Goal: Task Accomplishment & Management: Manage account settings

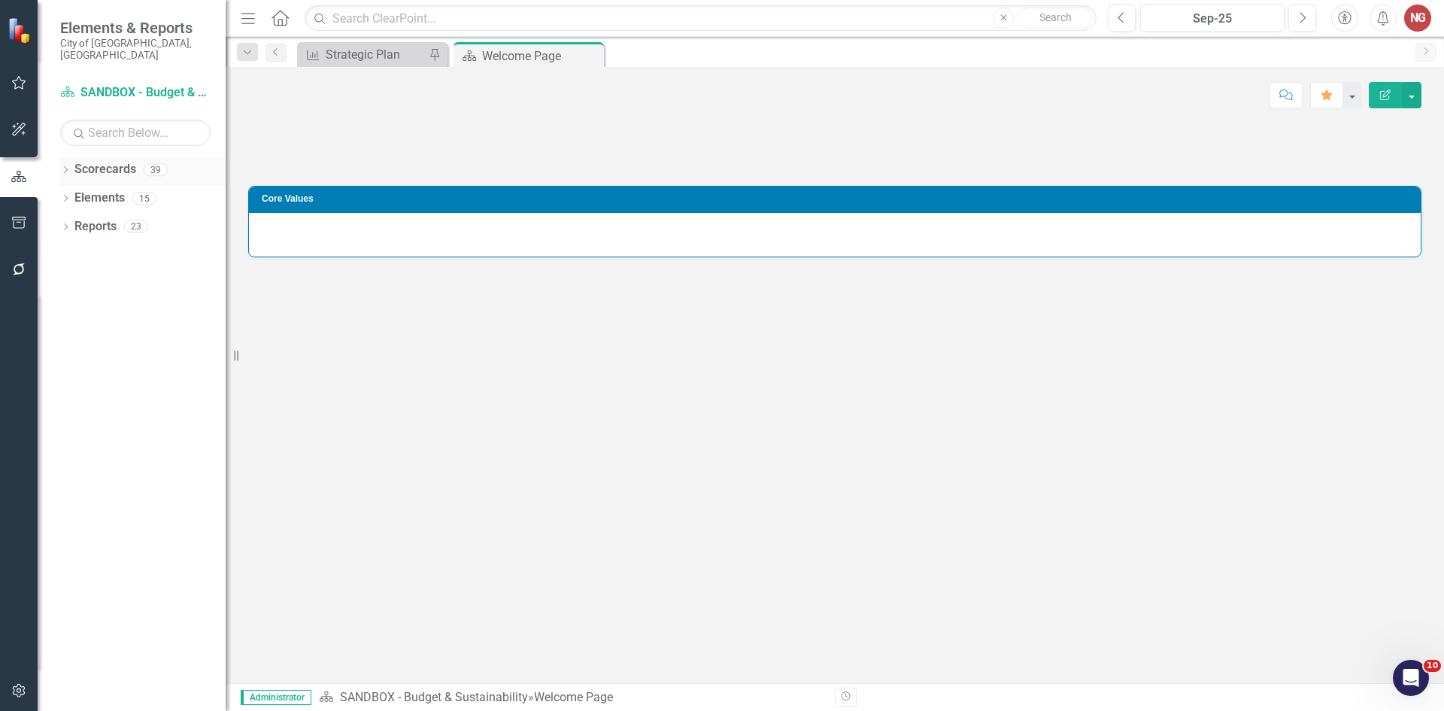
click at [63, 165] on div "Dropdown" at bounding box center [65, 171] width 11 height 13
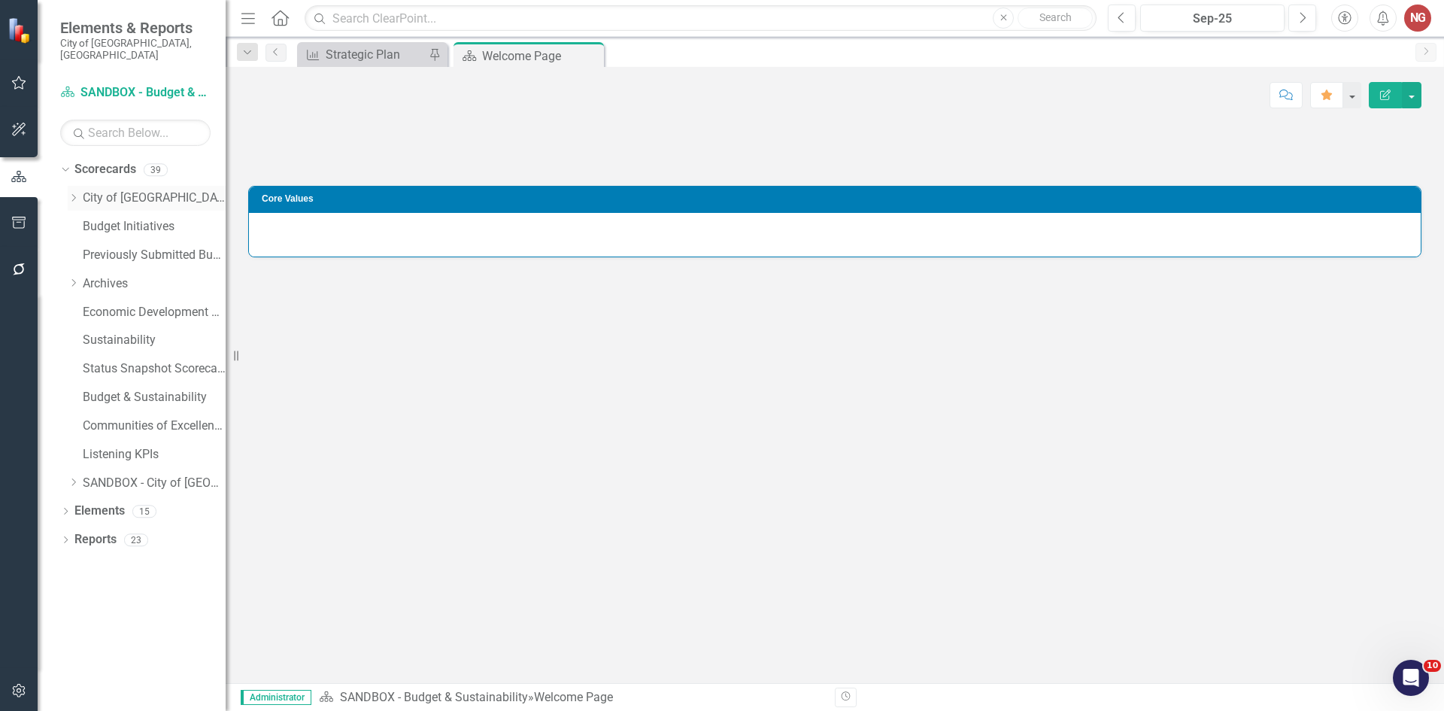
click at [74, 193] on icon "Dropdown" at bounding box center [73, 197] width 11 height 9
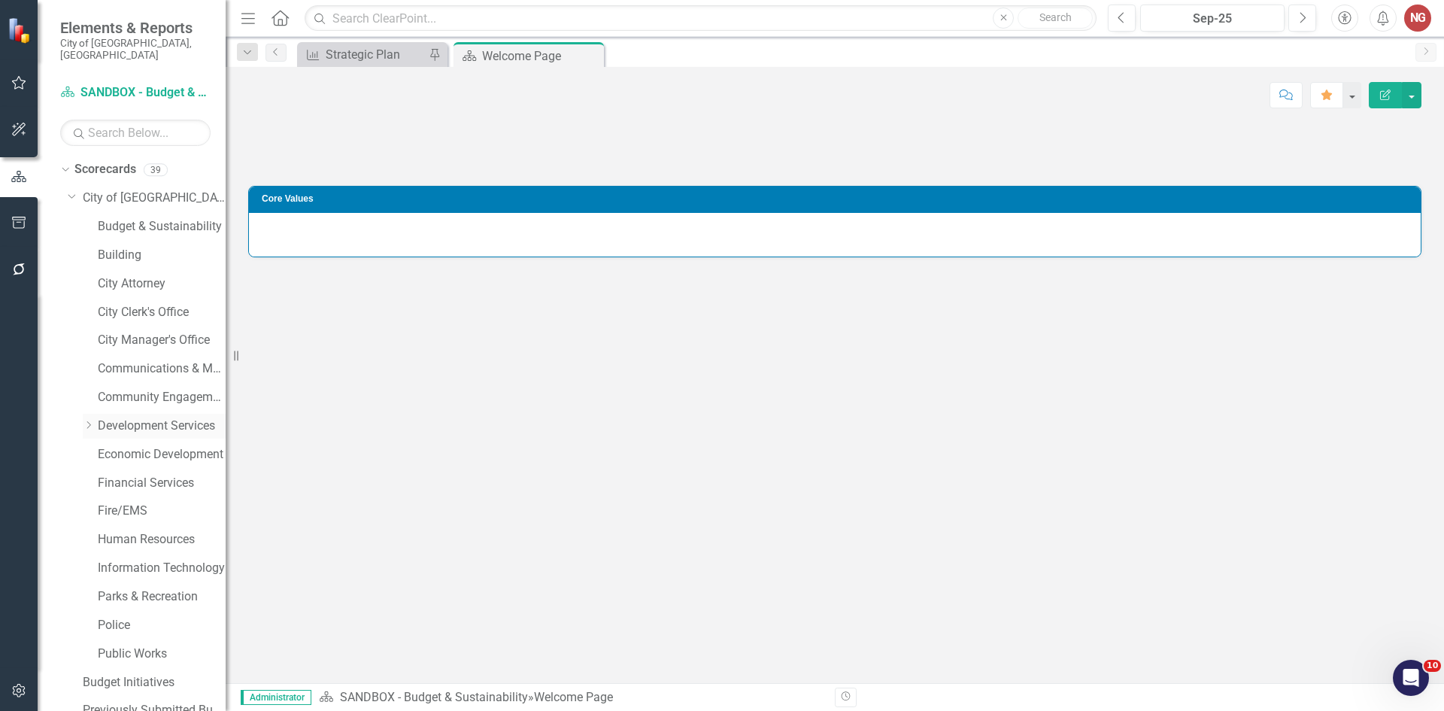
click at [123, 414] on div "Dropdown Development Services" at bounding box center [154, 426] width 143 height 25
click at [137, 417] on link "Development Services" at bounding box center [162, 425] width 128 height 17
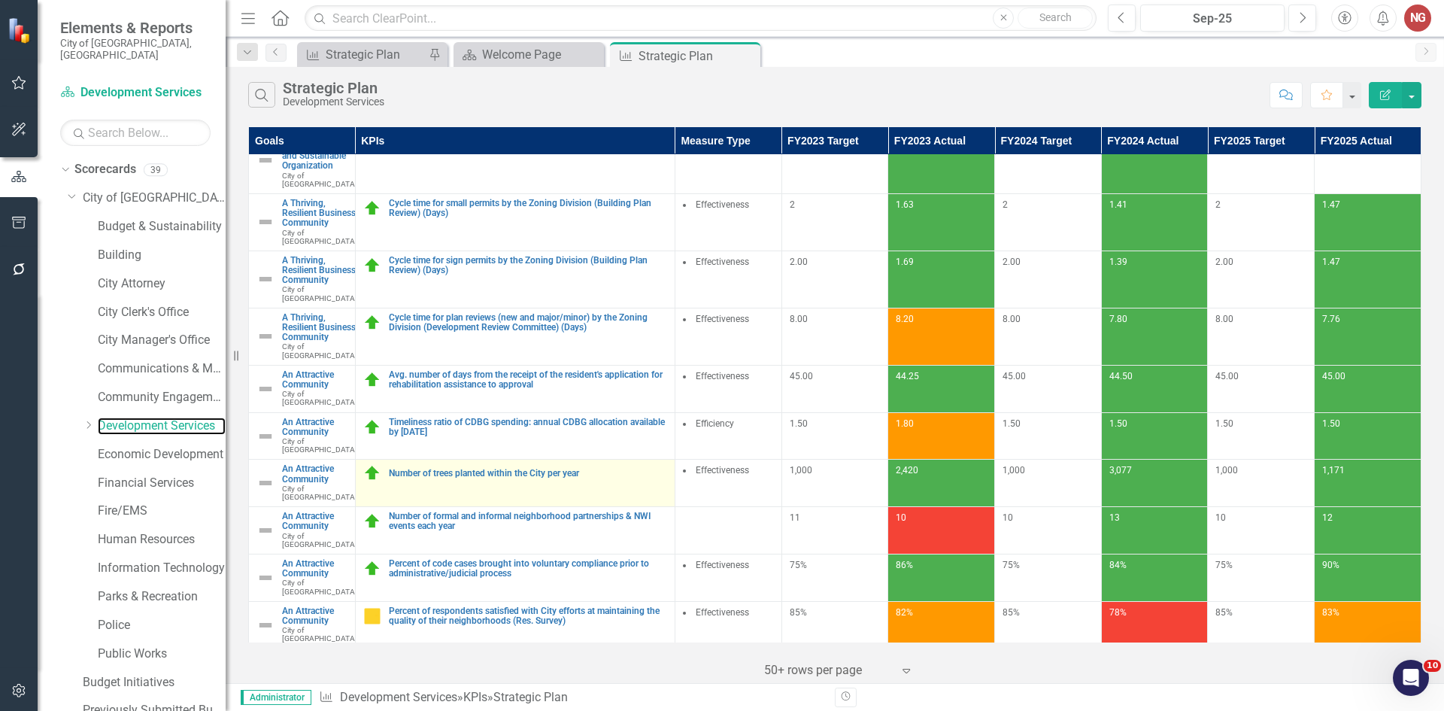
scroll to position [150, 0]
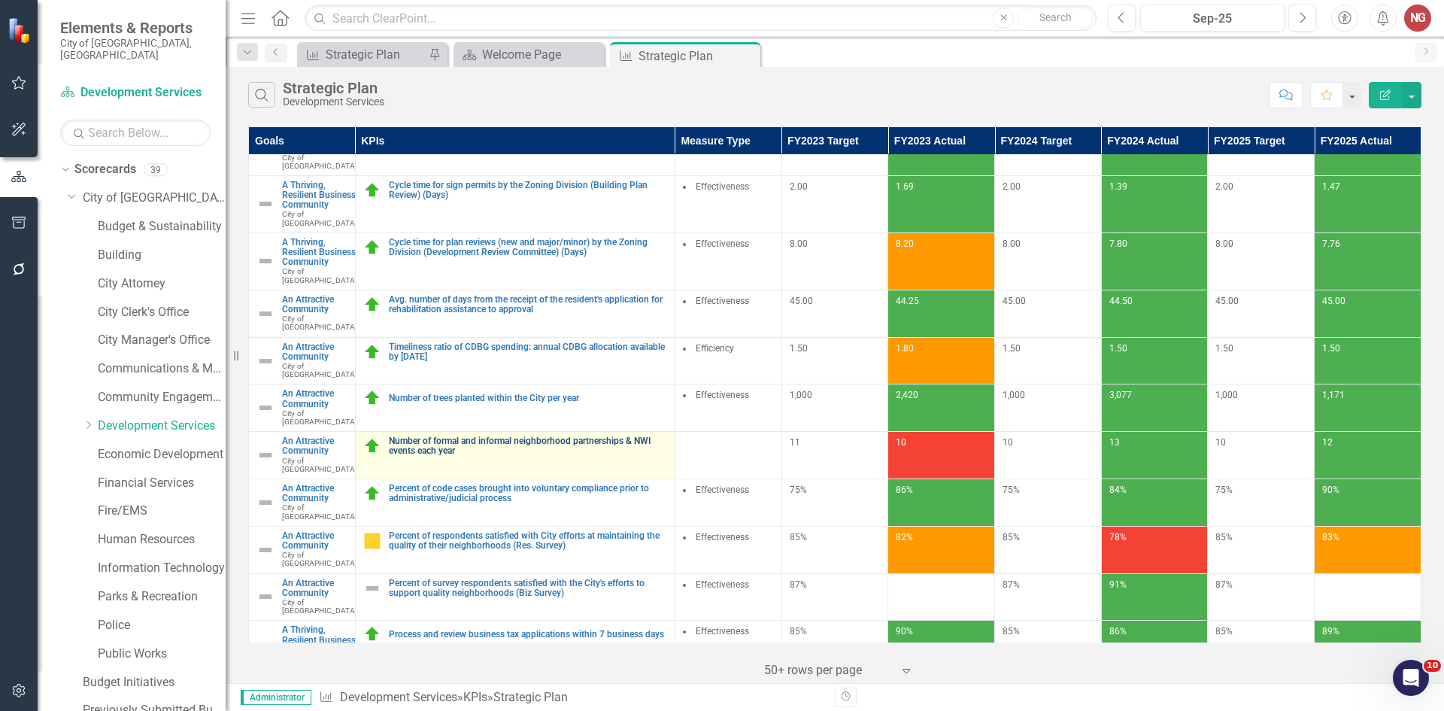
click at [450, 456] on link "Number of formal and informal neighborhood partnerships & NWI events each year" at bounding box center [528, 446] width 278 height 20
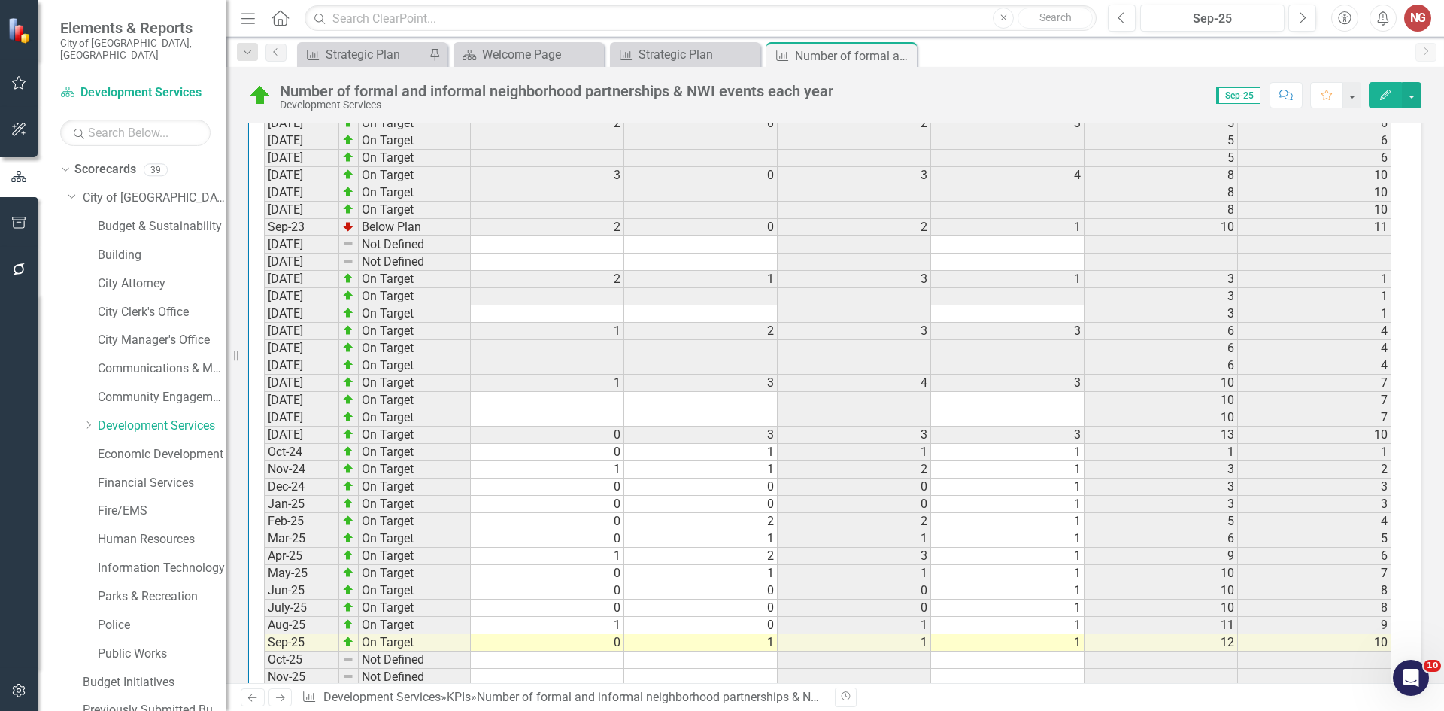
scroll to position [1677, 0]
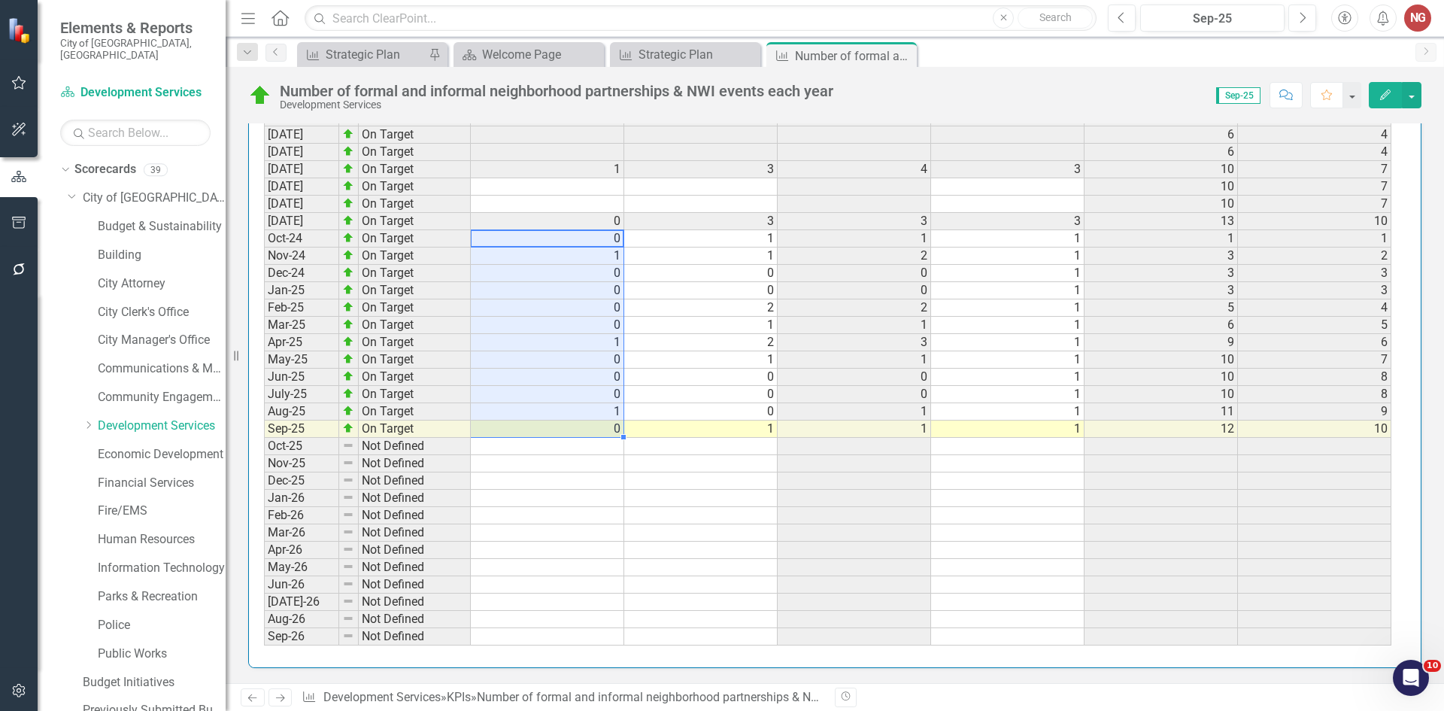
drag, startPoint x: 601, startPoint y: 237, endPoint x: 594, endPoint y: 425, distance: 188.1
click at [594, 425] on tbody "[DATE] On Target [DATE] On Target [DATE] On Target 3 0 3 3 3 [DATE] On Target 3…" at bounding box center [827, 229] width 1127 height 831
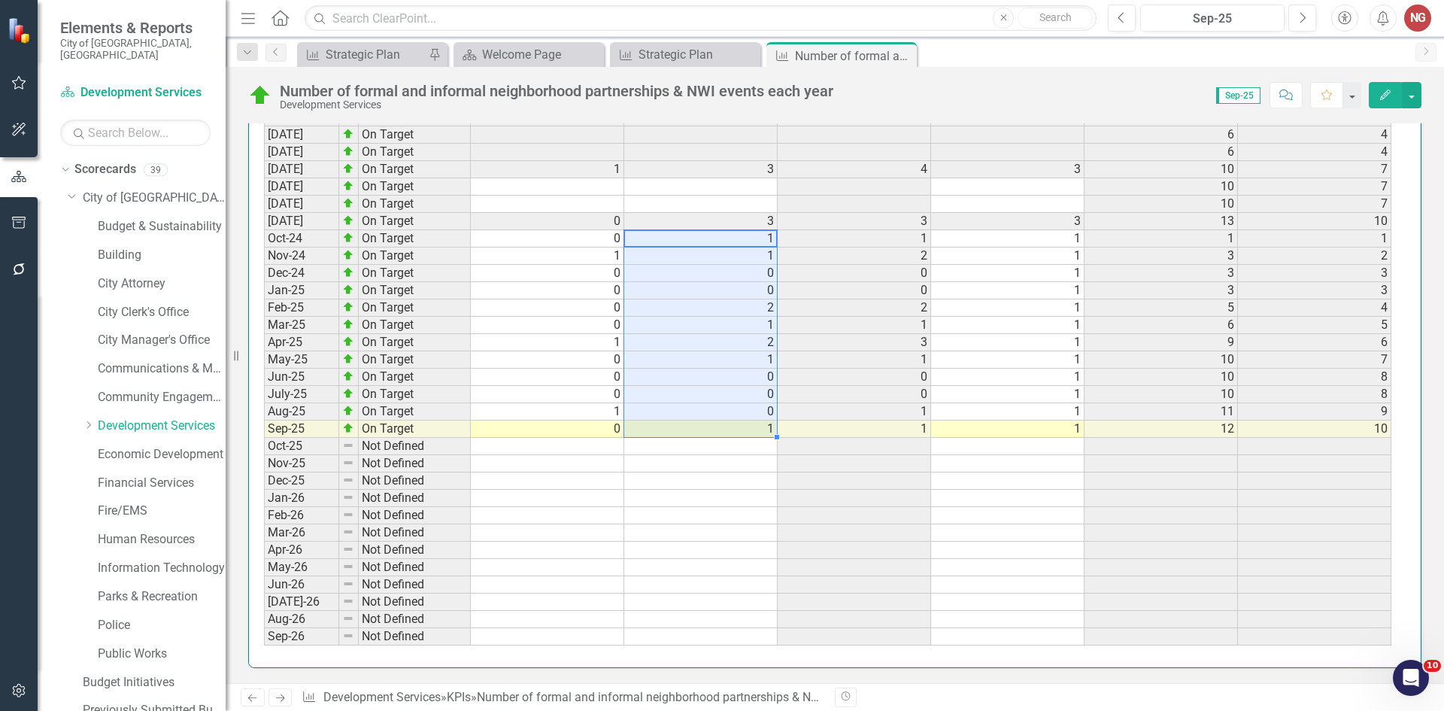
drag, startPoint x: 690, startPoint y: 238, endPoint x: 681, endPoint y: 433, distance: 195.0
click at [681, 433] on tbody "[DATE] On Target [DATE] On Target [DATE] On Target 3 0 3 3 3 [DATE] On Target 3…" at bounding box center [827, 229] width 1127 height 831
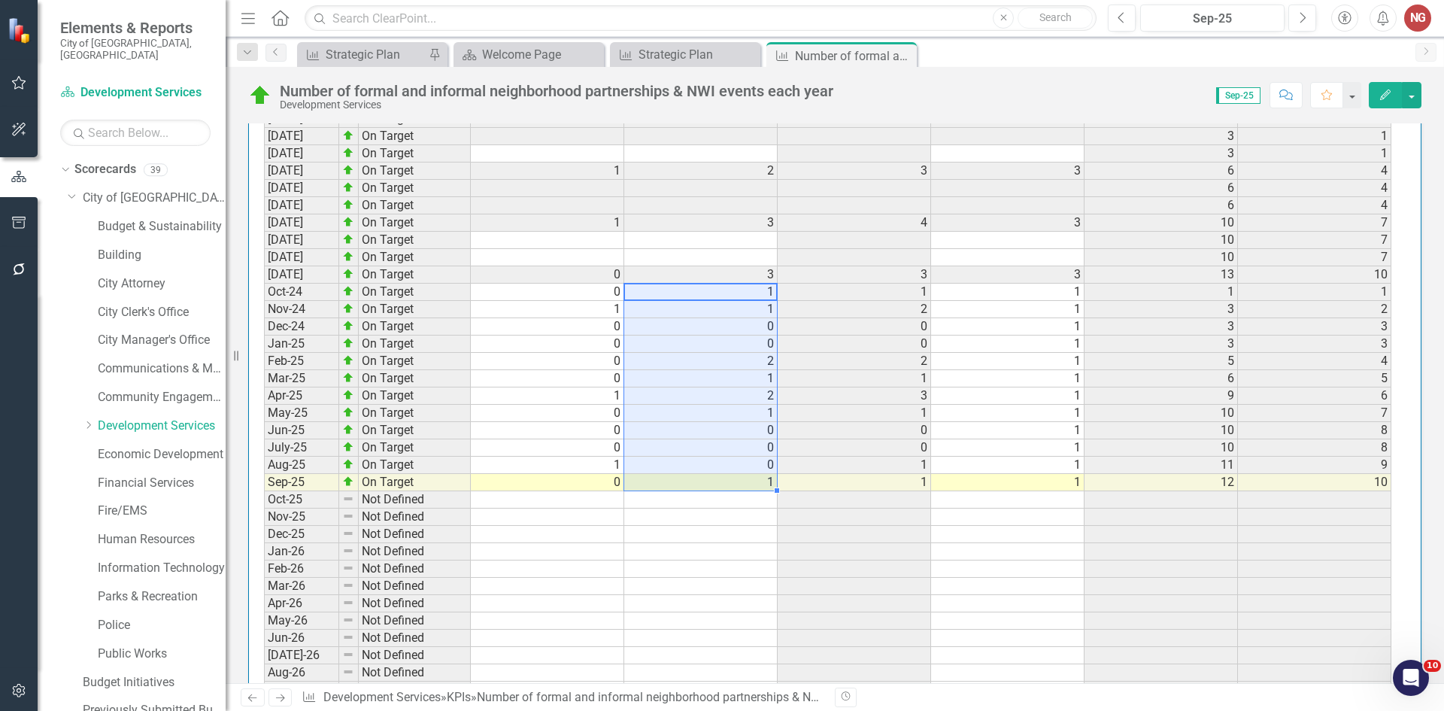
scroll to position [1527, 0]
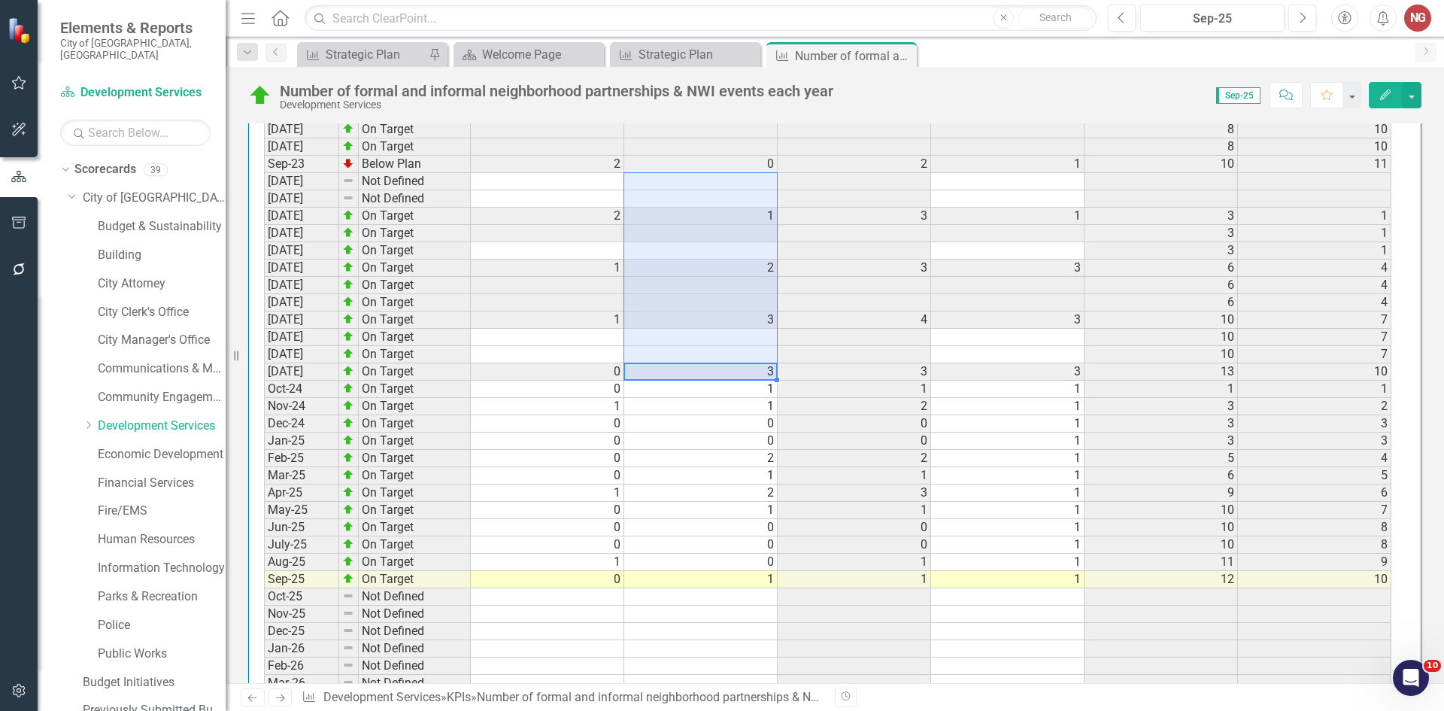
drag, startPoint x: 739, startPoint y: 369, endPoint x: 760, endPoint y: 187, distance: 183.2
click at [760, 187] on tbody "[DATE] On Target [DATE] On Target [DATE] On Target 3 0 3 3 3 [DATE] On Target 3…" at bounding box center [827, 380] width 1127 height 831
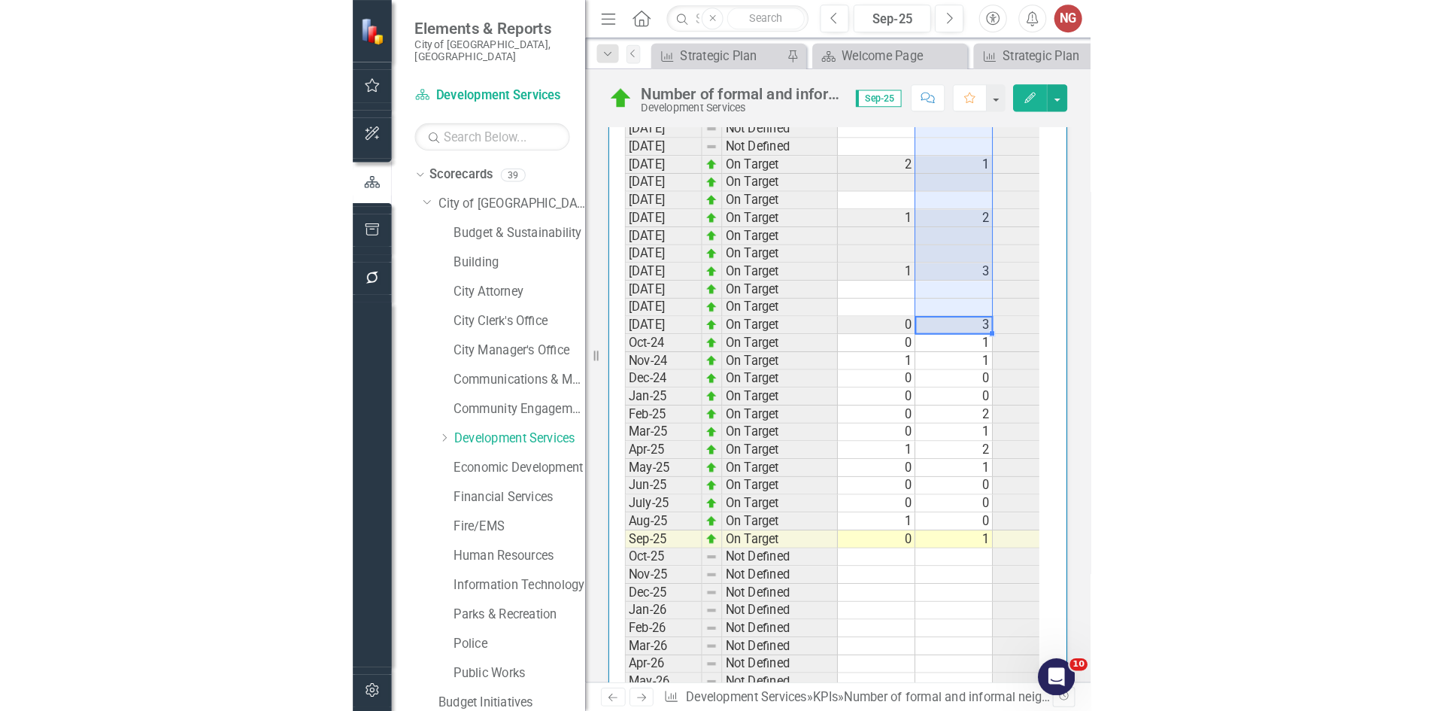
scroll to position [1226, 0]
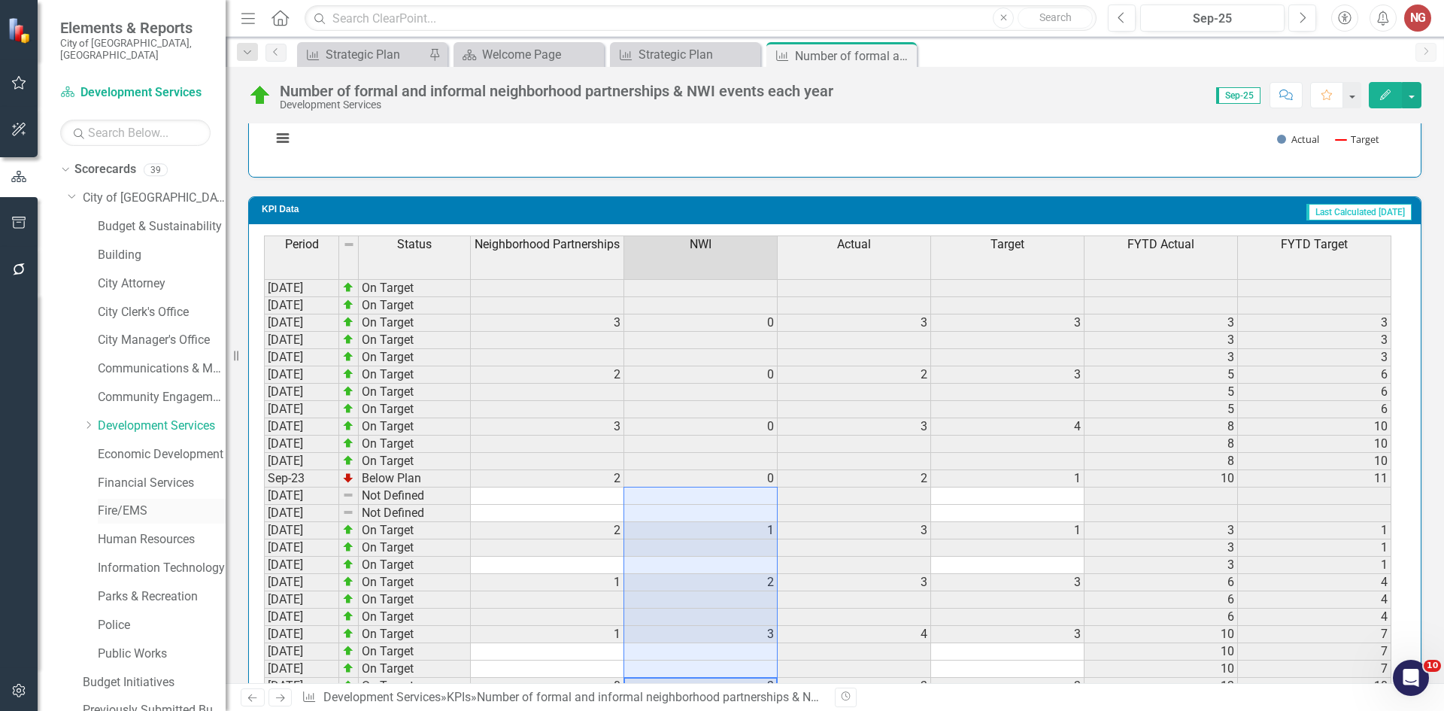
click at [128, 502] on link "Fire/EMS" at bounding box center [162, 510] width 128 height 17
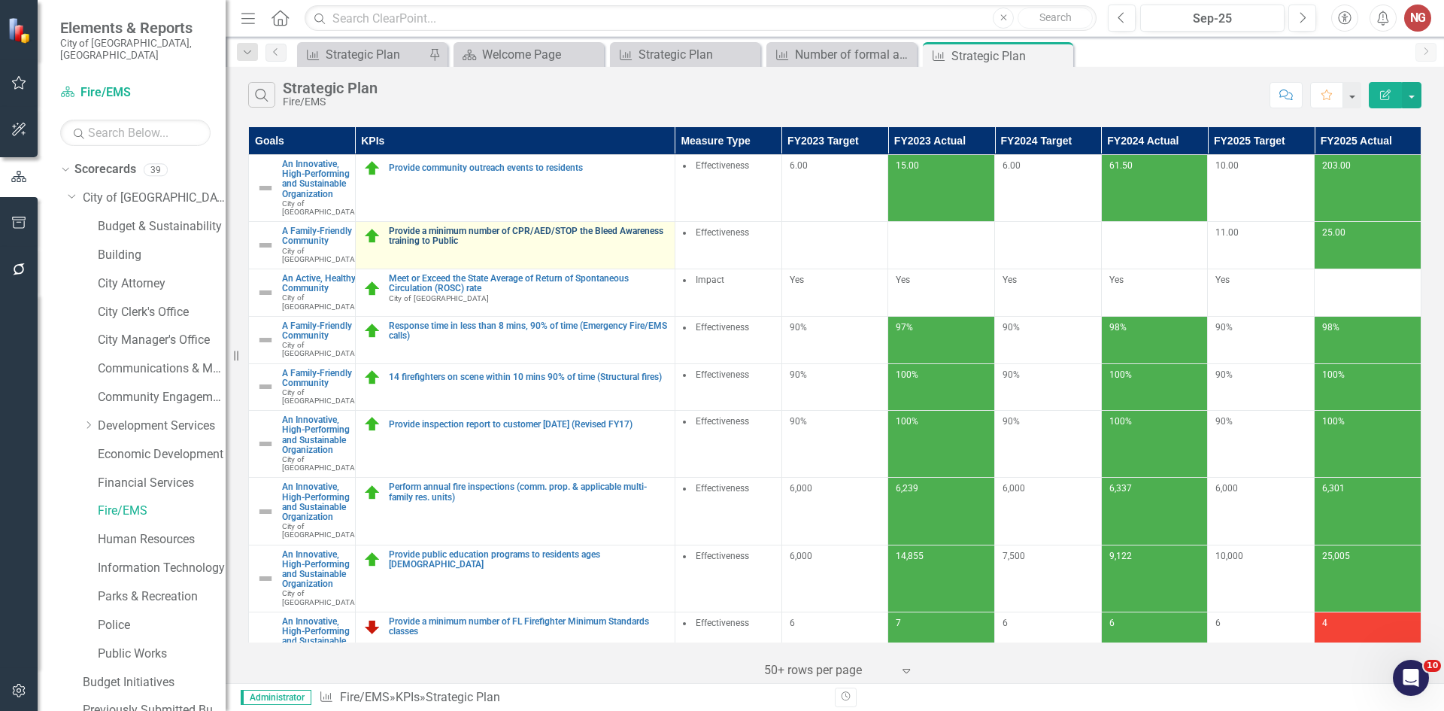
click at [526, 240] on link "Provide a minimum number of CPR/AED/STOP the Bleed Awareness training to Public" at bounding box center [528, 236] width 278 height 20
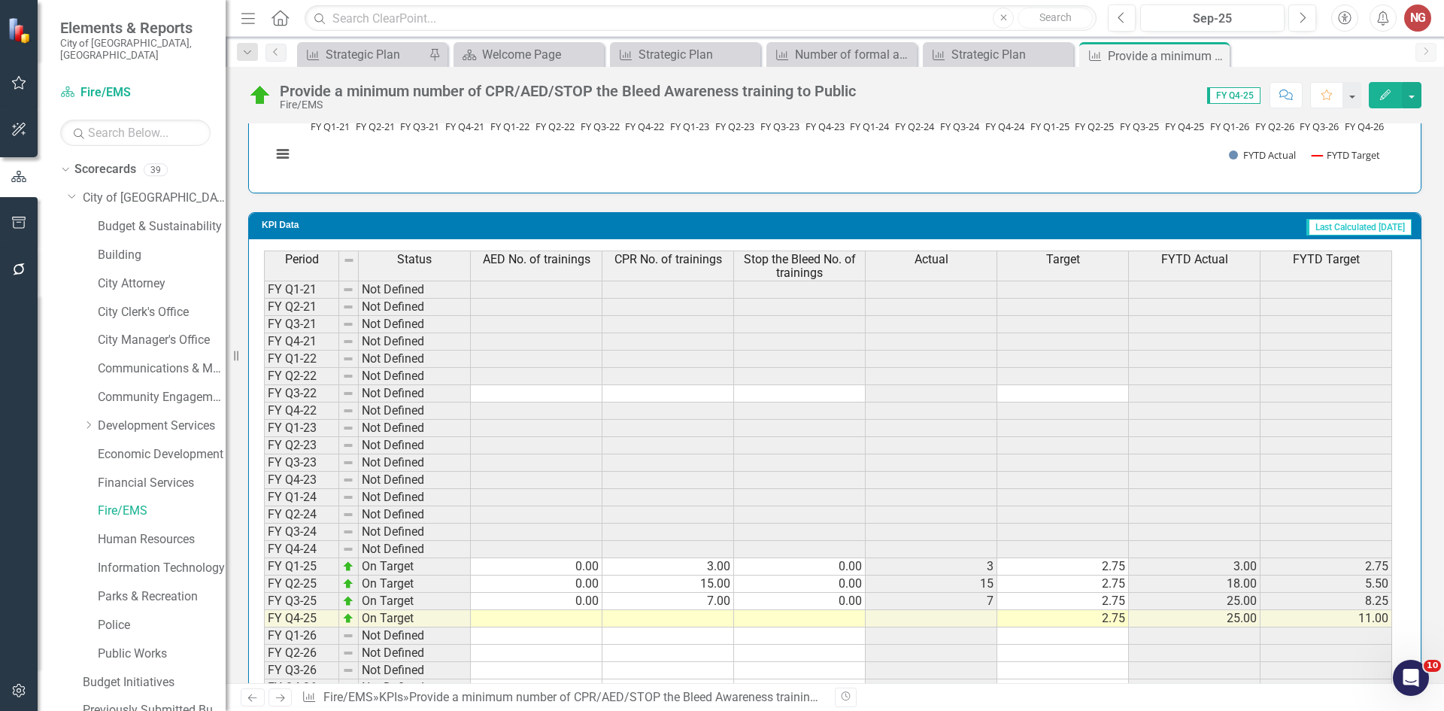
scroll to position [1306, 0]
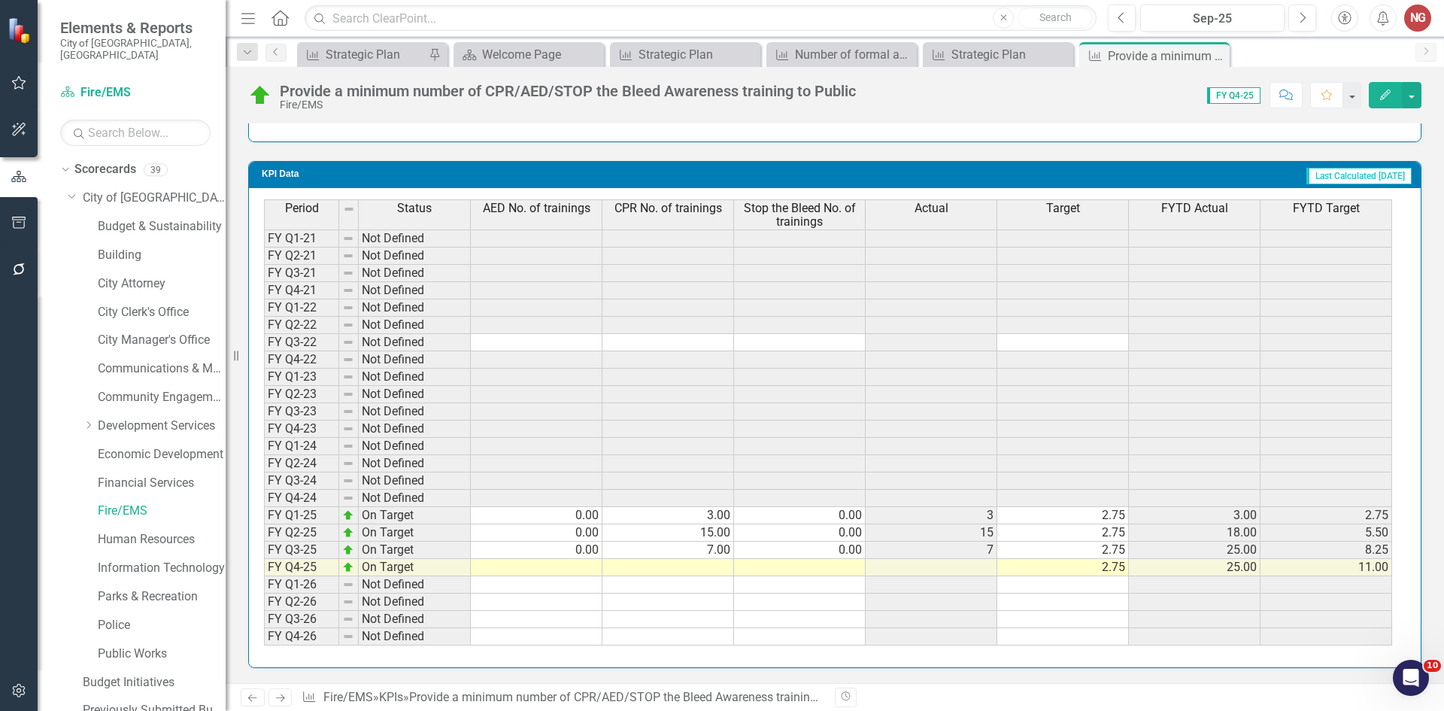
click at [541, 567] on td at bounding box center [537, 567] width 132 height 17
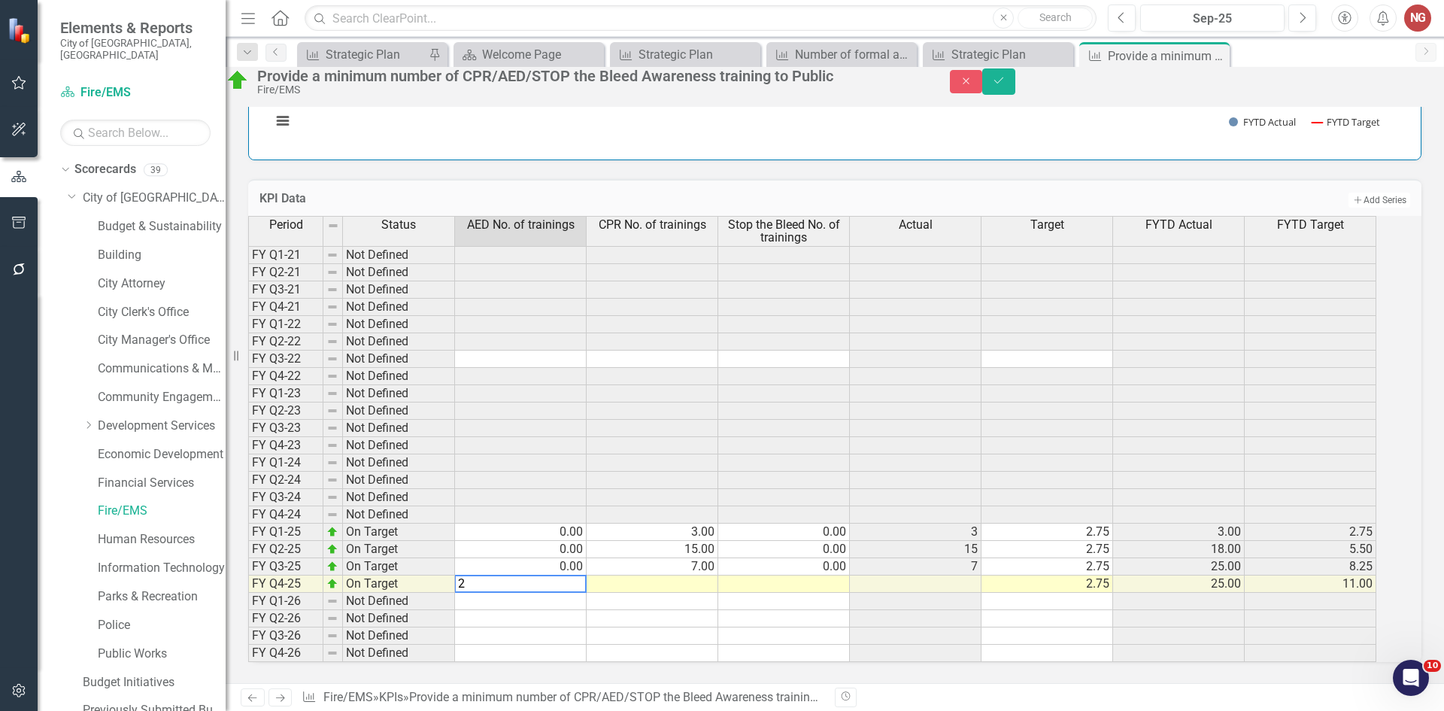
type textarea "25"
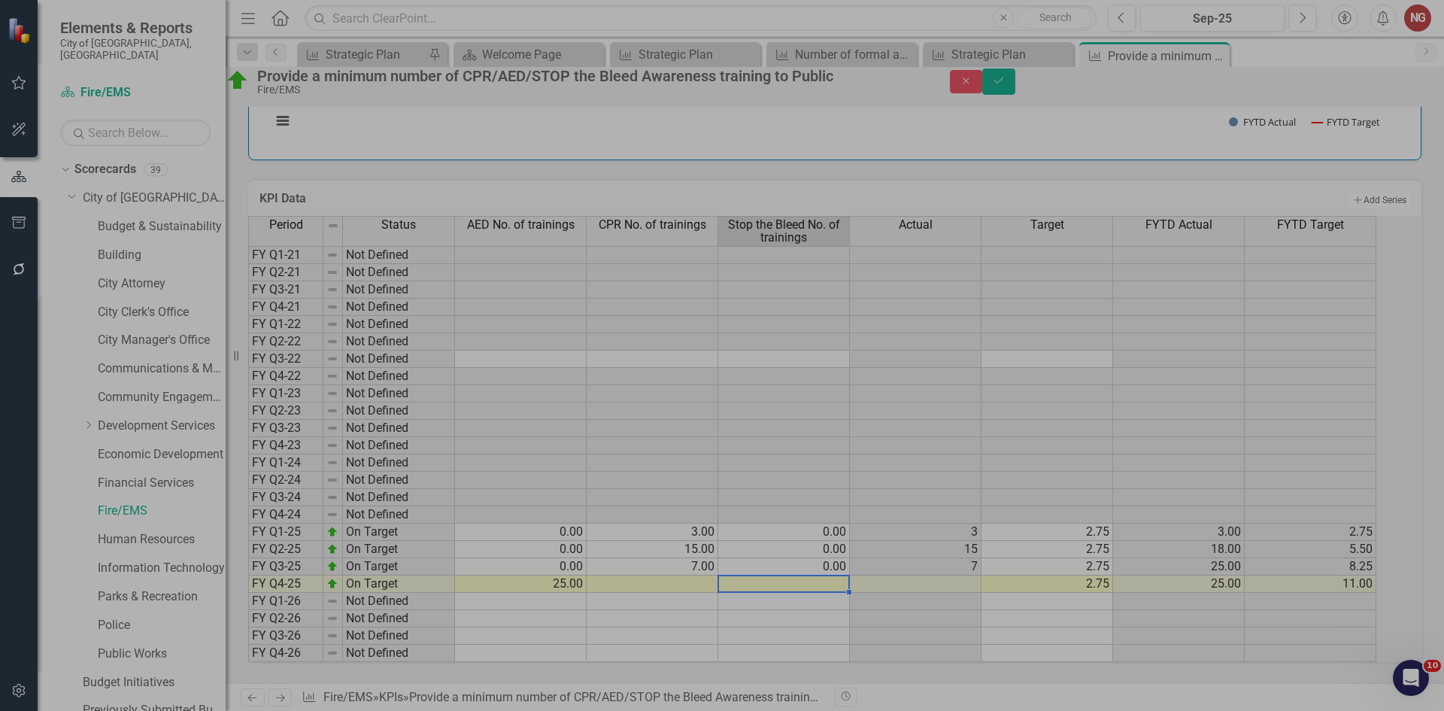
type textarea "1"
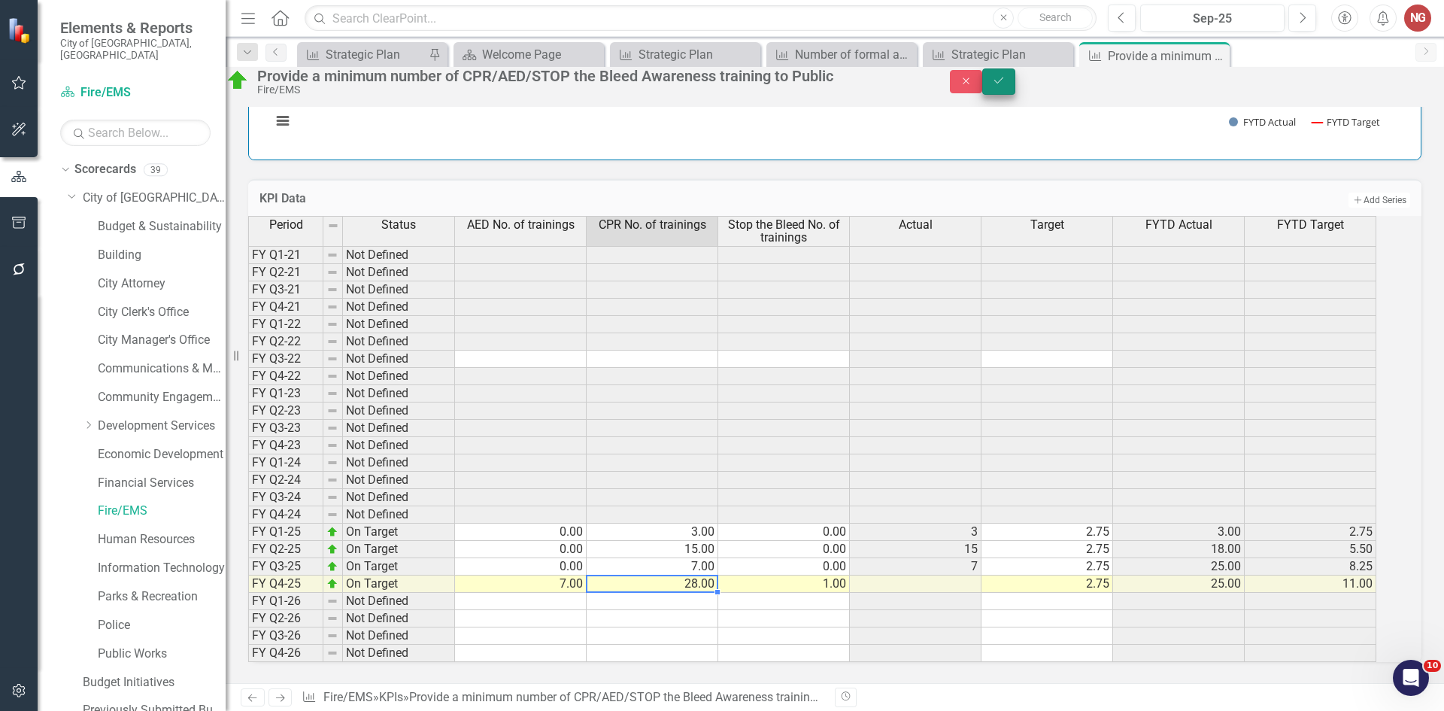
type textarea "28"
click at [1003, 83] on icon "submit" at bounding box center [998, 80] width 9 height 6
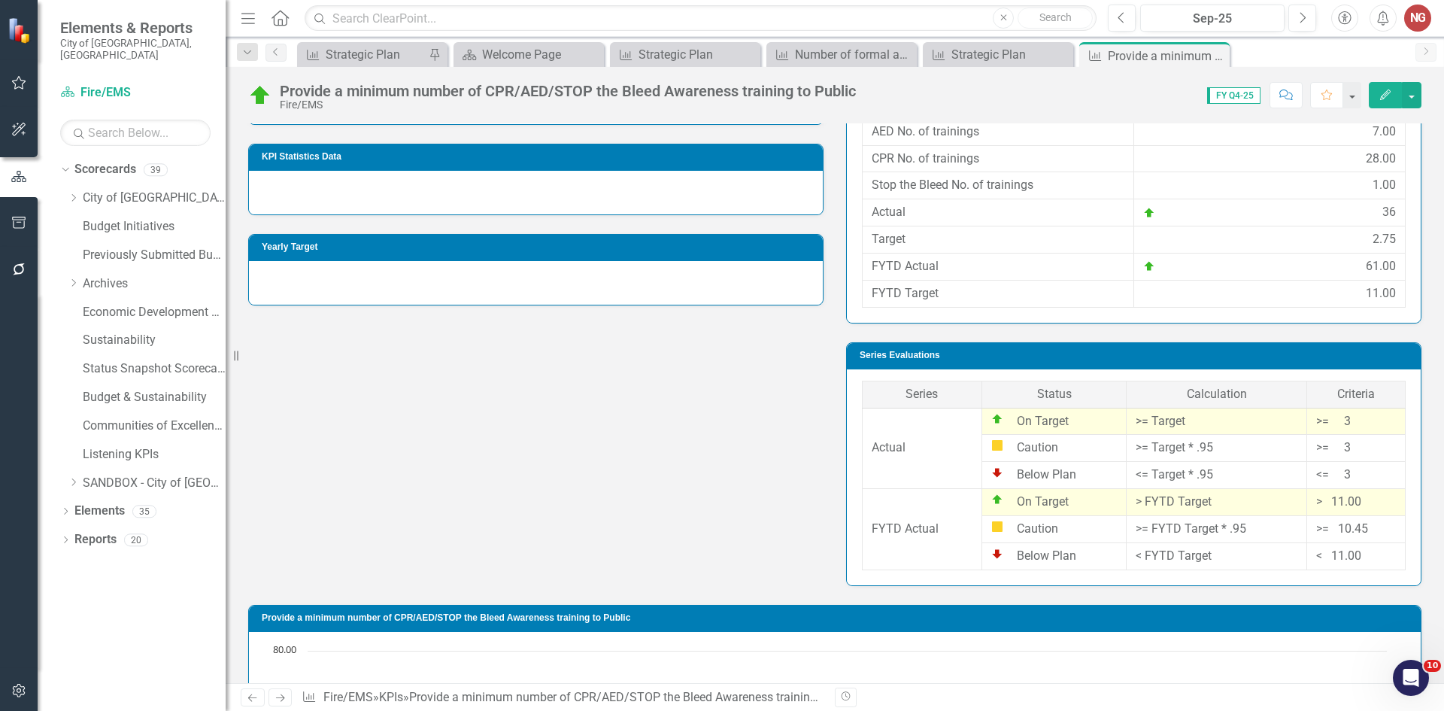
scroll to position [328, 0]
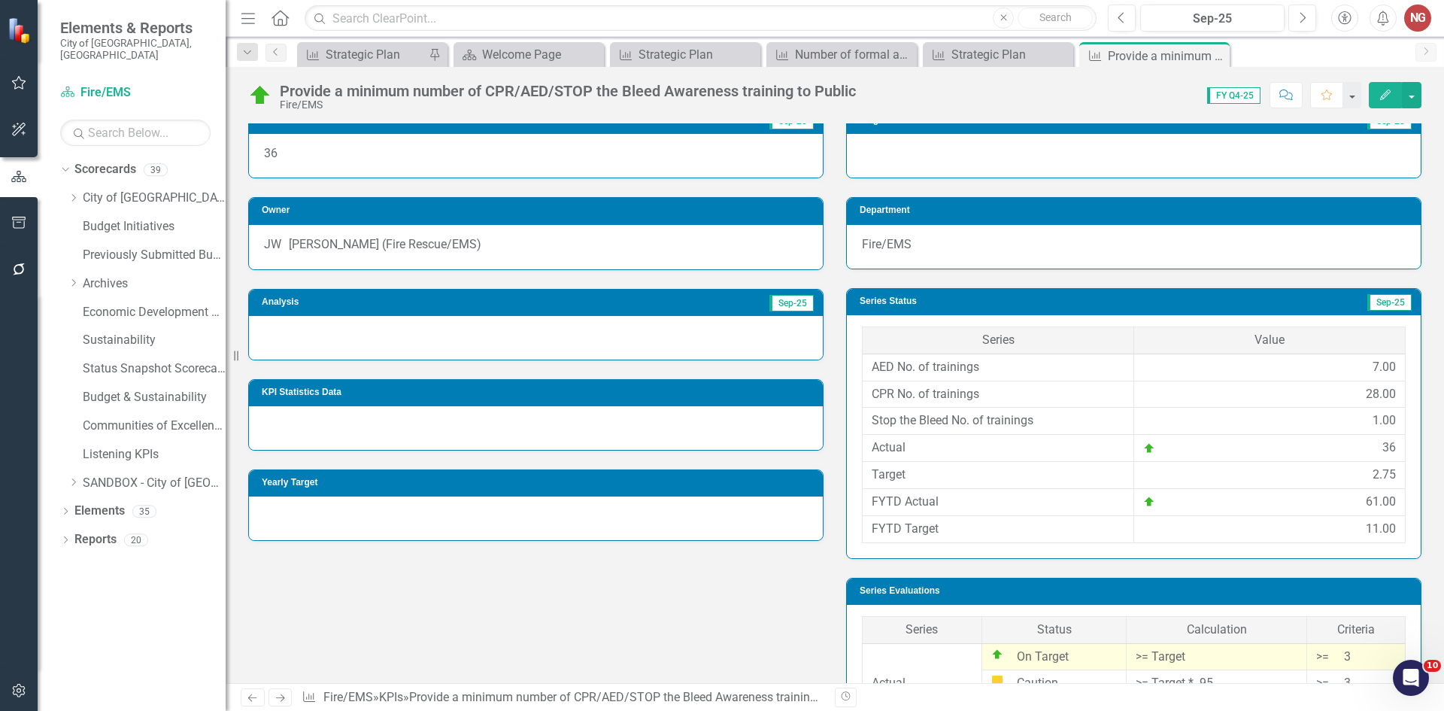
click at [364, 347] on div at bounding box center [536, 338] width 574 height 44
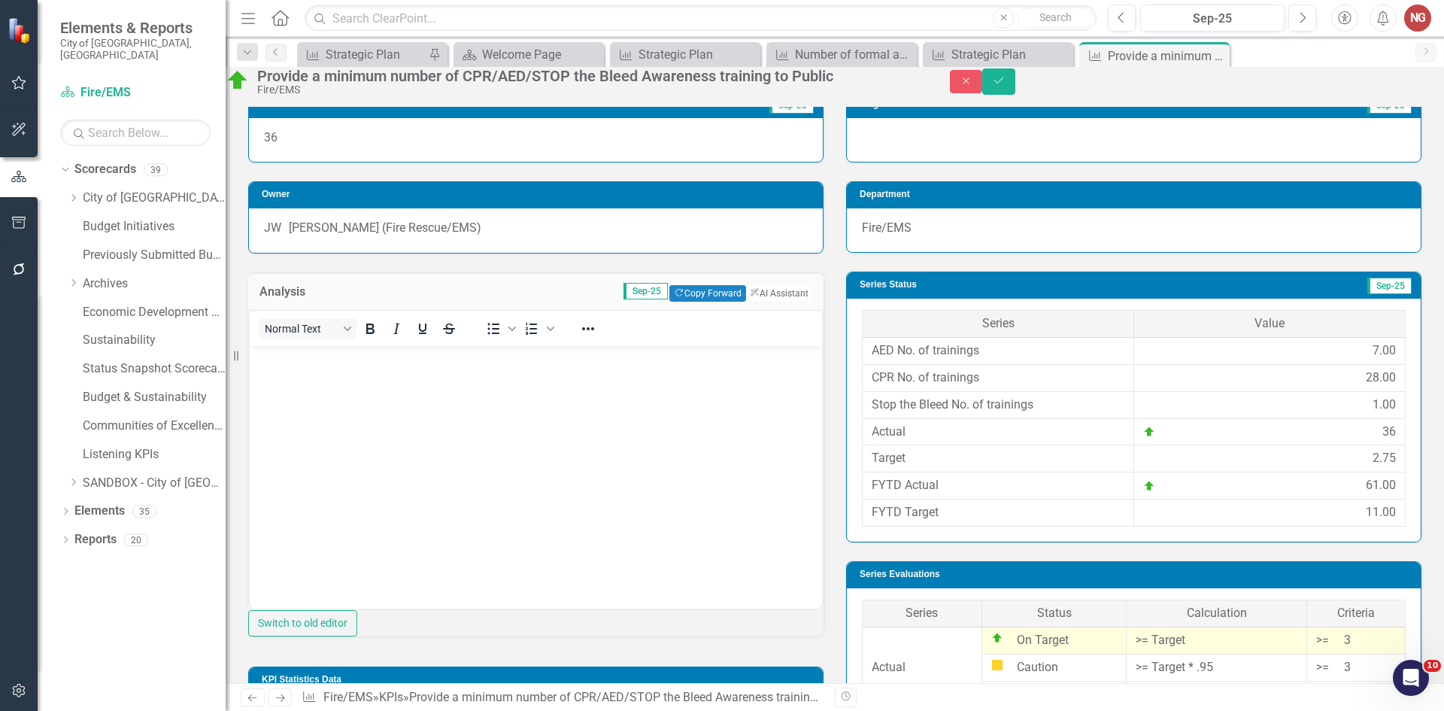
scroll to position [0, 0]
click at [282, 412] on body "Rich Text Area. Press ALT-0 for help." at bounding box center [536, 458] width 572 height 226
click at [1005, 86] on icon "Save" at bounding box center [999, 80] width 14 height 11
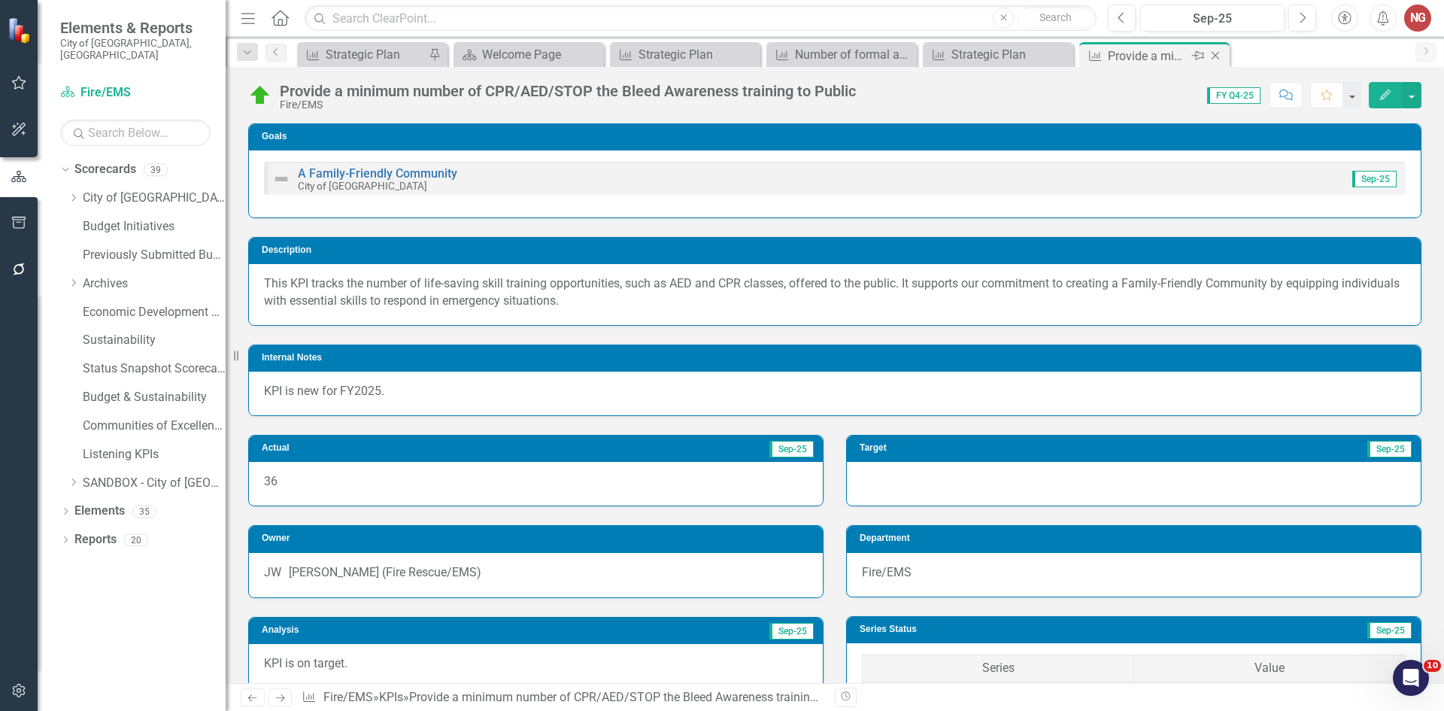
click at [1216, 56] on icon "Close" at bounding box center [1215, 56] width 15 height 12
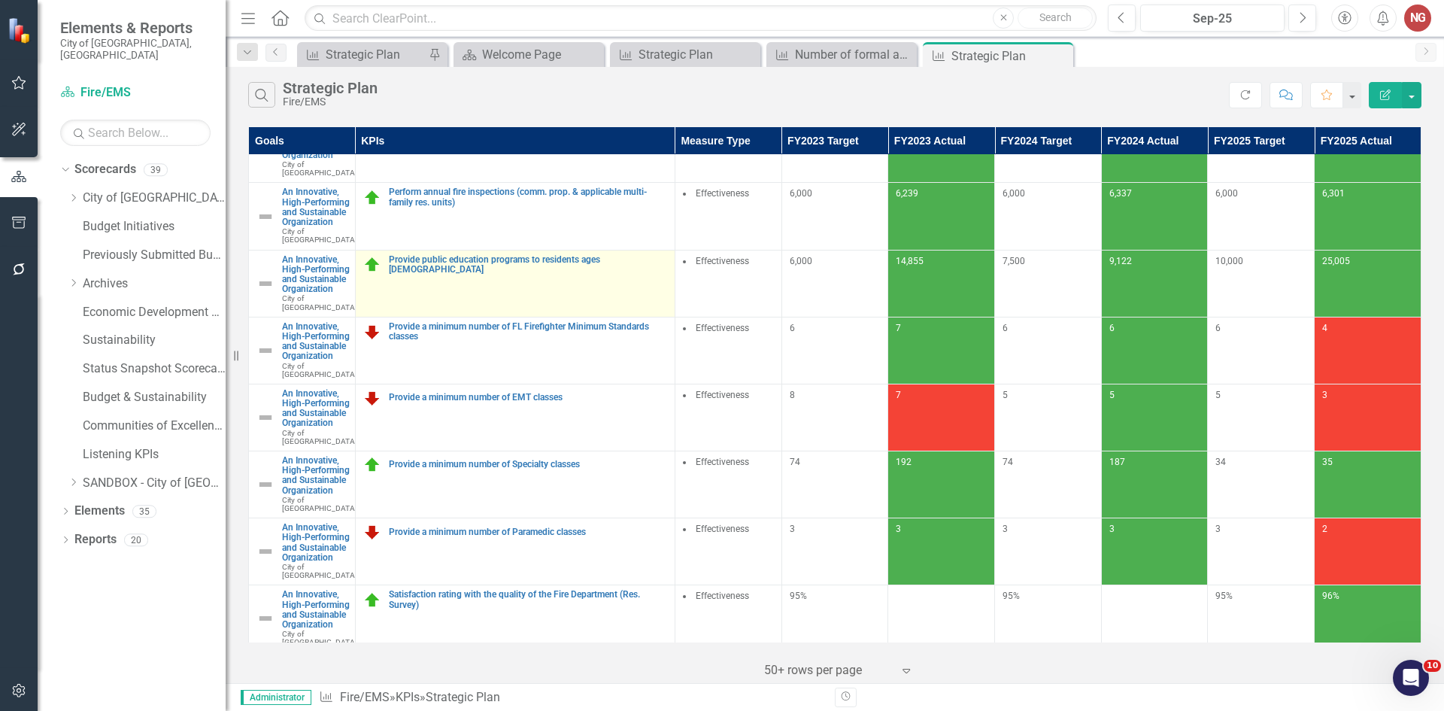
scroll to position [301, 0]
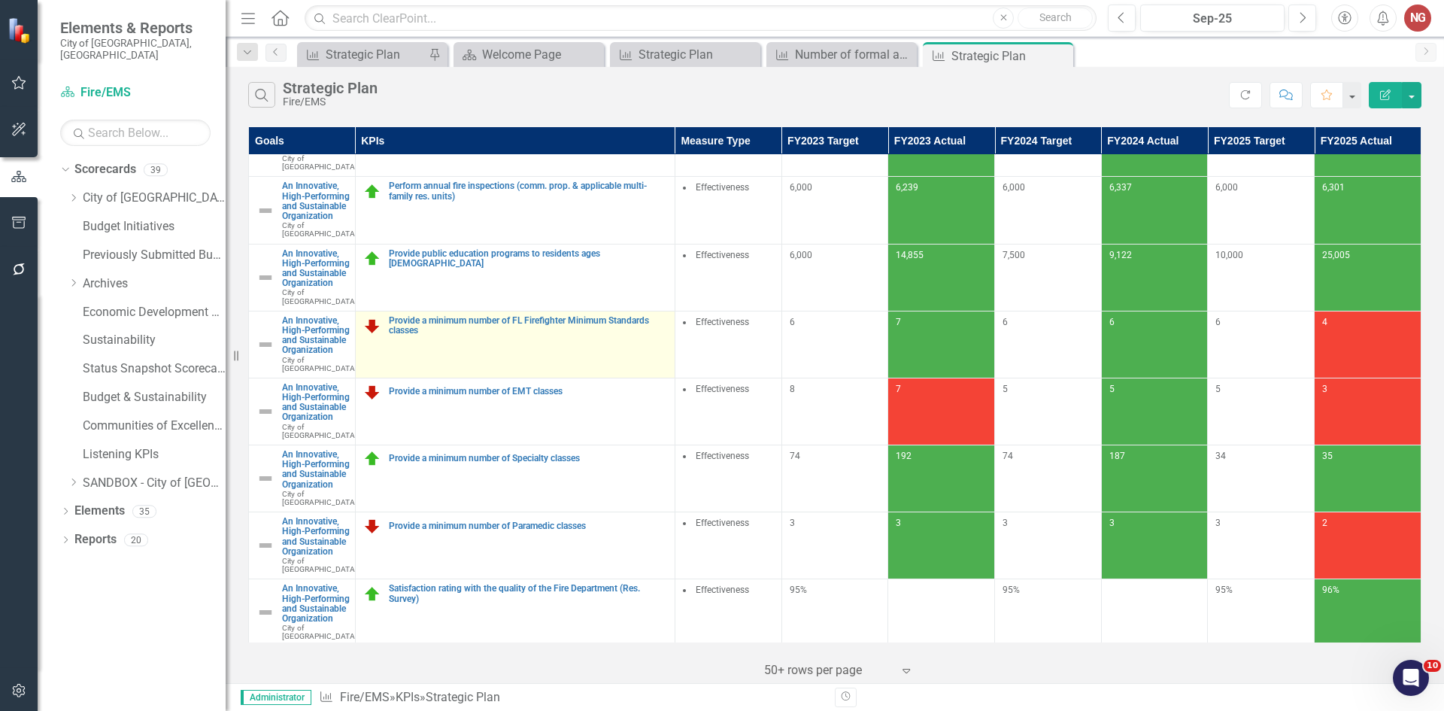
click at [511, 378] on td "Provide a minimum number of FL Firefighter Minimum Standards classes Link Map V…" at bounding box center [515, 344] width 320 height 67
click at [507, 335] on link "Provide a minimum number of FL Firefighter Minimum Standards classes" at bounding box center [528, 326] width 278 height 20
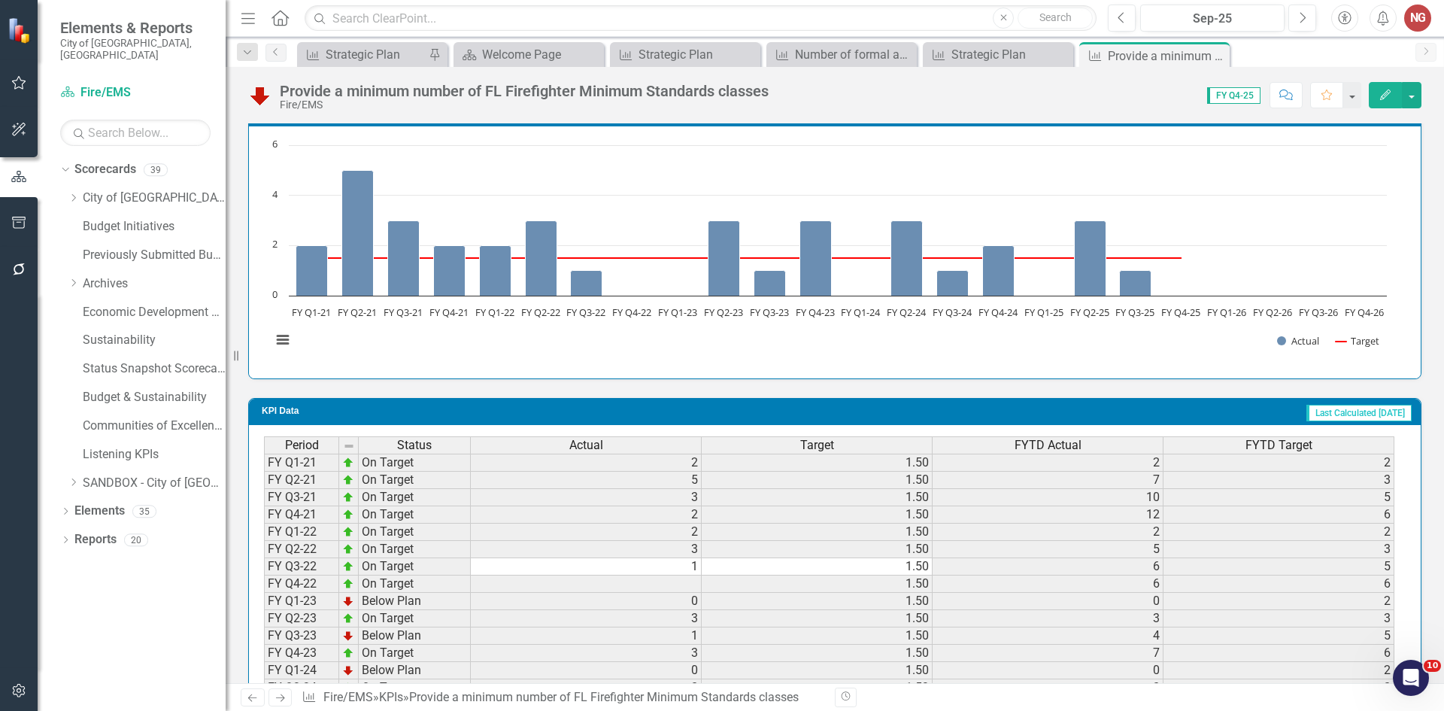
scroll to position [1196, 0]
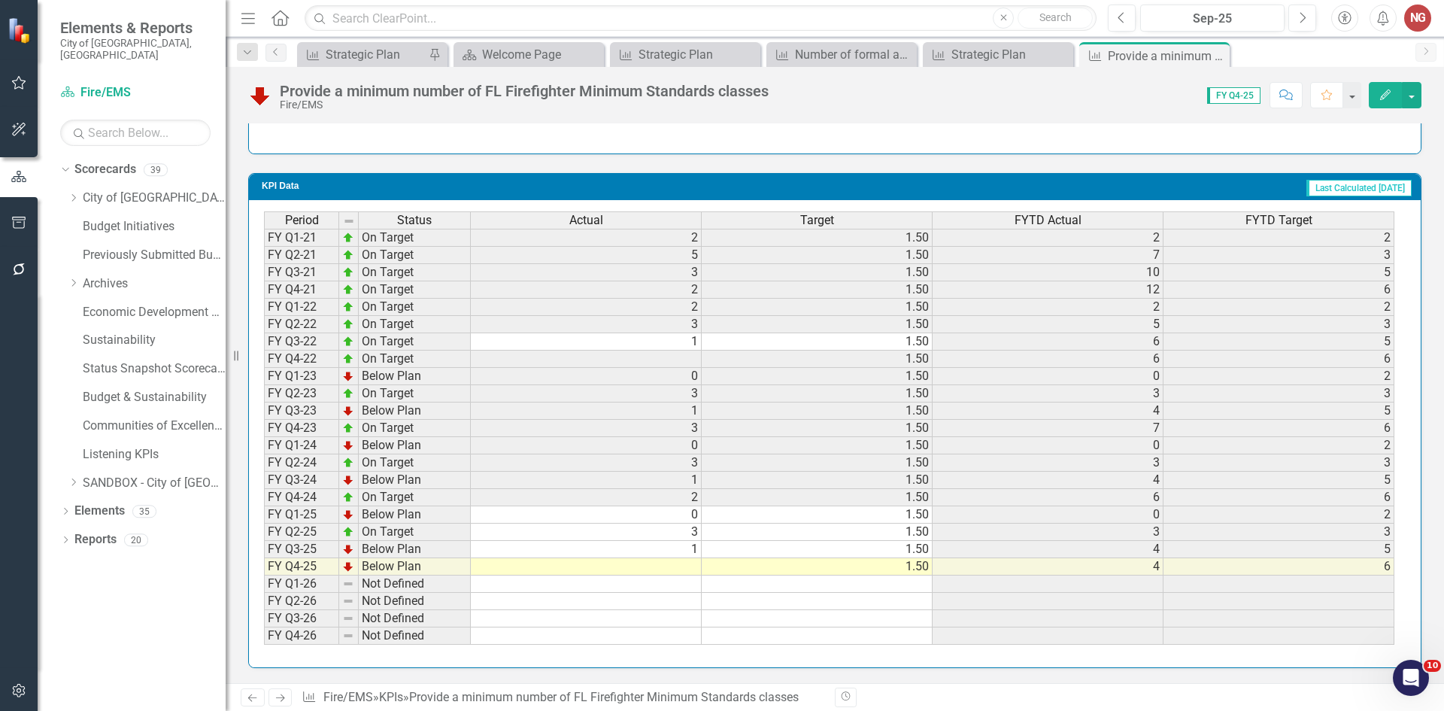
click at [675, 566] on td at bounding box center [586, 566] width 231 height 17
type textarea "2"
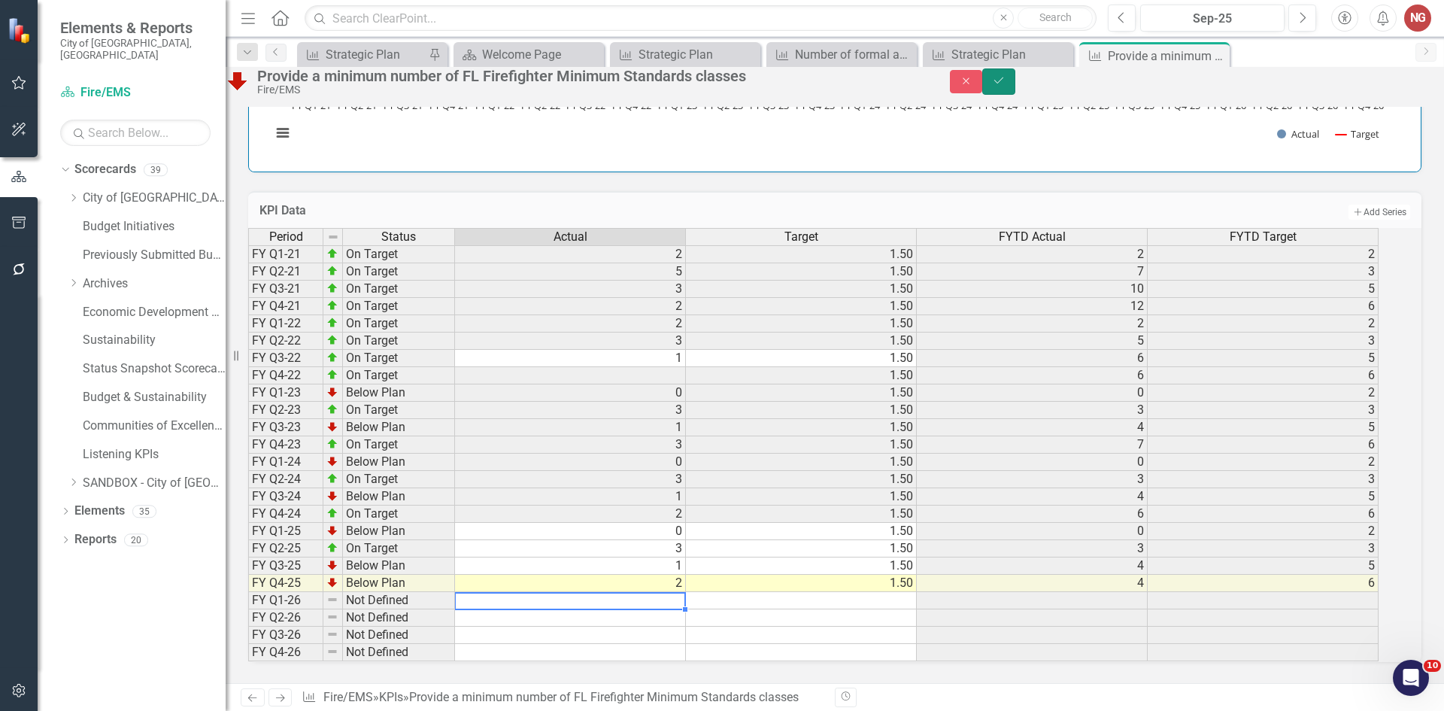
click at [1005, 86] on icon "Save" at bounding box center [999, 80] width 14 height 11
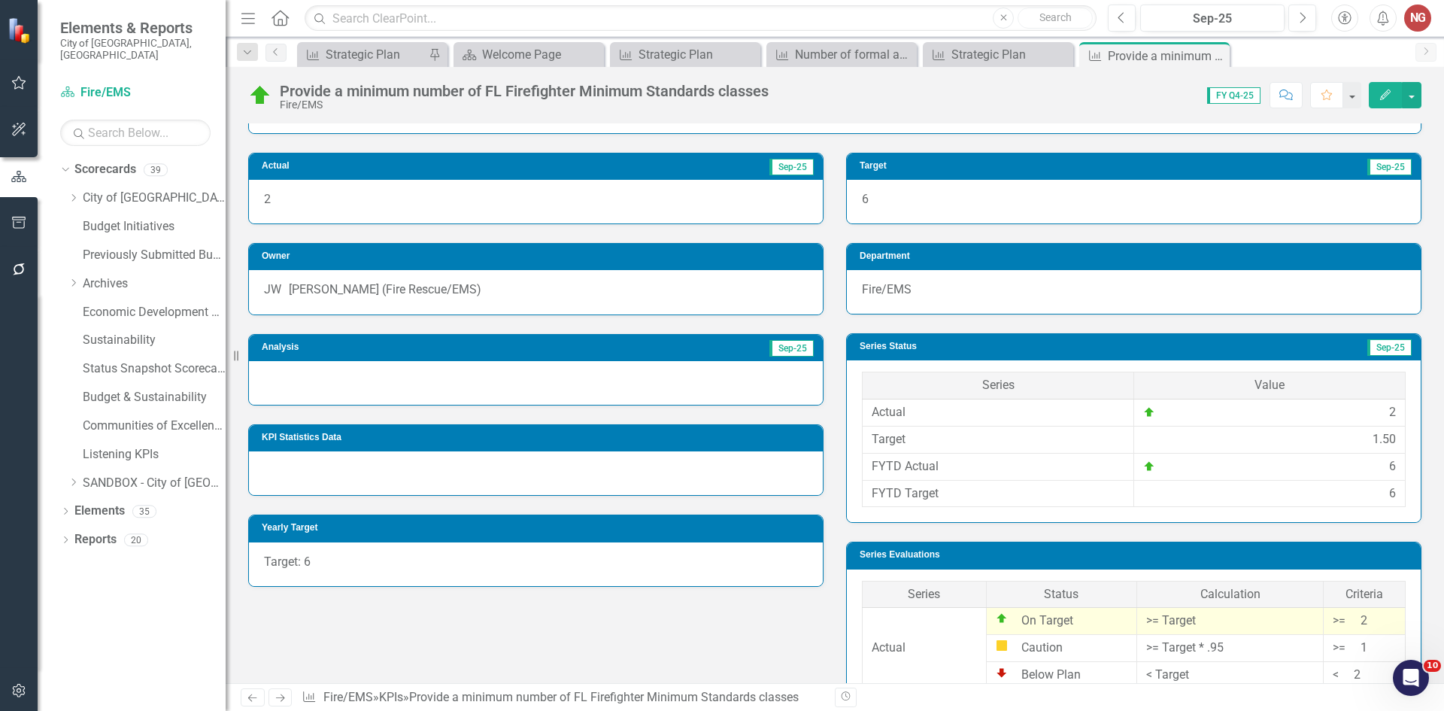
scroll to position [218, 0]
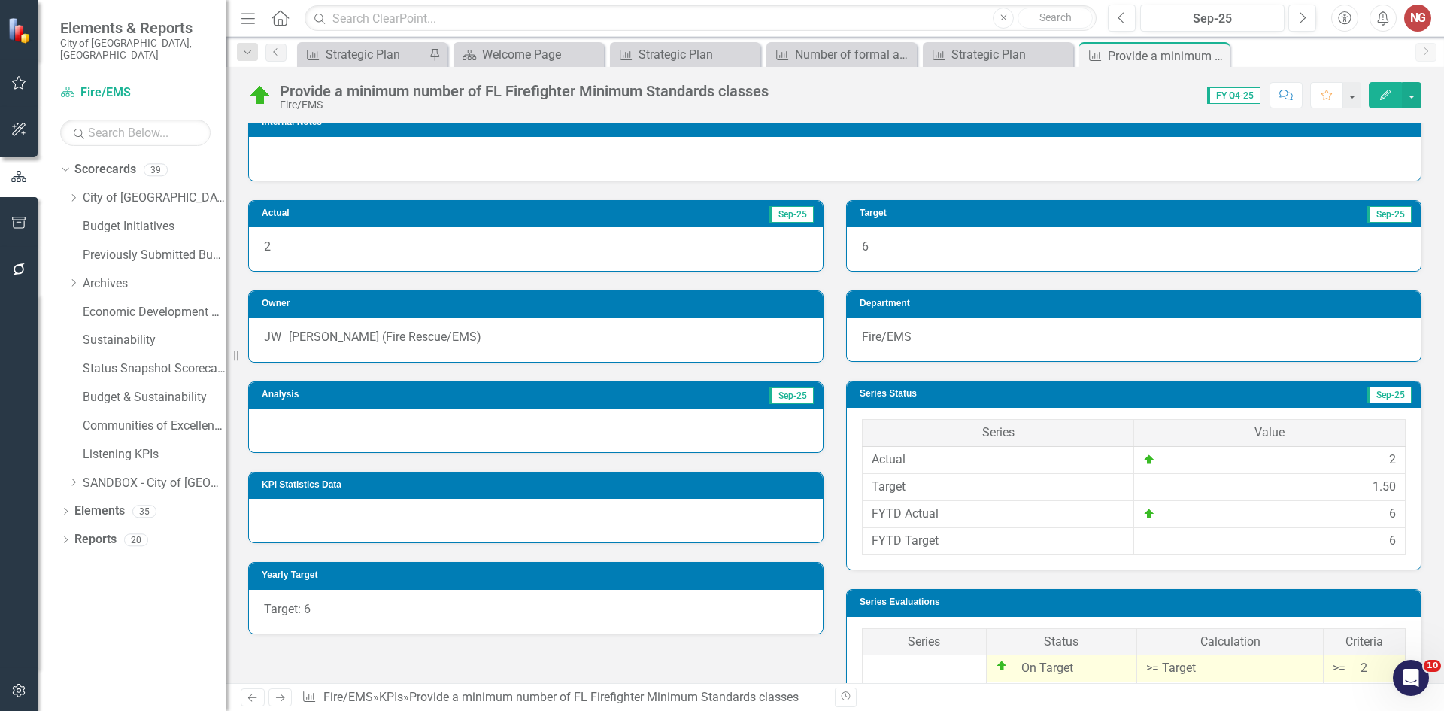
click at [323, 430] on div at bounding box center [536, 430] width 574 height 44
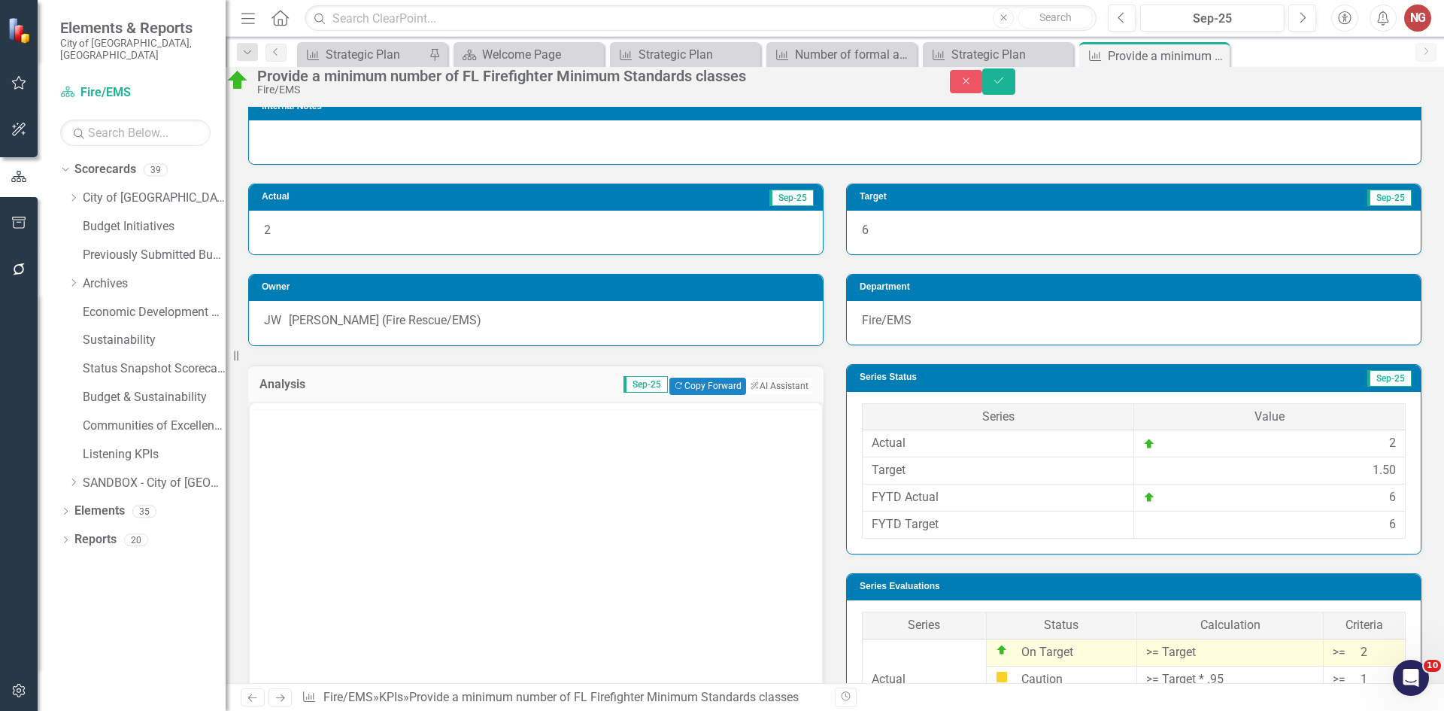
scroll to position [0, 0]
click at [271, 501] on body "Rich Text Area. Press ALT-0 for help." at bounding box center [536, 551] width 572 height 226
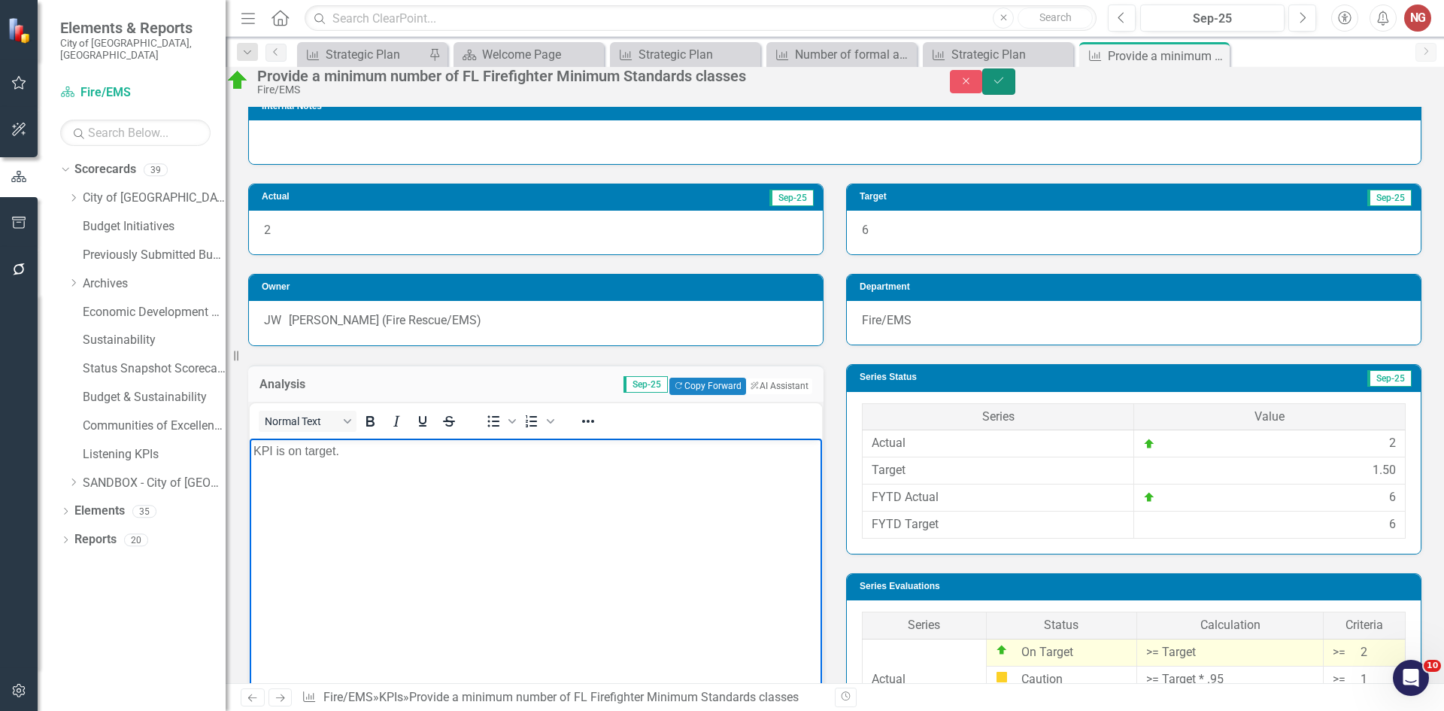
click at [1015, 80] on button "Save" at bounding box center [998, 81] width 33 height 26
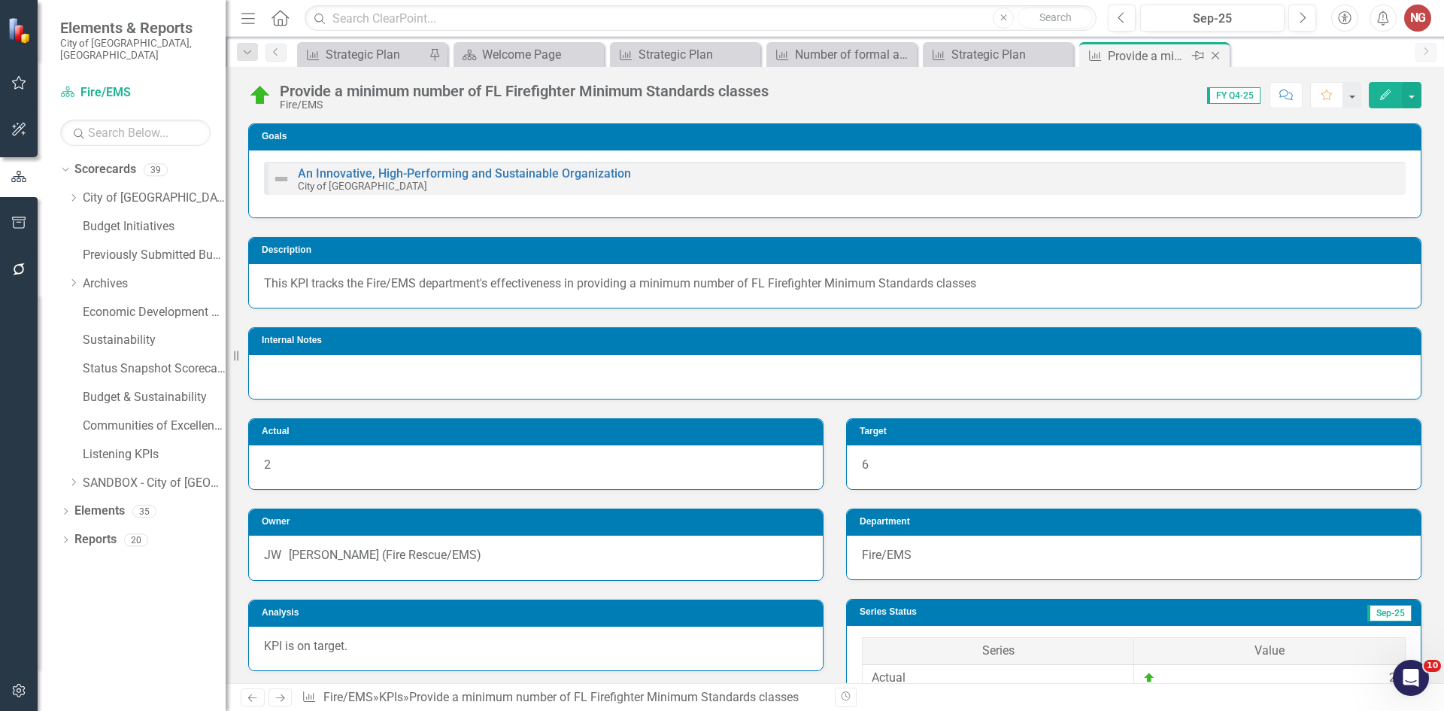
click at [1215, 53] on icon "Close" at bounding box center [1215, 56] width 15 height 12
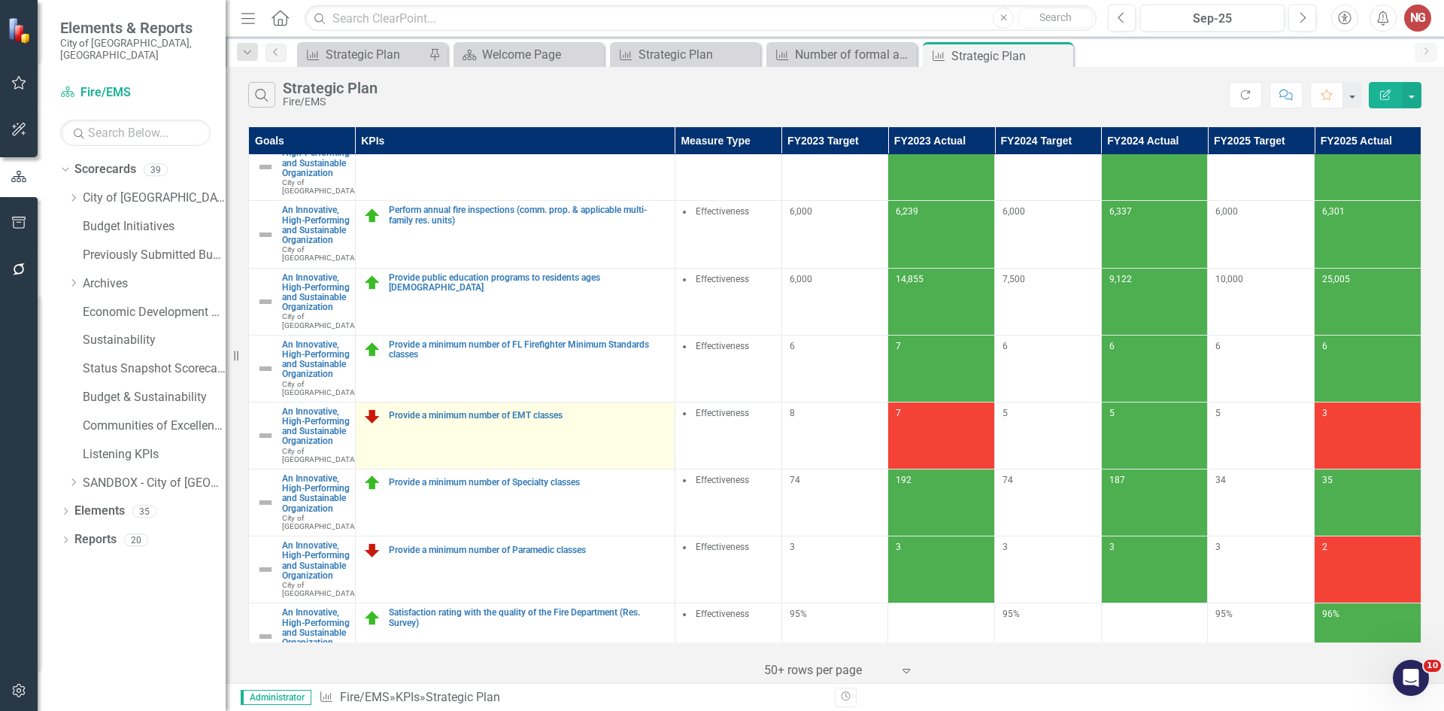
scroll to position [301, 0]
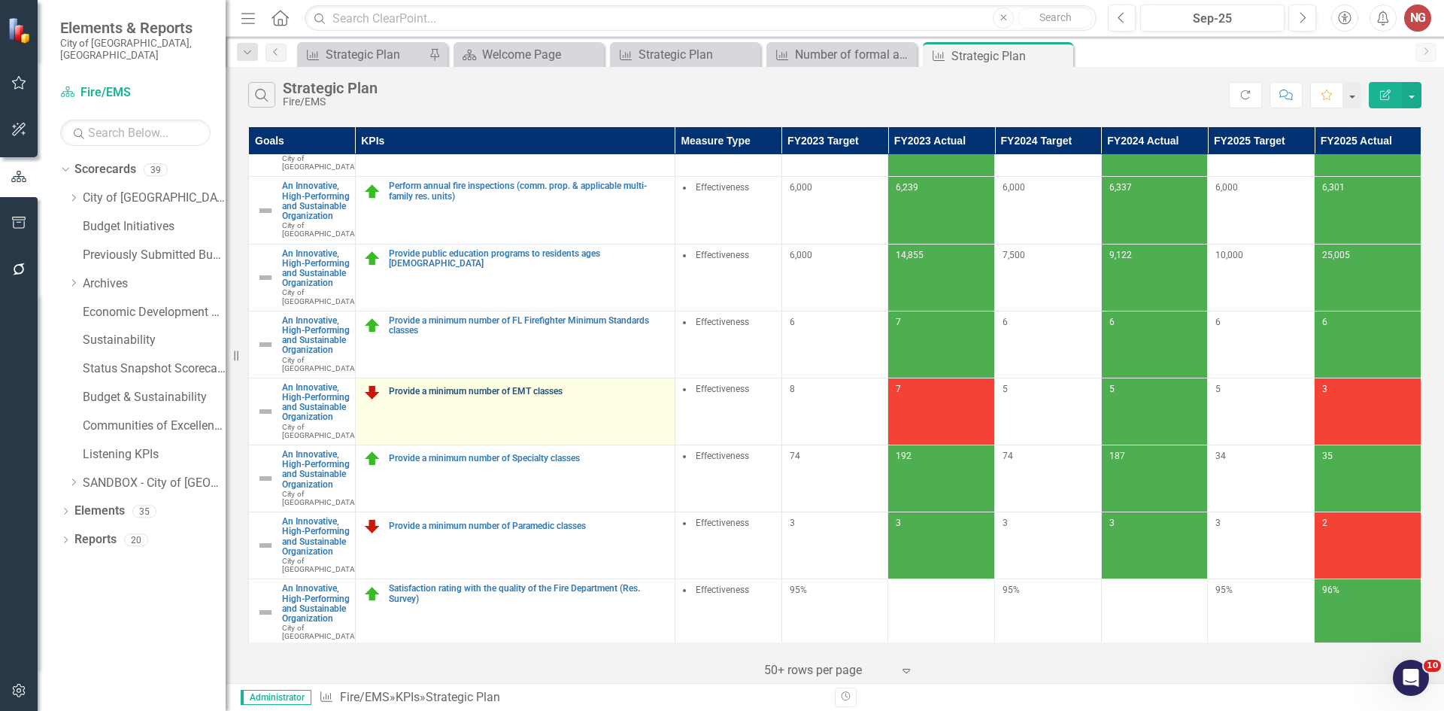
click at [460, 396] on link "Provide a minimum number of EMT classes" at bounding box center [528, 392] width 278 height 10
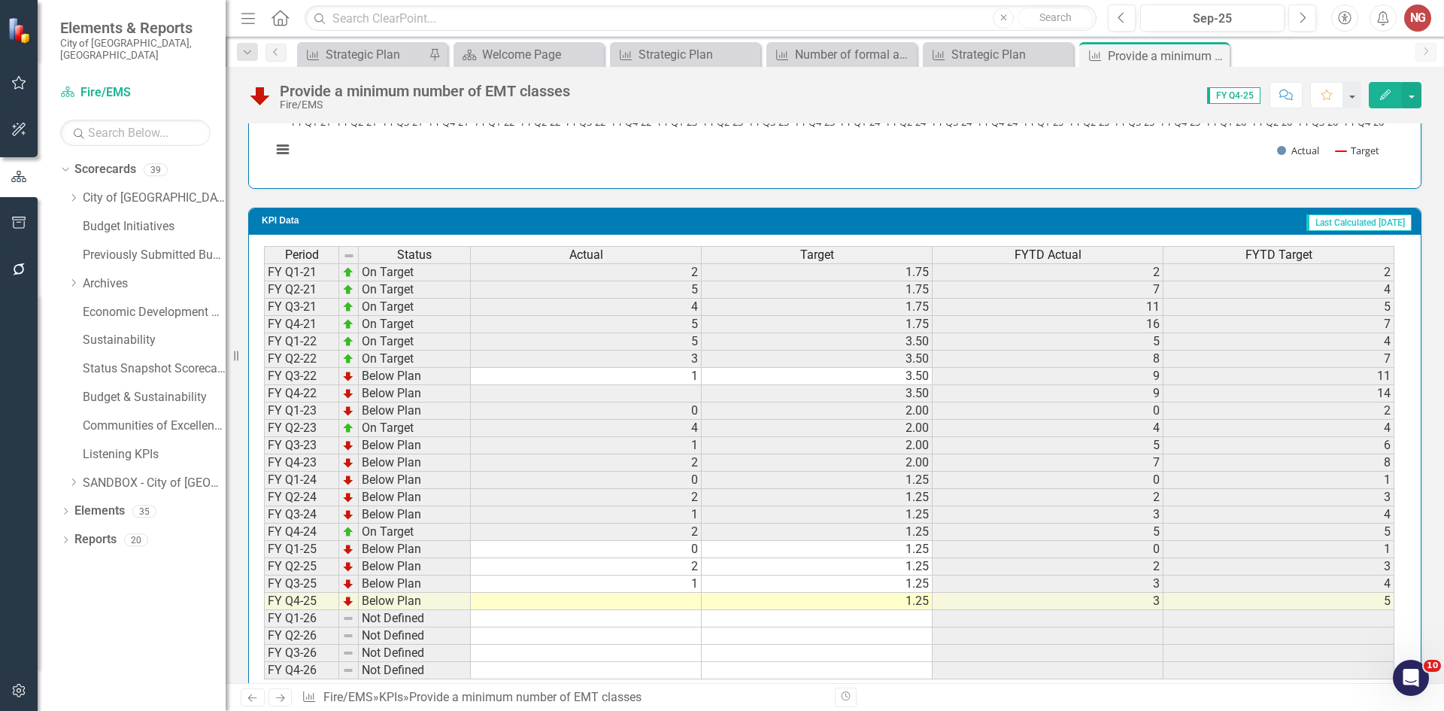
scroll to position [1196, 0]
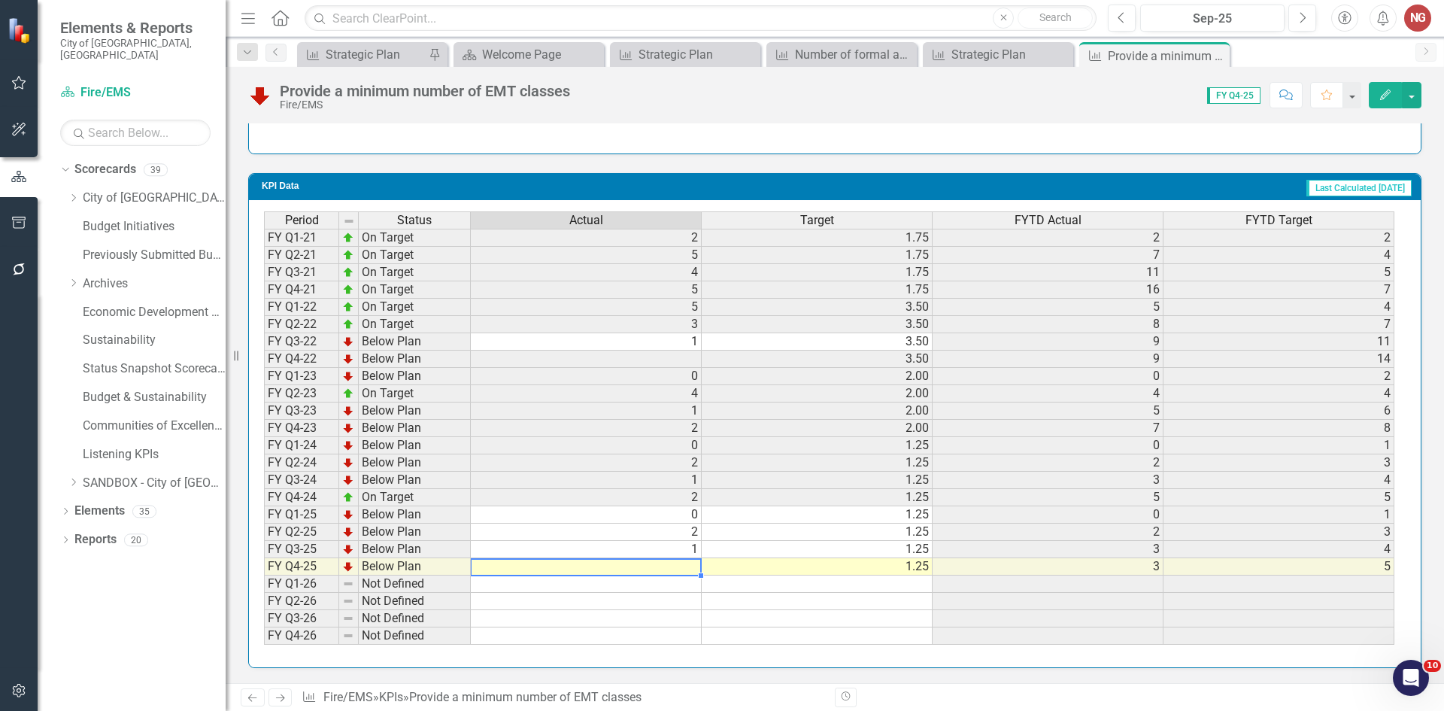
click at [264, 558] on div "Period Status Actual Target FYTD Actual FYTD Target FY Q1-21 On Target 2 1.75 2…" at bounding box center [264, 427] width 0 height 433
type textarea "2"
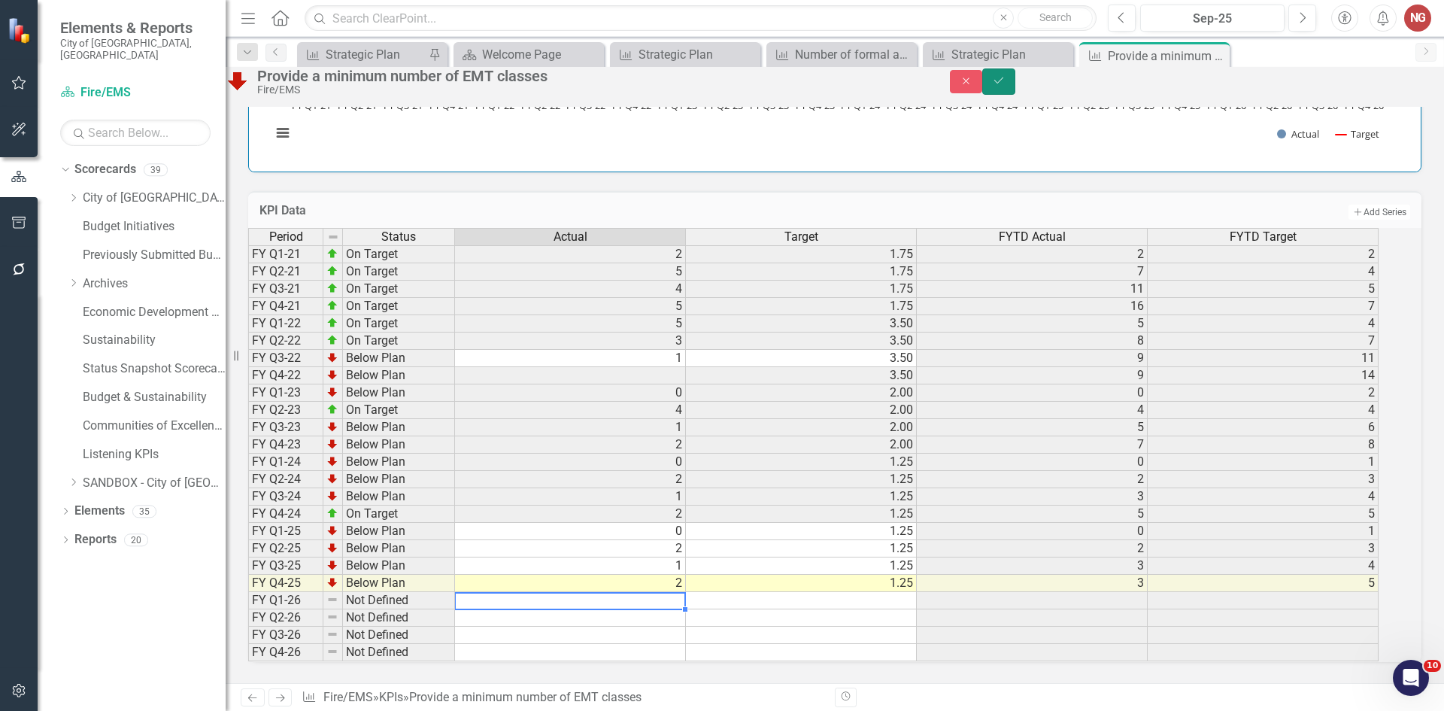
click at [1015, 82] on button "Save" at bounding box center [998, 81] width 33 height 26
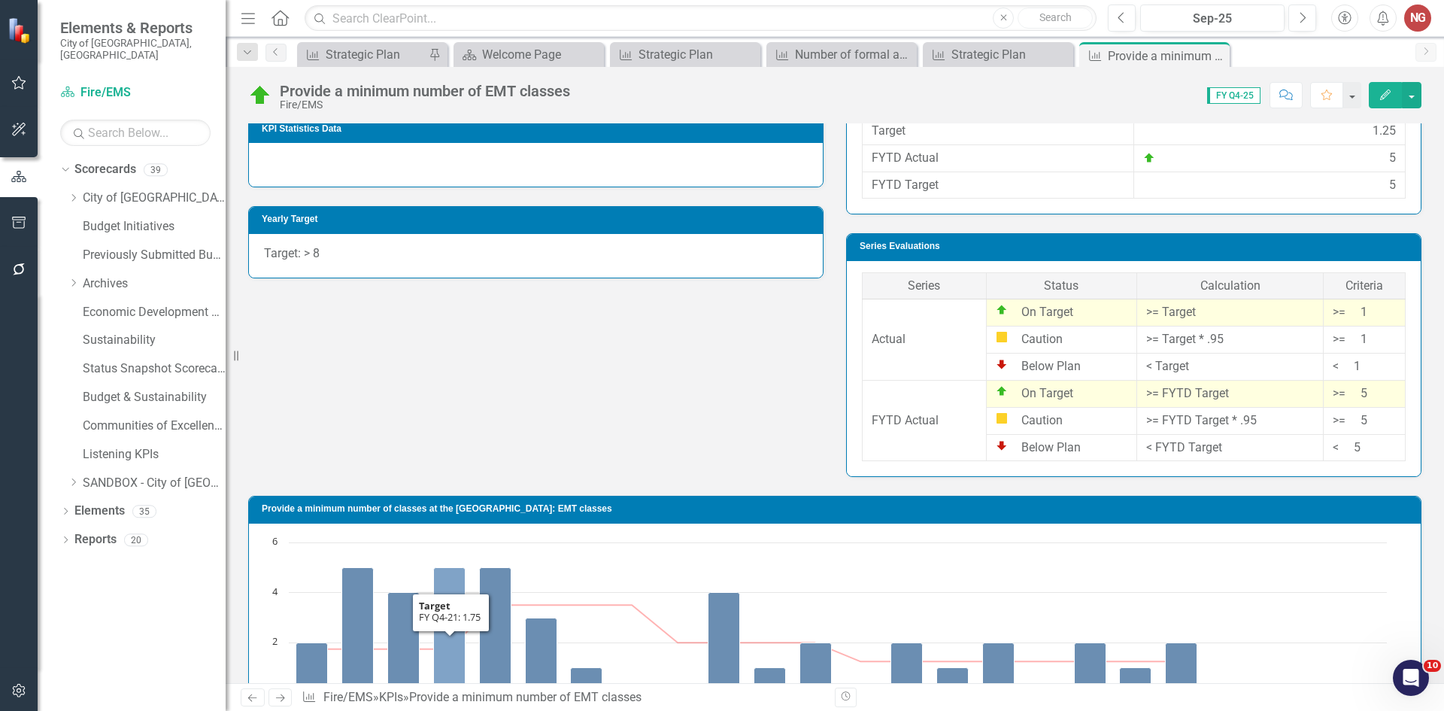
scroll to position [368, 0]
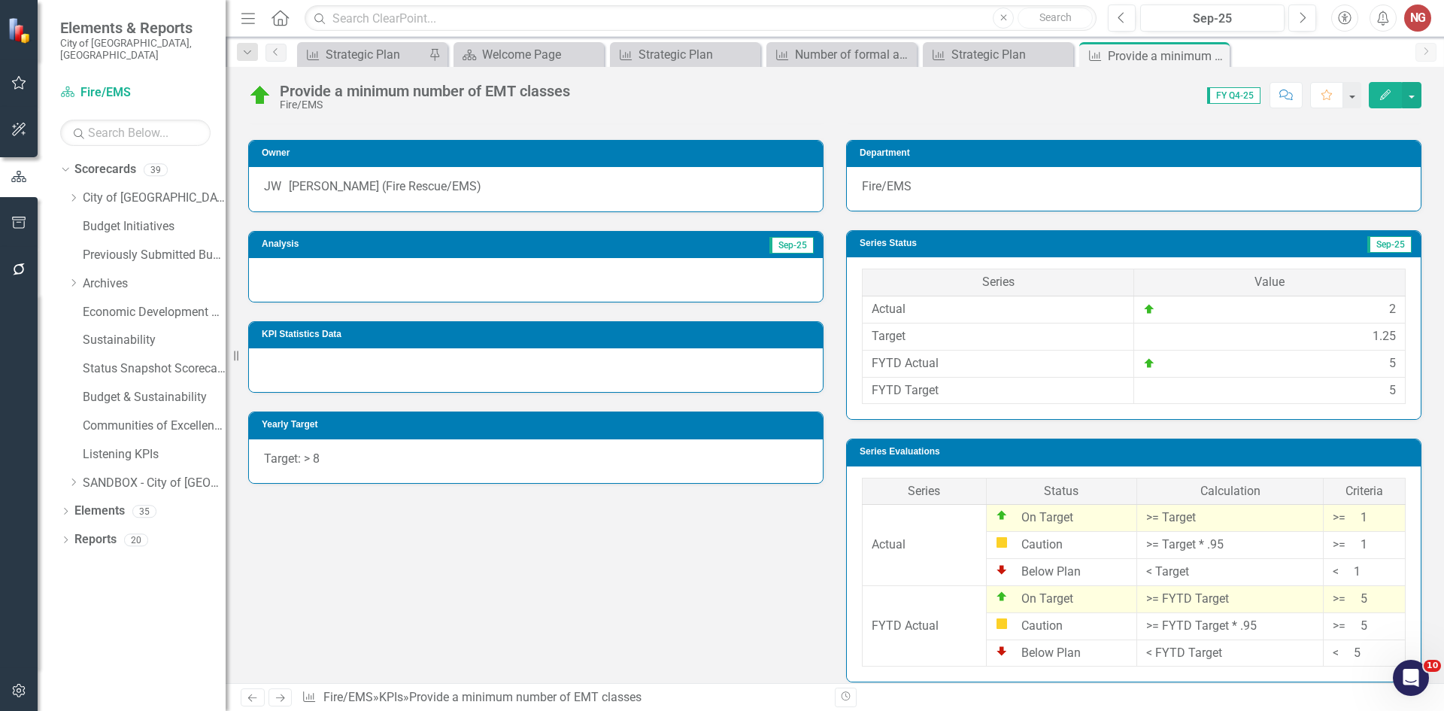
click at [322, 282] on div at bounding box center [536, 280] width 574 height 44
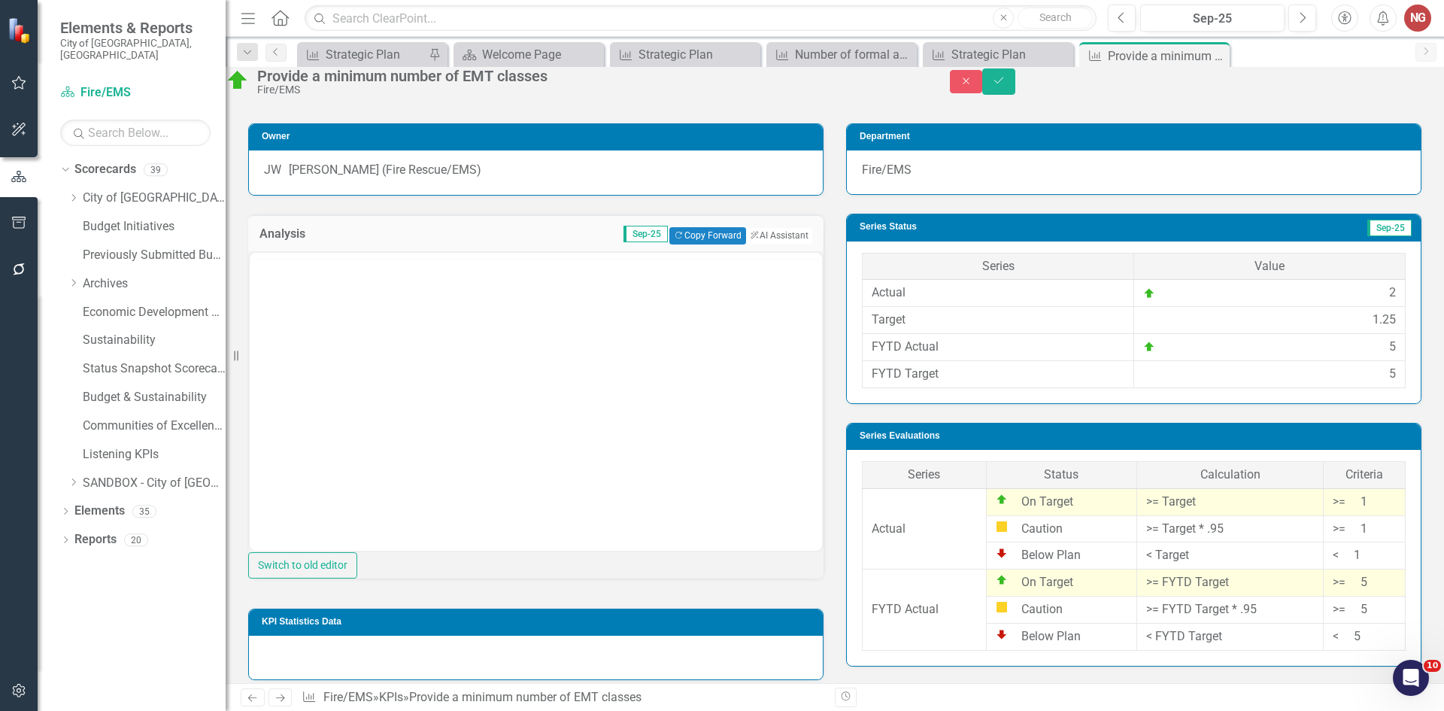
scroll to position [0, 0]
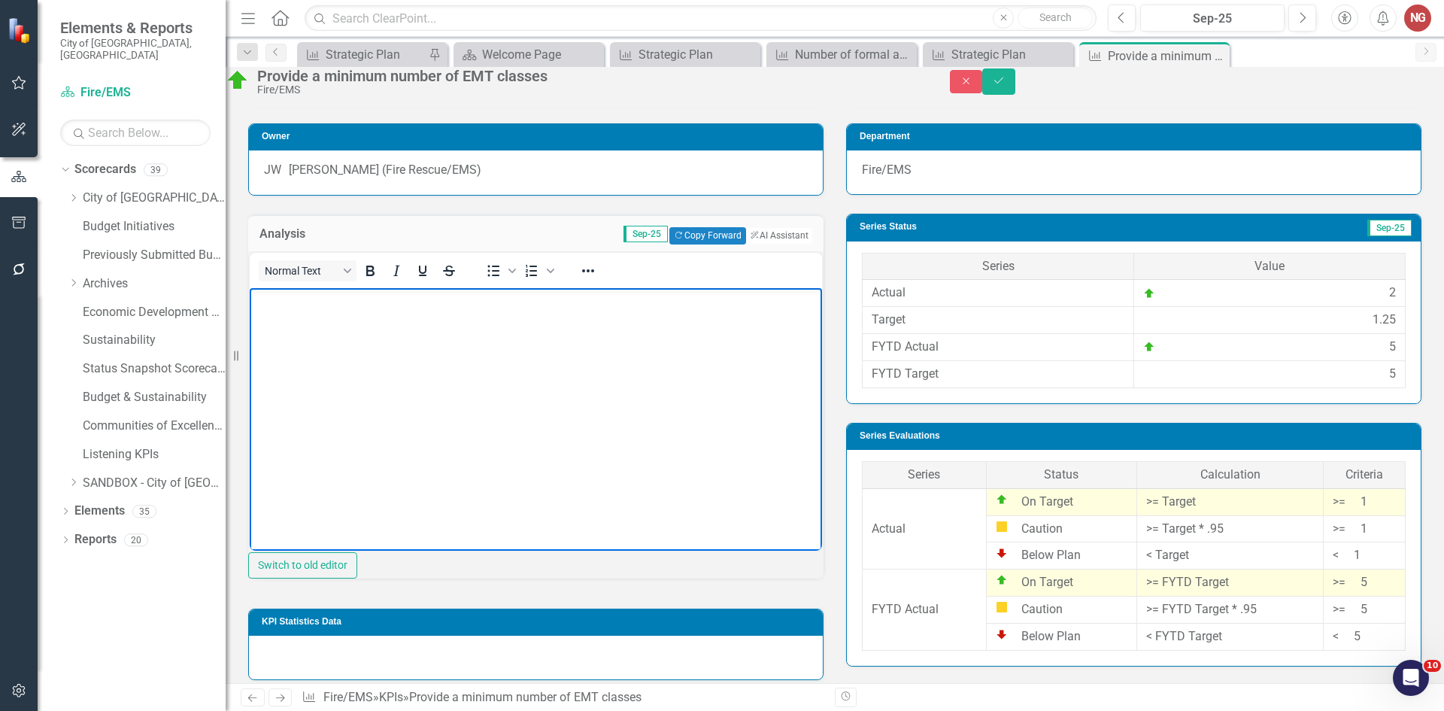
click at [294, 328] on body "Rich Text Area. Press ALT-0 for help." at bounding box center [536, 400] width 572 height 226
drag, startPoint x: 1403, startPoint y: 92, endPoint x: 1396, endPoint y: 90, distance: 7.7
click at [1005, 86] on icon "Save" at bounding box center [999, 80] width 14 height 11
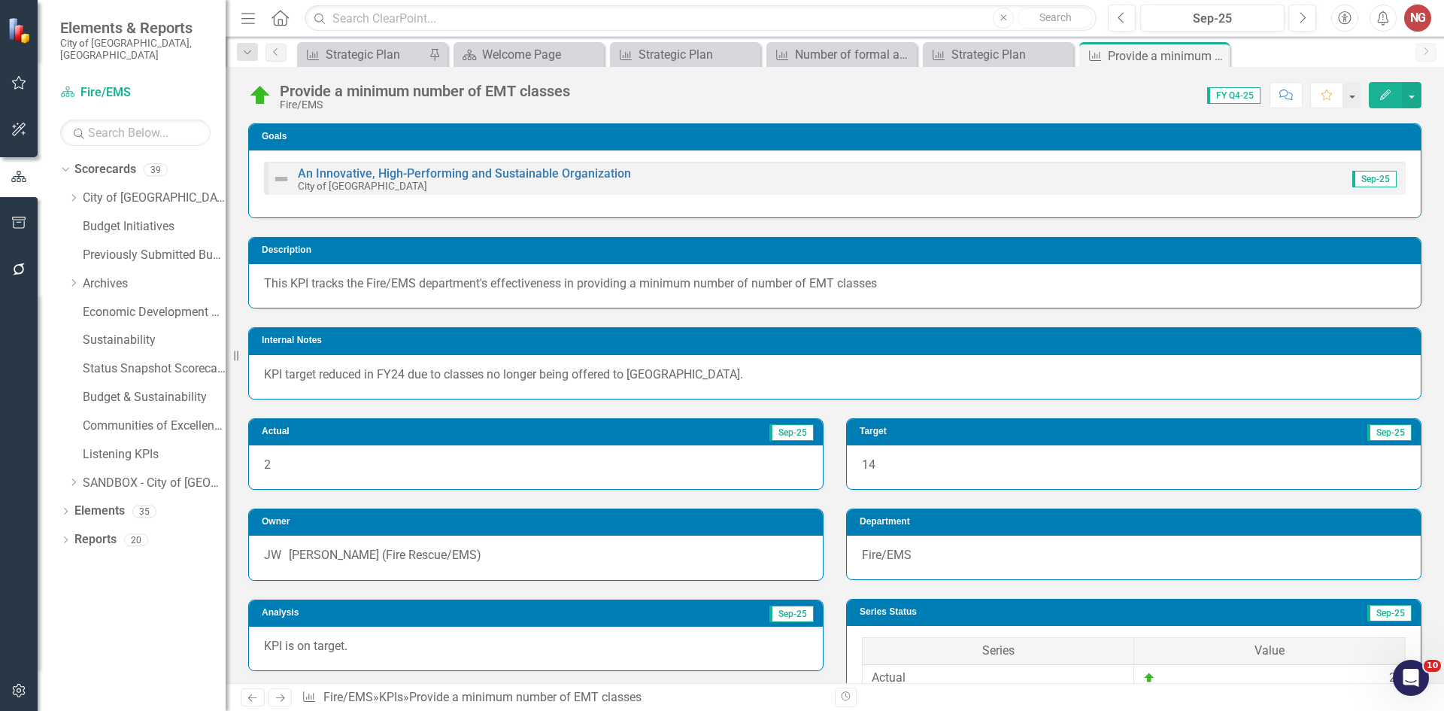
click at [0, 0] on icon "Close" at bounding box center [0, 0] width 0 height 0
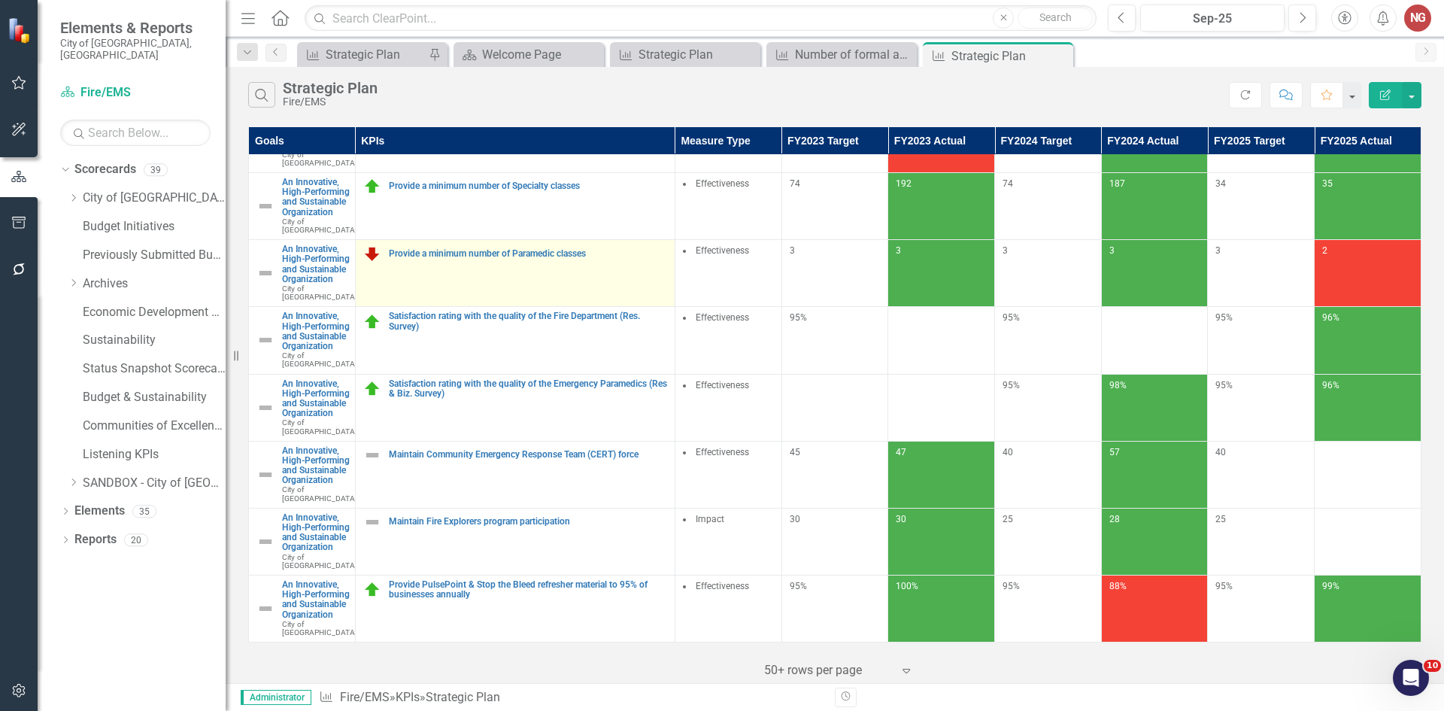
scroll to position [602, 0]
click at [476, 259] on link "Provide a minimum number of Paramedic classes" at bounding box center [528, 254] width 278 height 10
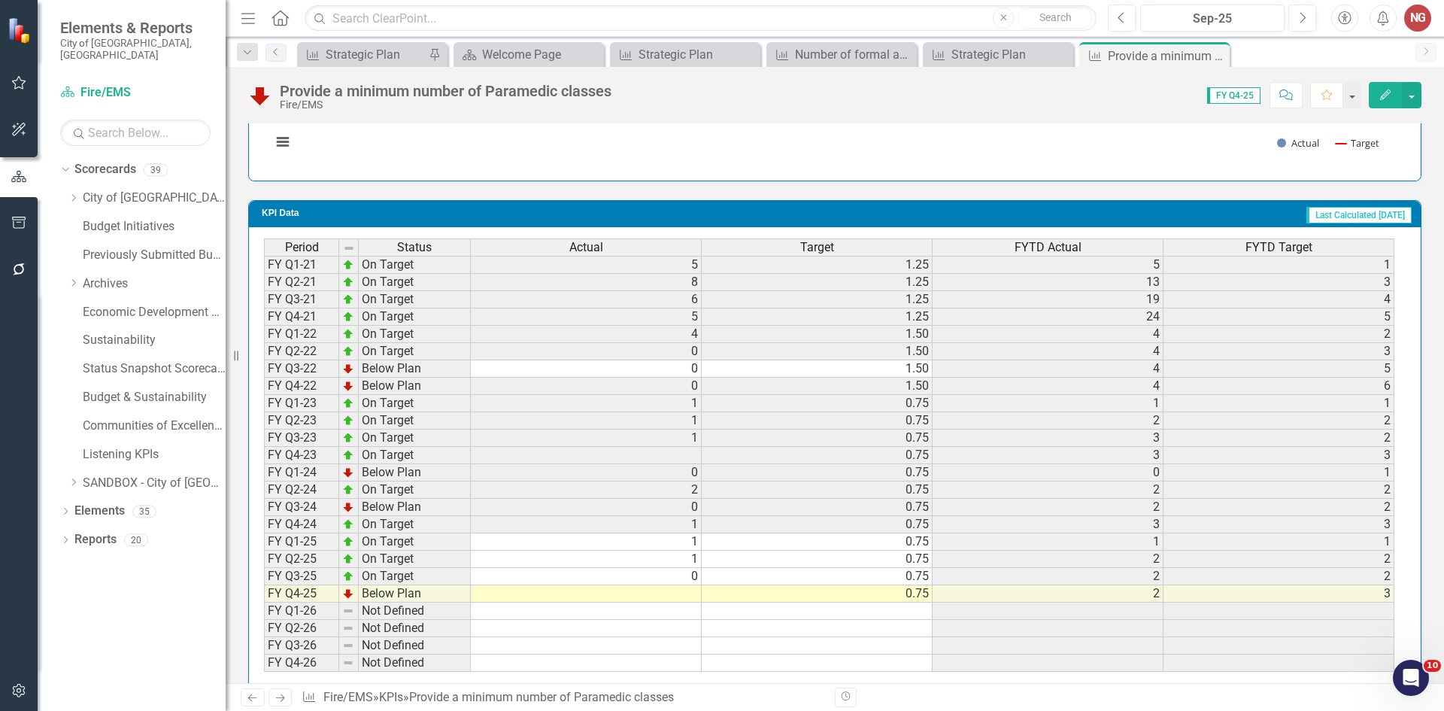
scroll to position [1196, 0]
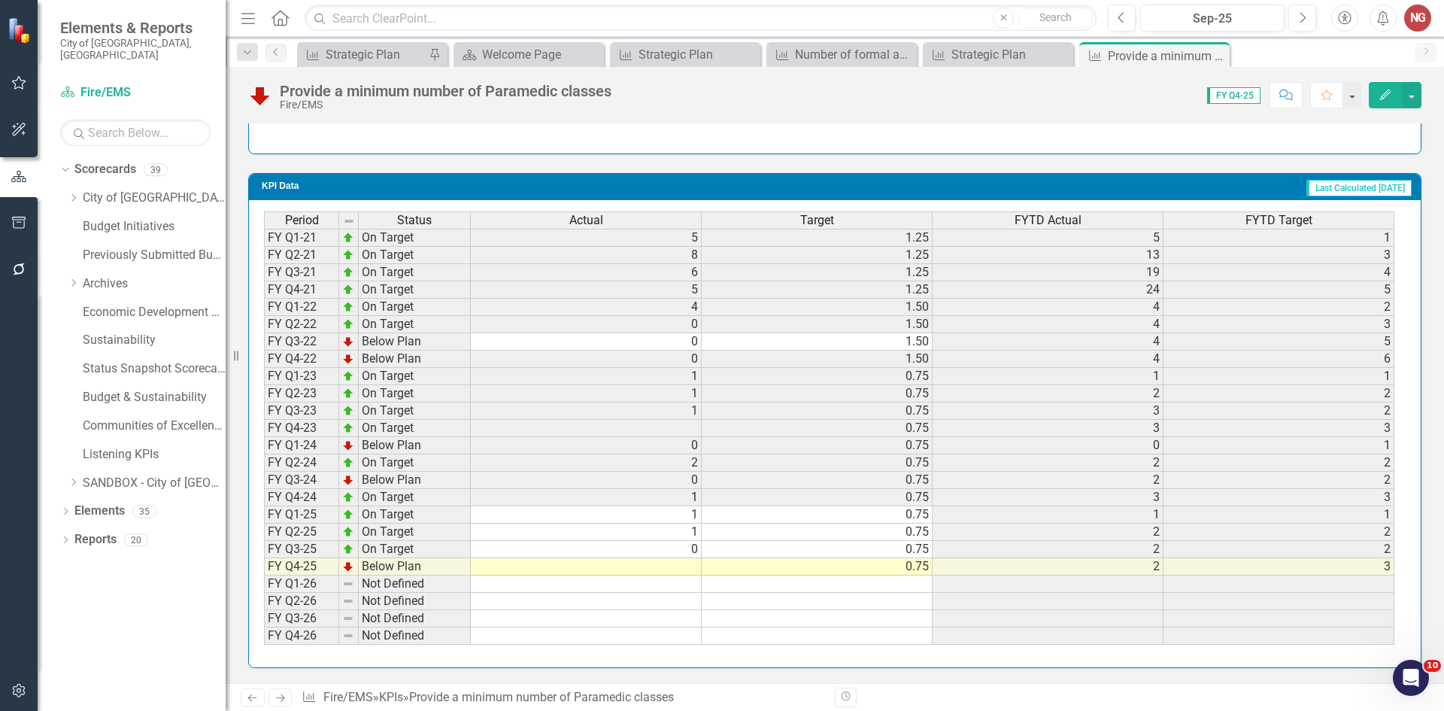
click at [264, 575] on div "Period Status Actual Target FYTD Actual FYTD Target FY Q1-21 On Target 5 1.25 5…" at bounding box center [264, 427] width 0 height 433
type textarea "1"
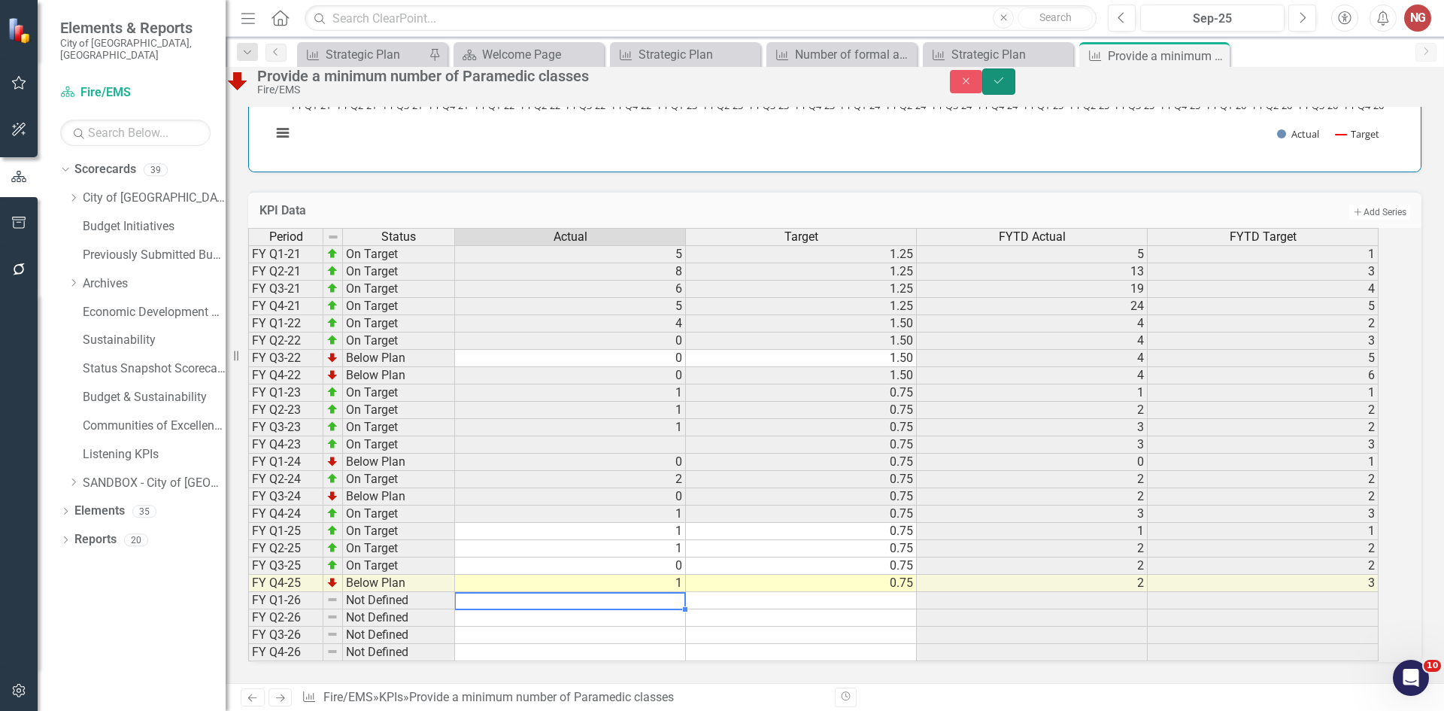
click at [1015, 80] on button "Save" at bounding box center [998, 81] width 33 height 26
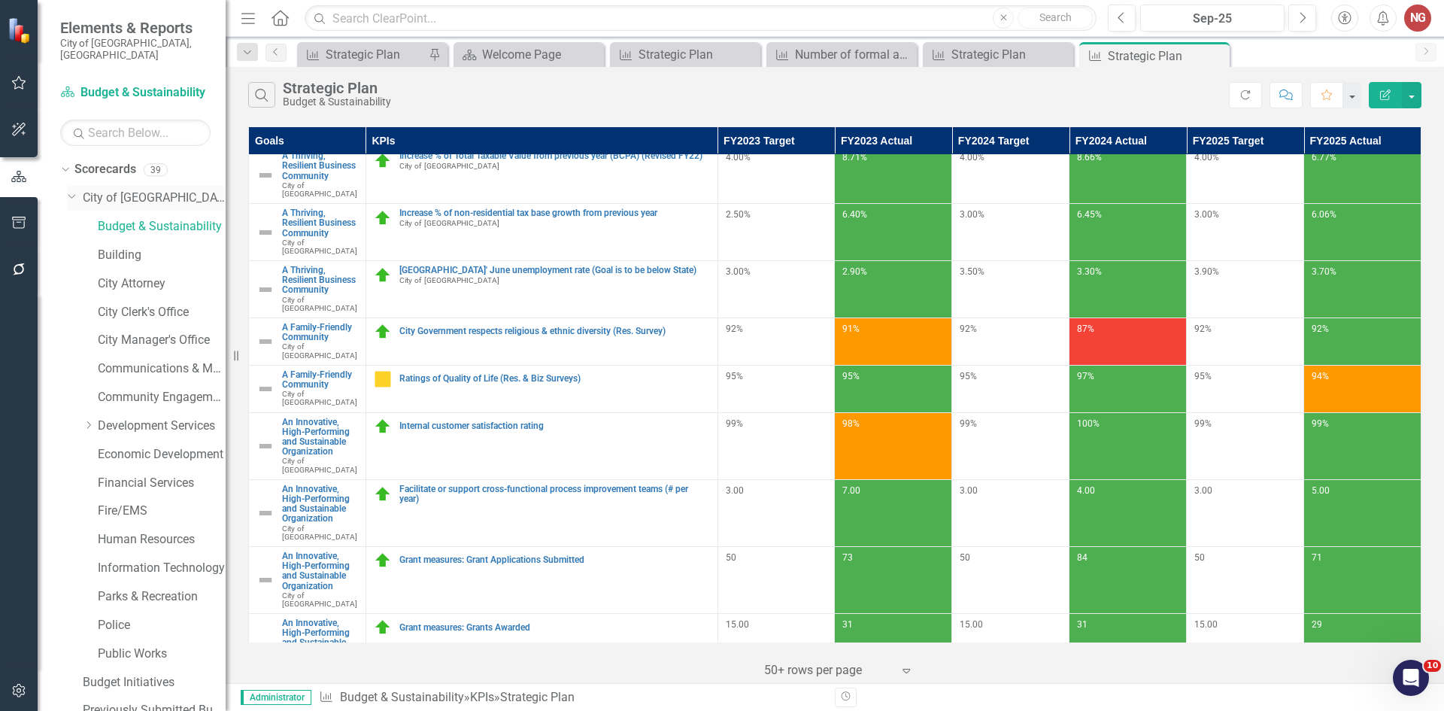
click at [121, 194] on link "City of [GEOGRAPHIC_DATA]" at bounding box center [154, 198] width 143 height 17
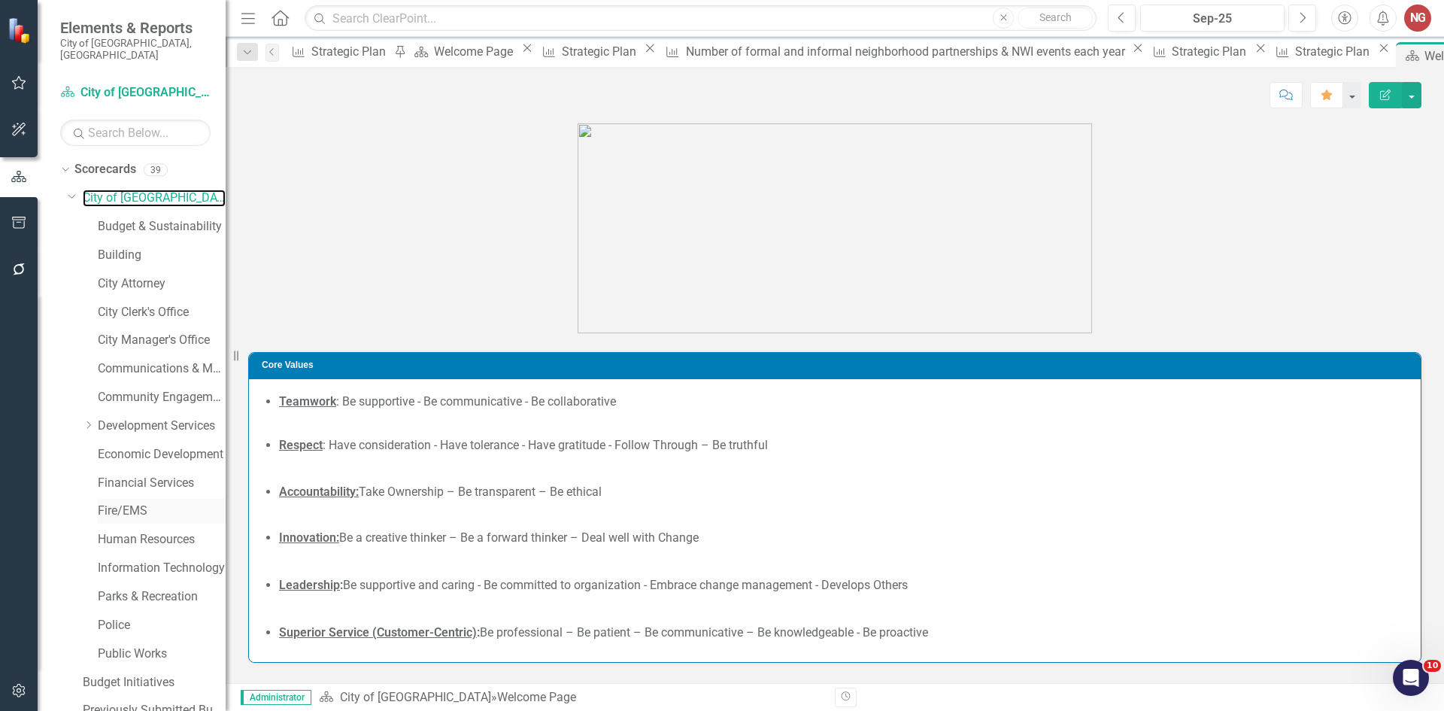
scroll to position [288, 0]
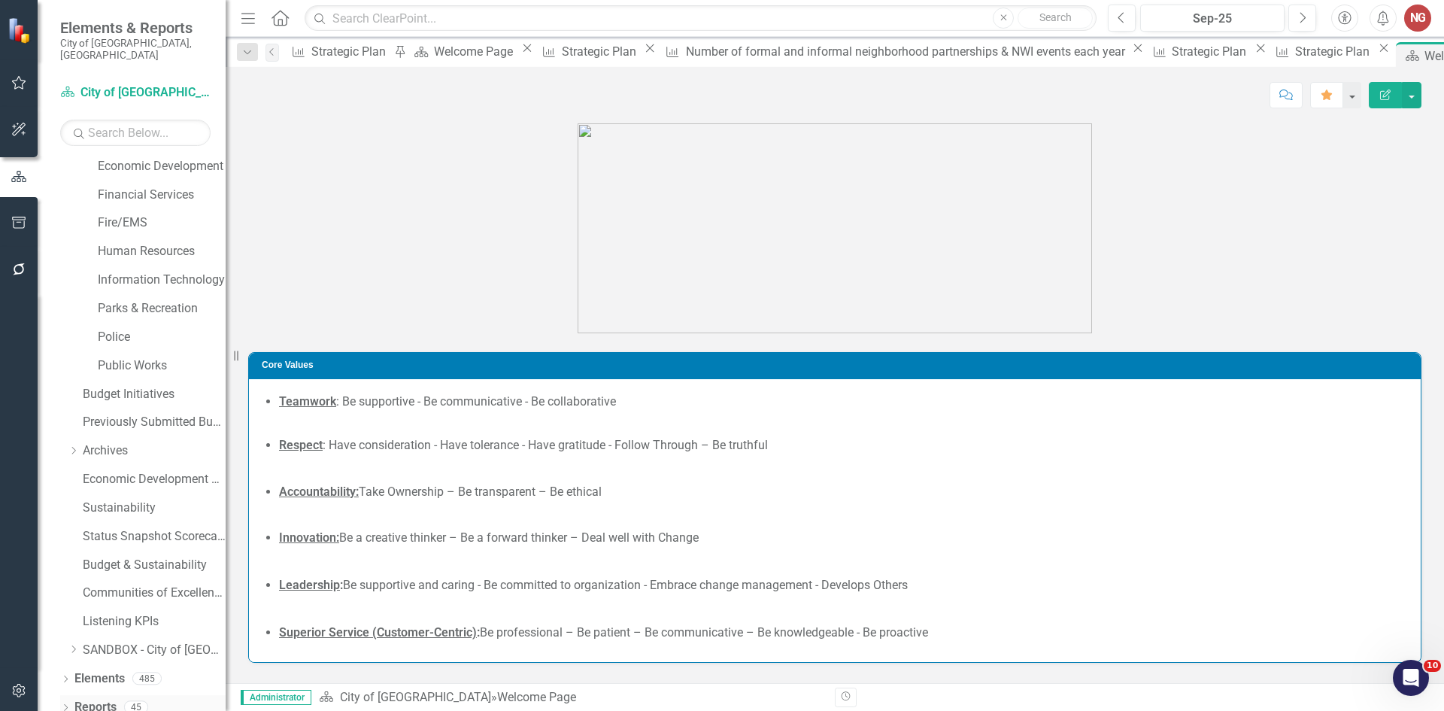
click at [62, 705] on icon "Dropdown" at bounding box center [65, 709] width 11 height 8
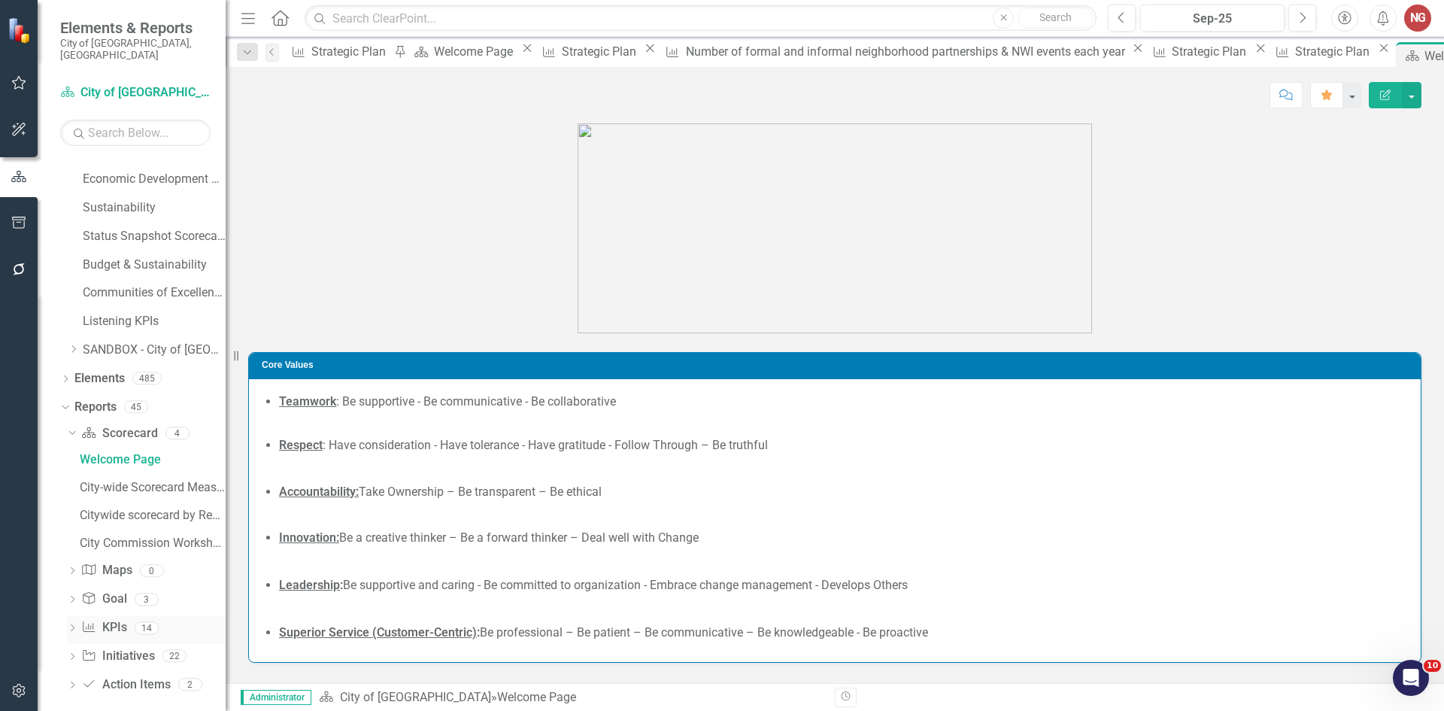
click at [71, 623] on div "Dropdown" at bounding box center [72, 629] width 11 height 13
click at [118, 538] on div "Key Intended Outcomes Scorecard Report" at bounding box center [153, 545] width 146 height 14
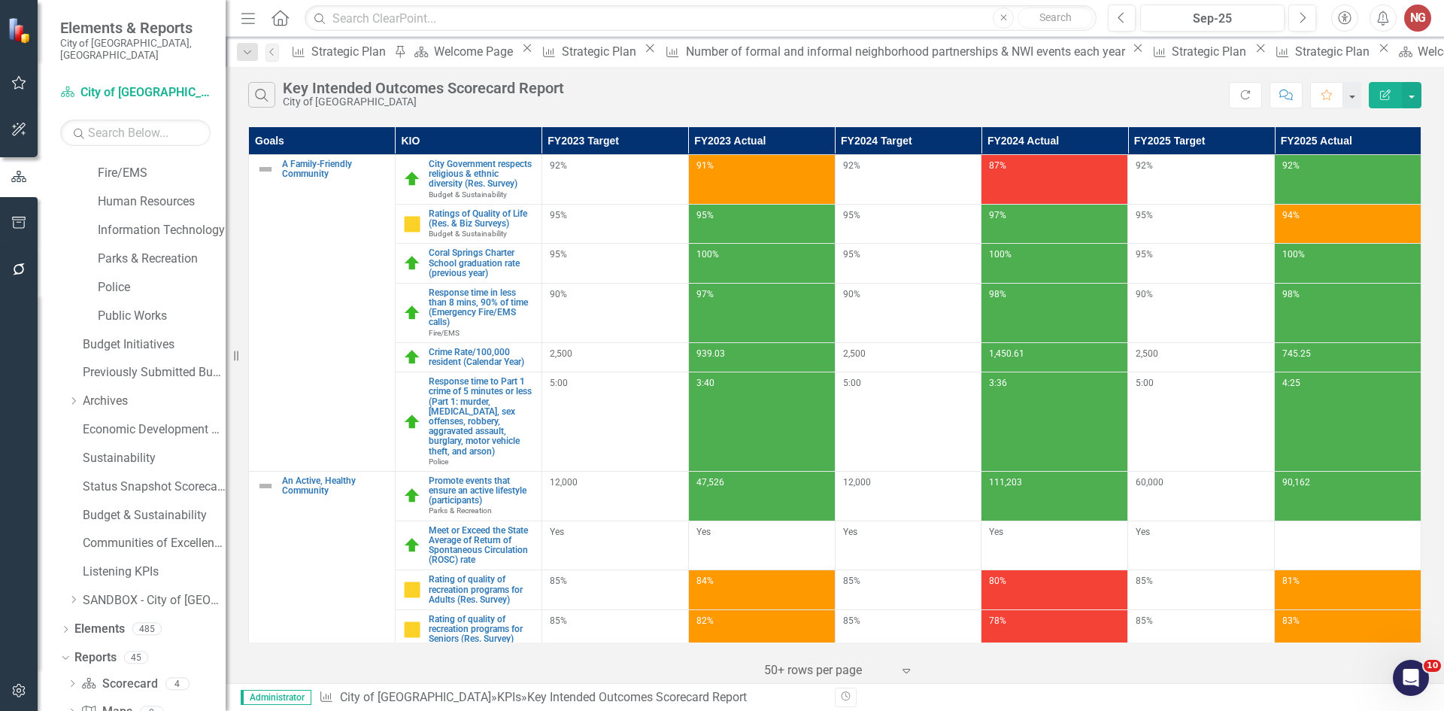
scroll to position [121, 0]
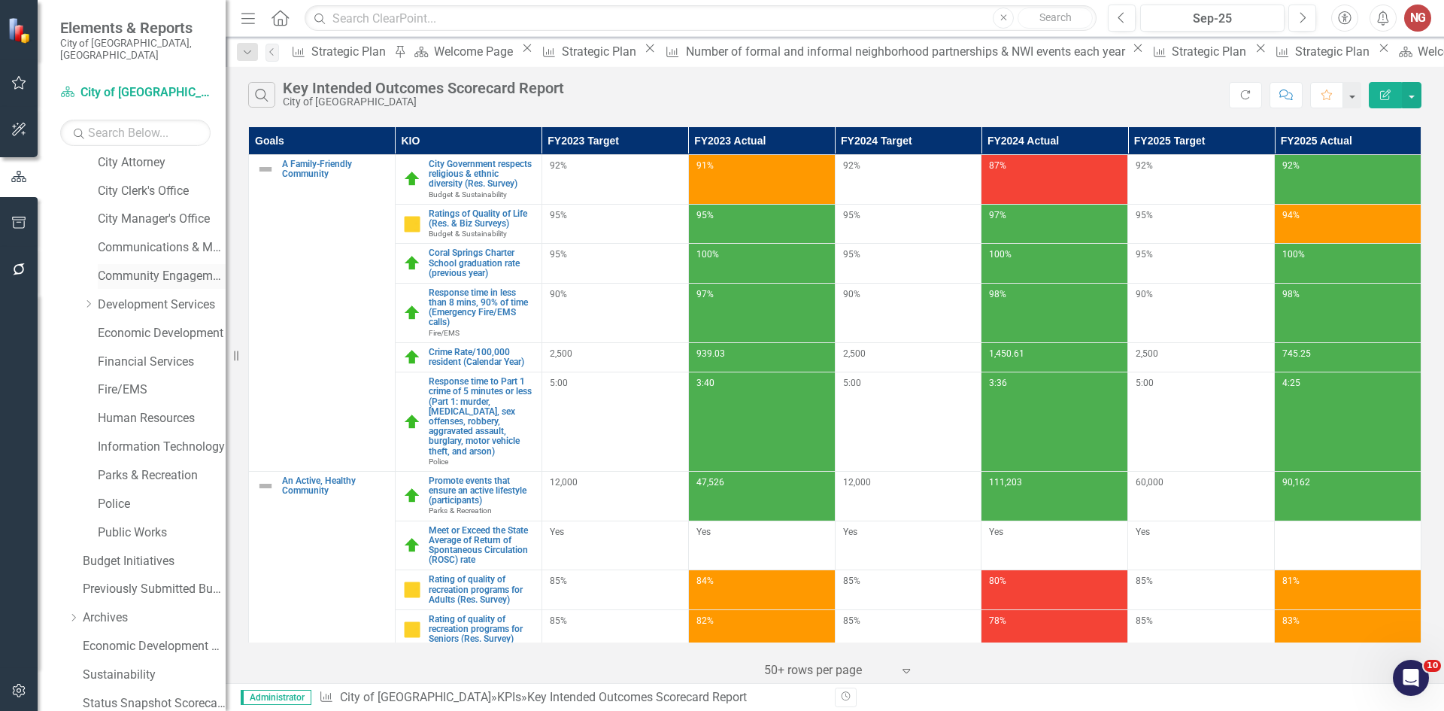
click at [125, 268] on link "Community Engagement & Emergency Preparedness" at bounding box center [162, 276] width 128 height 17
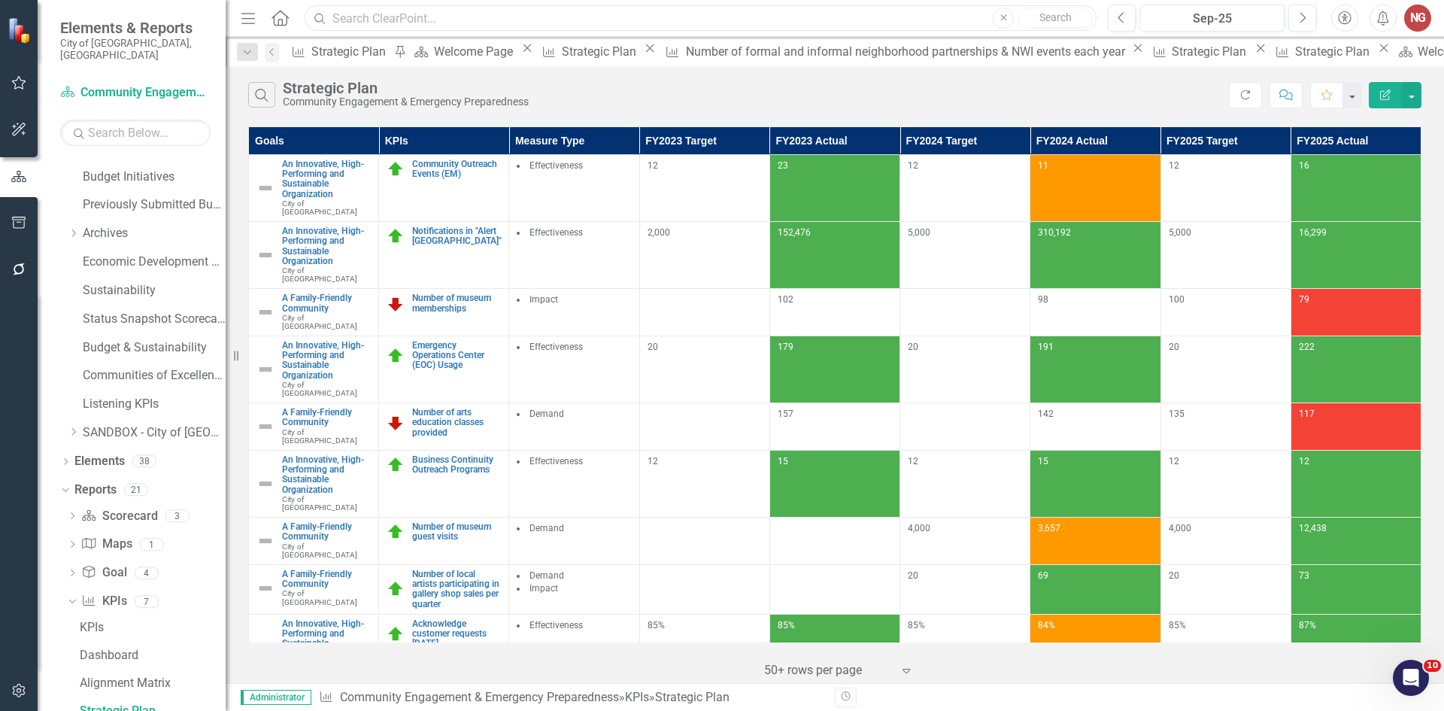
click at [445, 18] on input "text" at bounding box center [701, 18] width 792 height 26
type input "volunteer services"
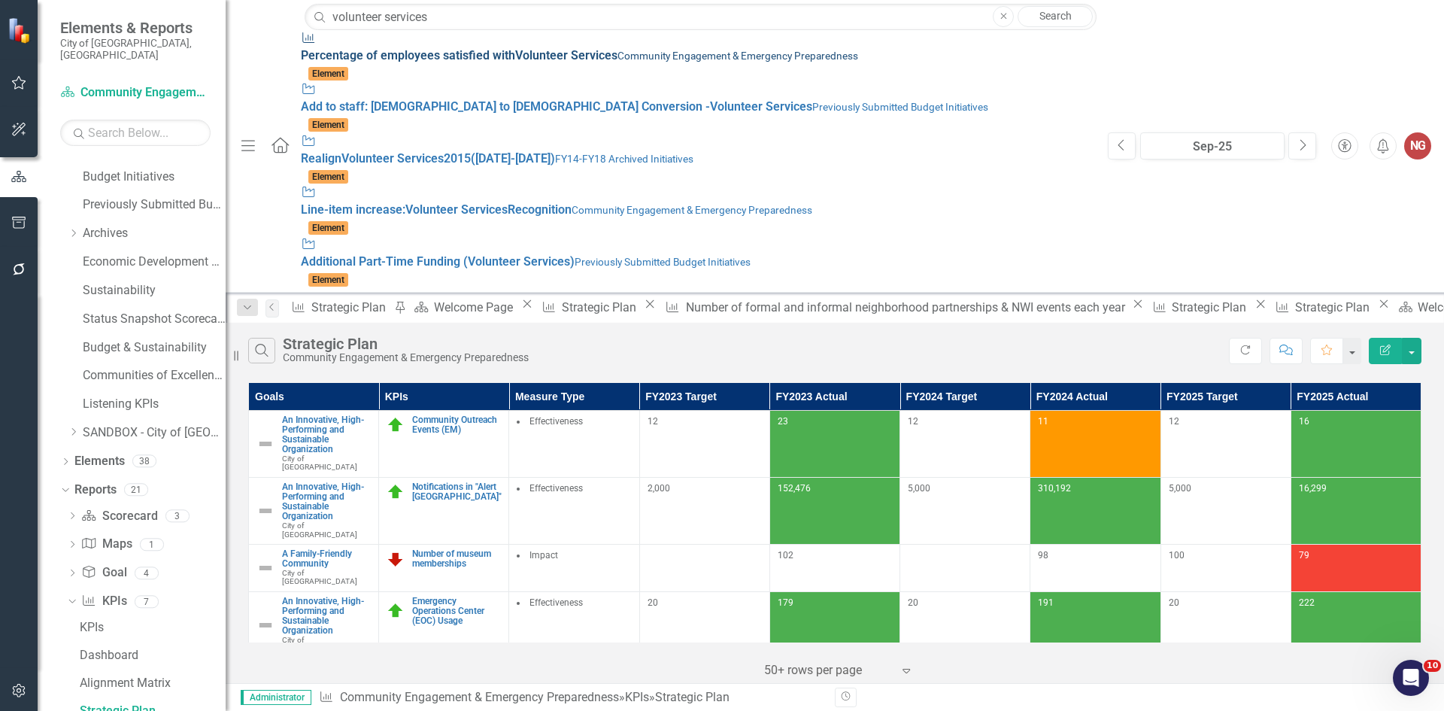
click at [515, 48] on strong "Volunteer" at bounding box center [541, 55] width 53 height 14
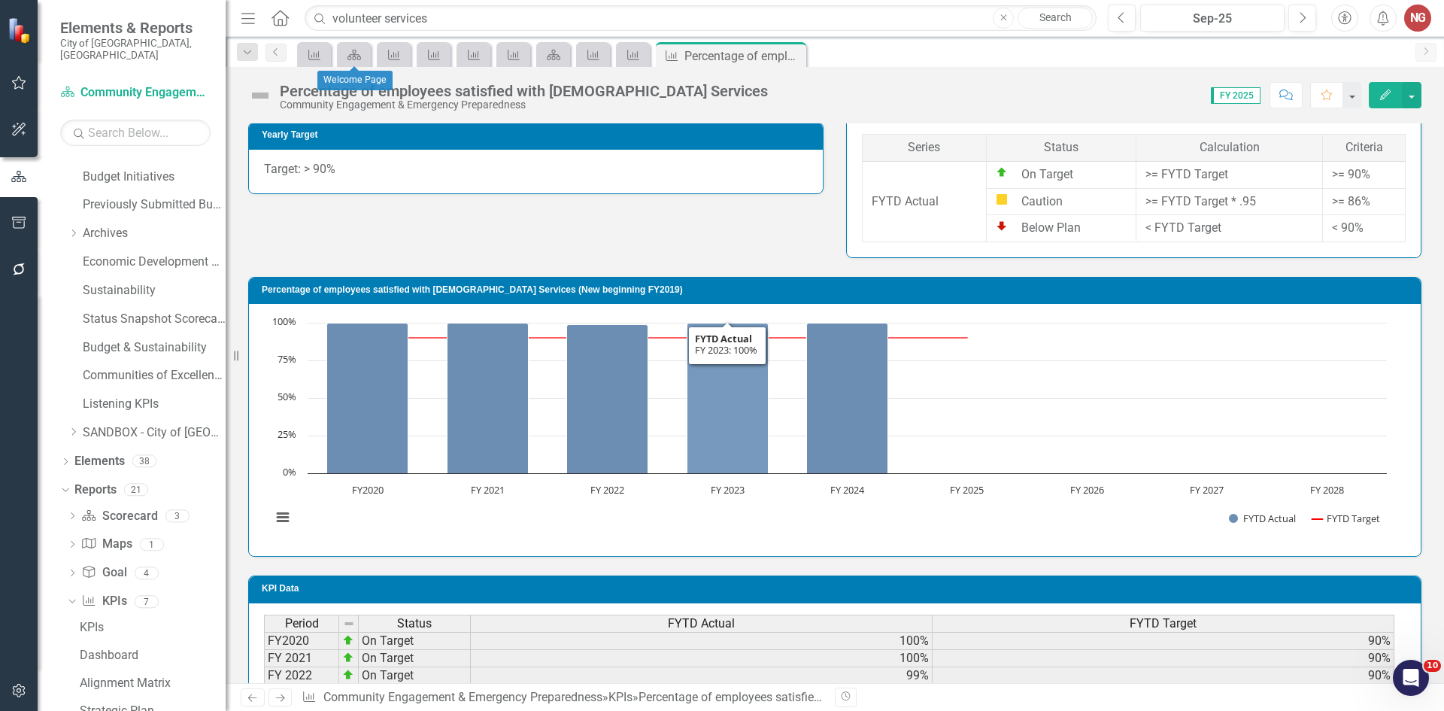
scroll to position [778, 0]
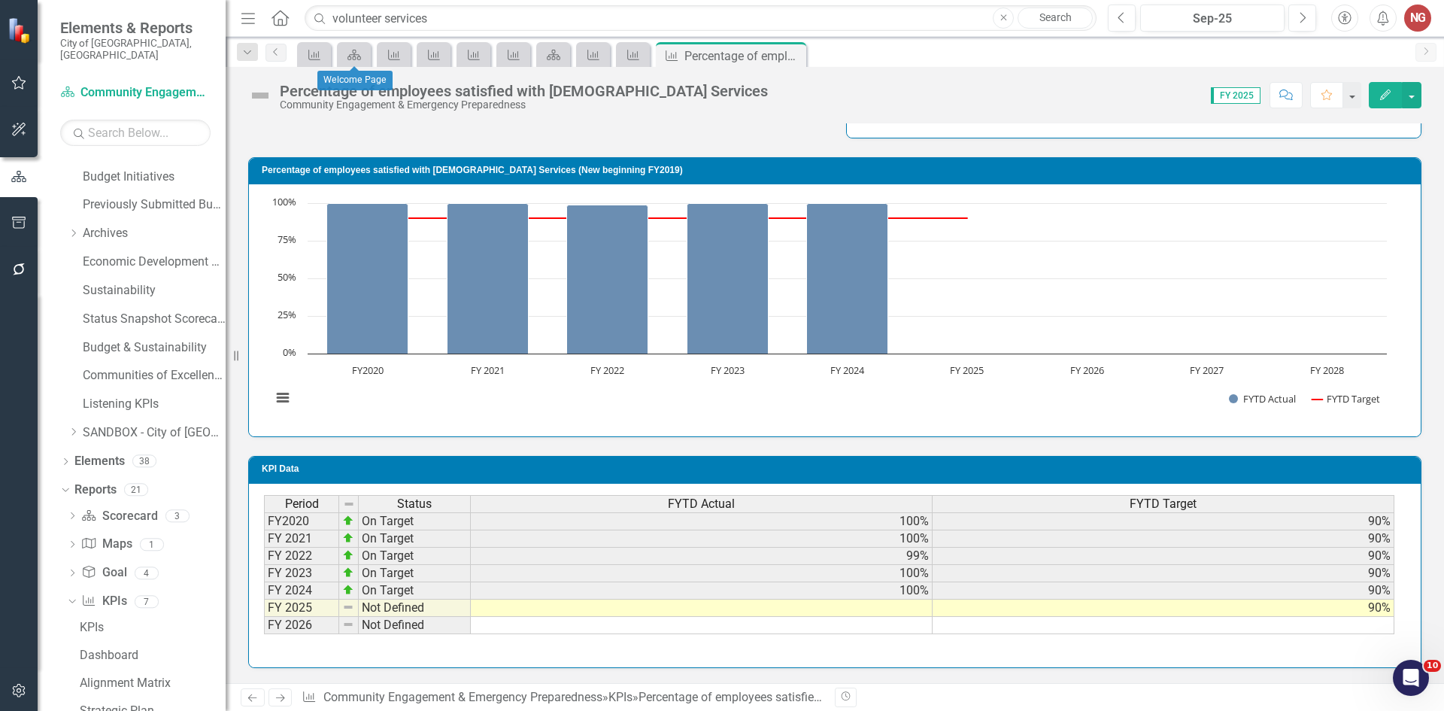
click at [264, 616] on div "Period Status FYTD Actual FYTD Target FY2020 On Target 100% 90% FY 2021 On Targ…" at bounding box center [264, 564] width 0 height 139
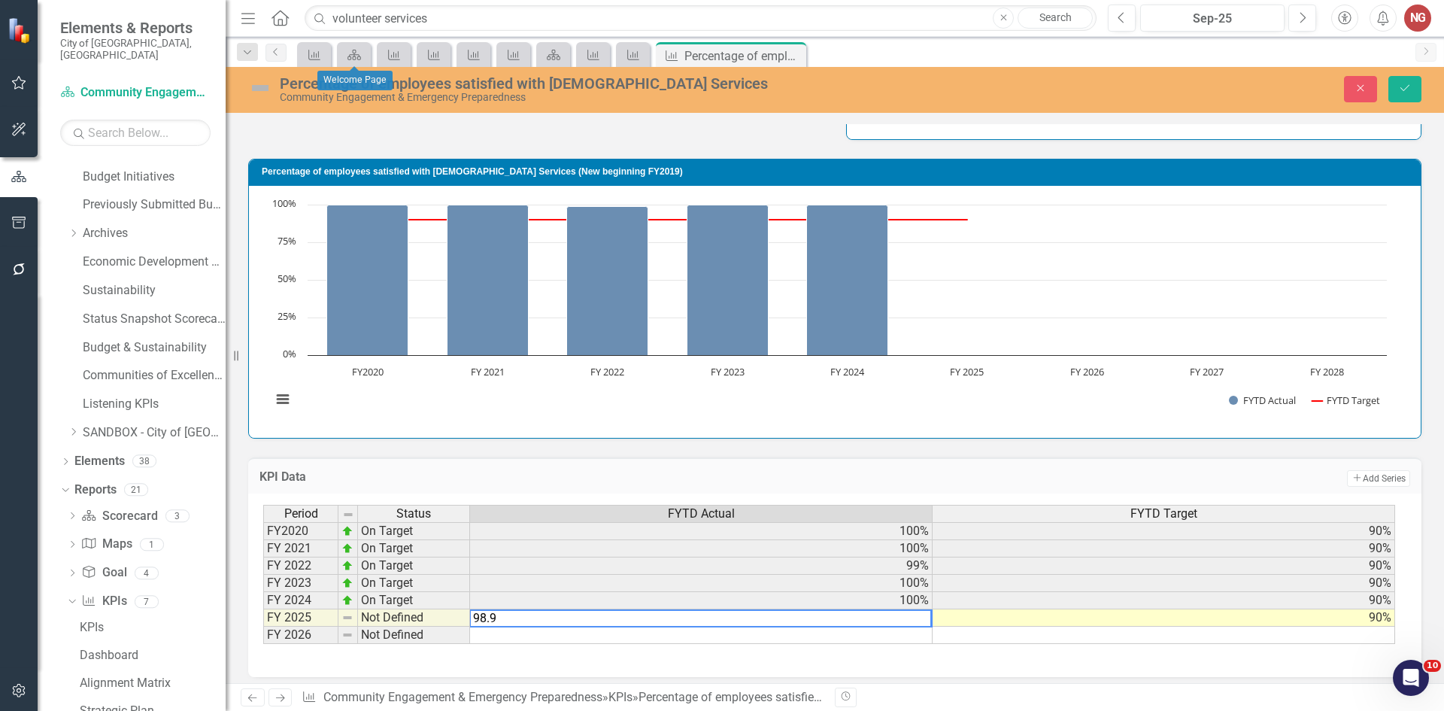
type textarea "98.94"
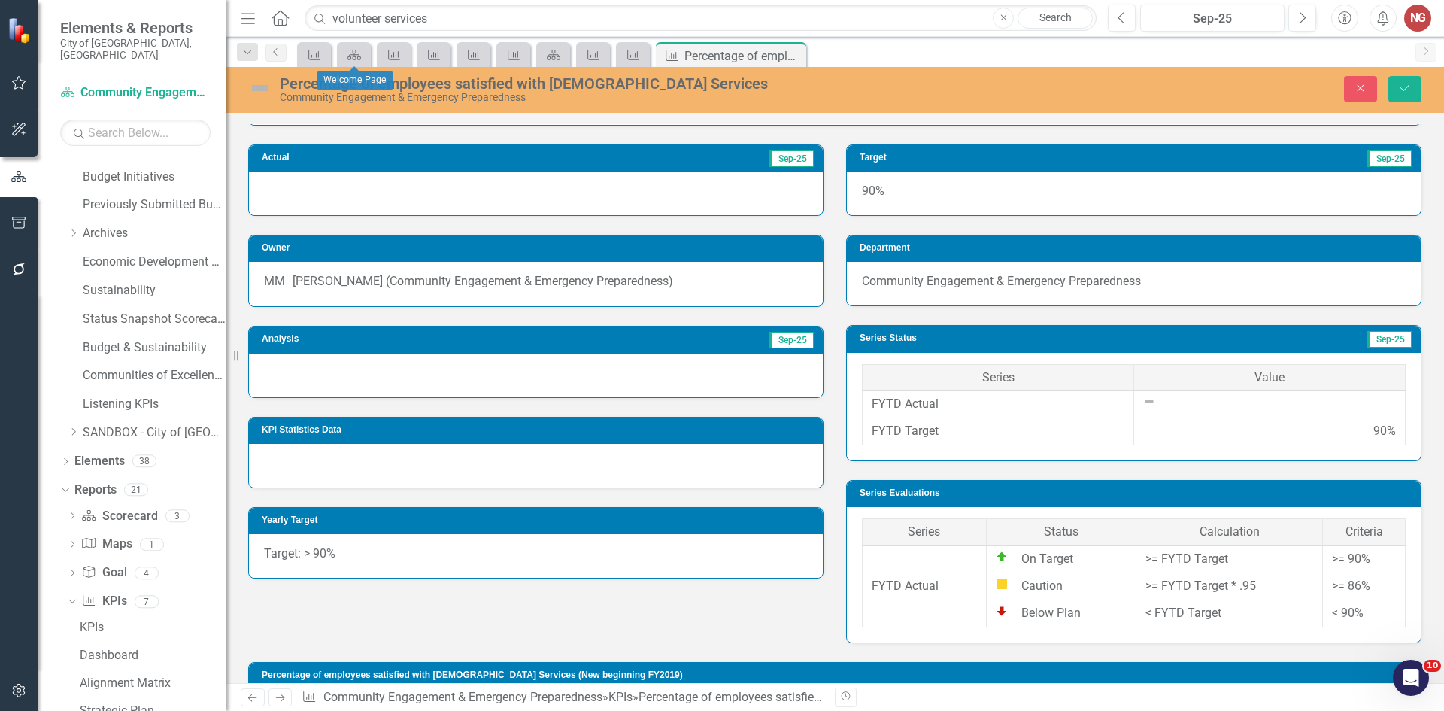
scroll to position [251, 0]
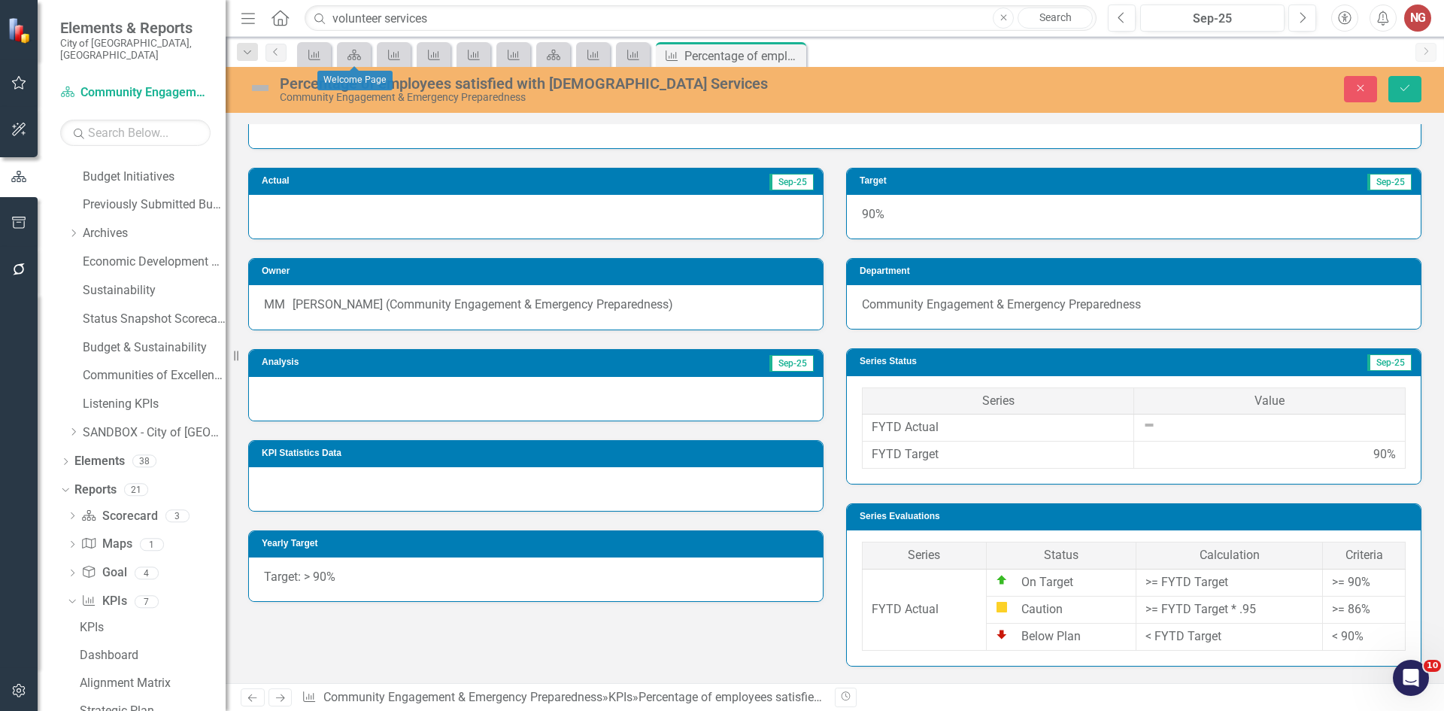
click at [336, 402] on div at bounding box center [536, 399] width 574 height 44
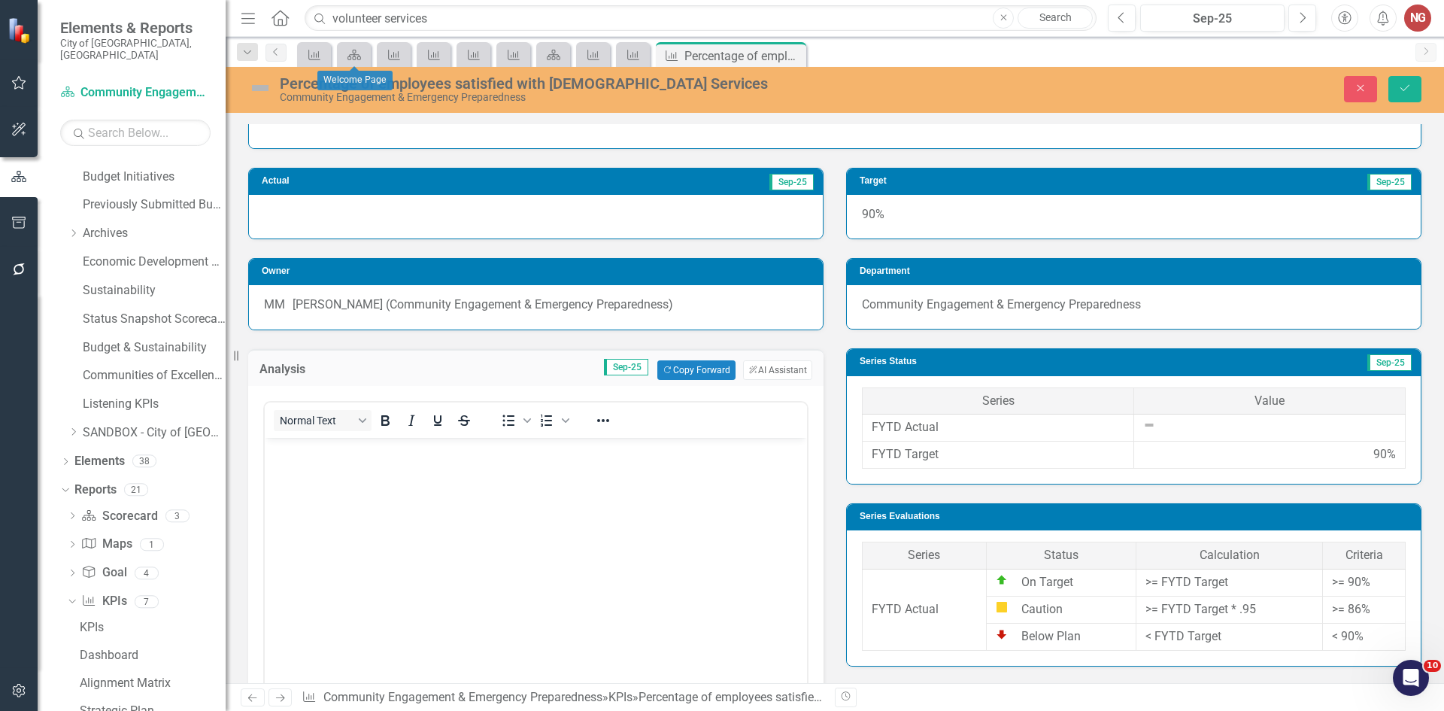
scroll to position [0, 0]
click at [332, 459] on body "Rich Text Area. Press ALT-0 for help." at bounding box center [536, 551] width 542 height 226
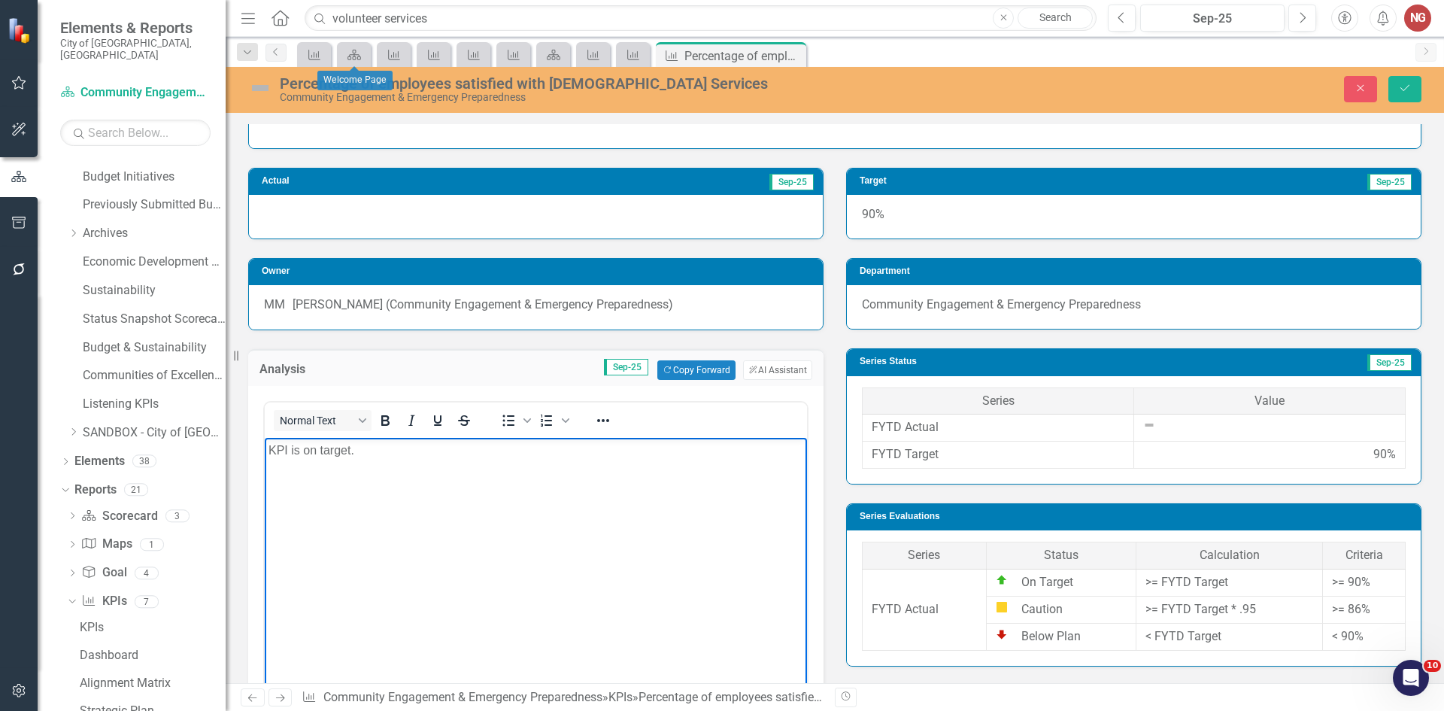
click at [1395, 71] on div "Percentage of employees satisfied with Volunteer Services Community Engagement …" at bounding box center [835, 90] width 1218 height 46
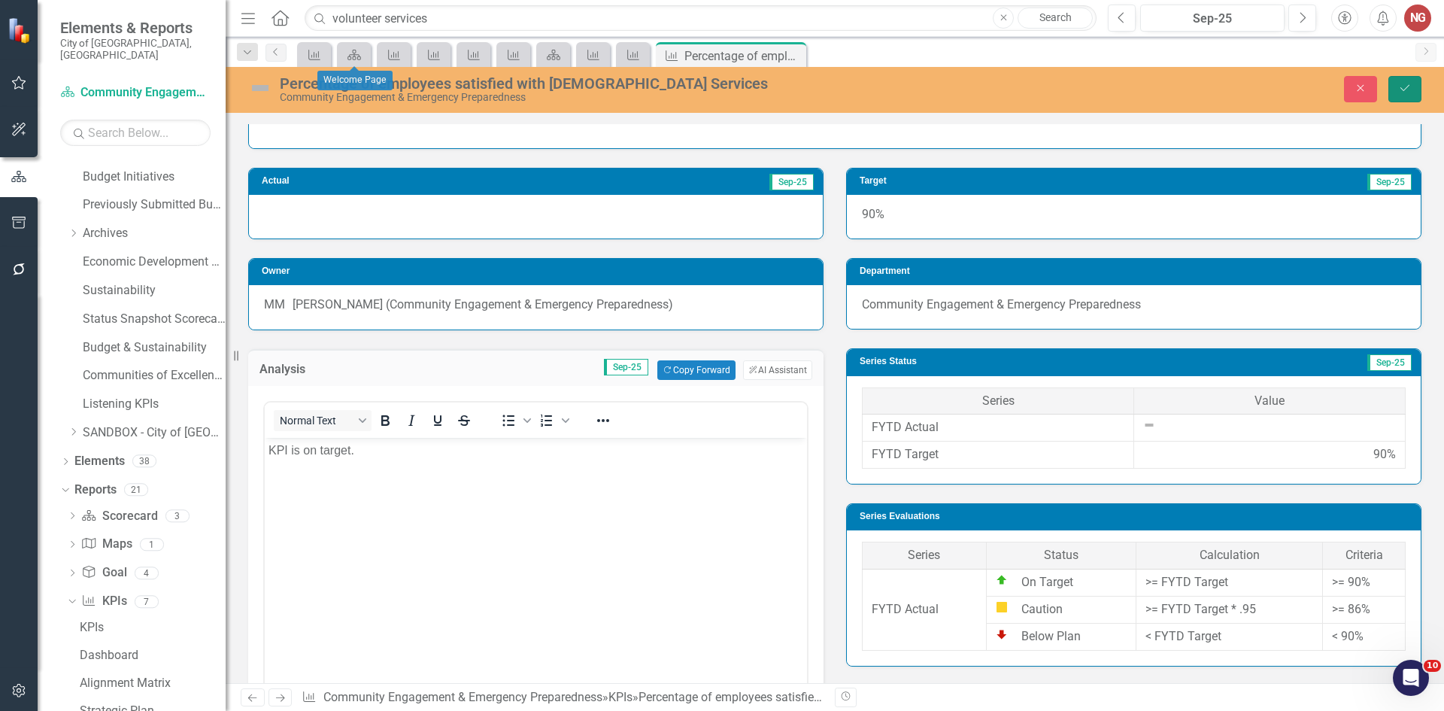
click at [1401, 84] on icon "Save" at bounding box center [1405, 88] width 14 height 11
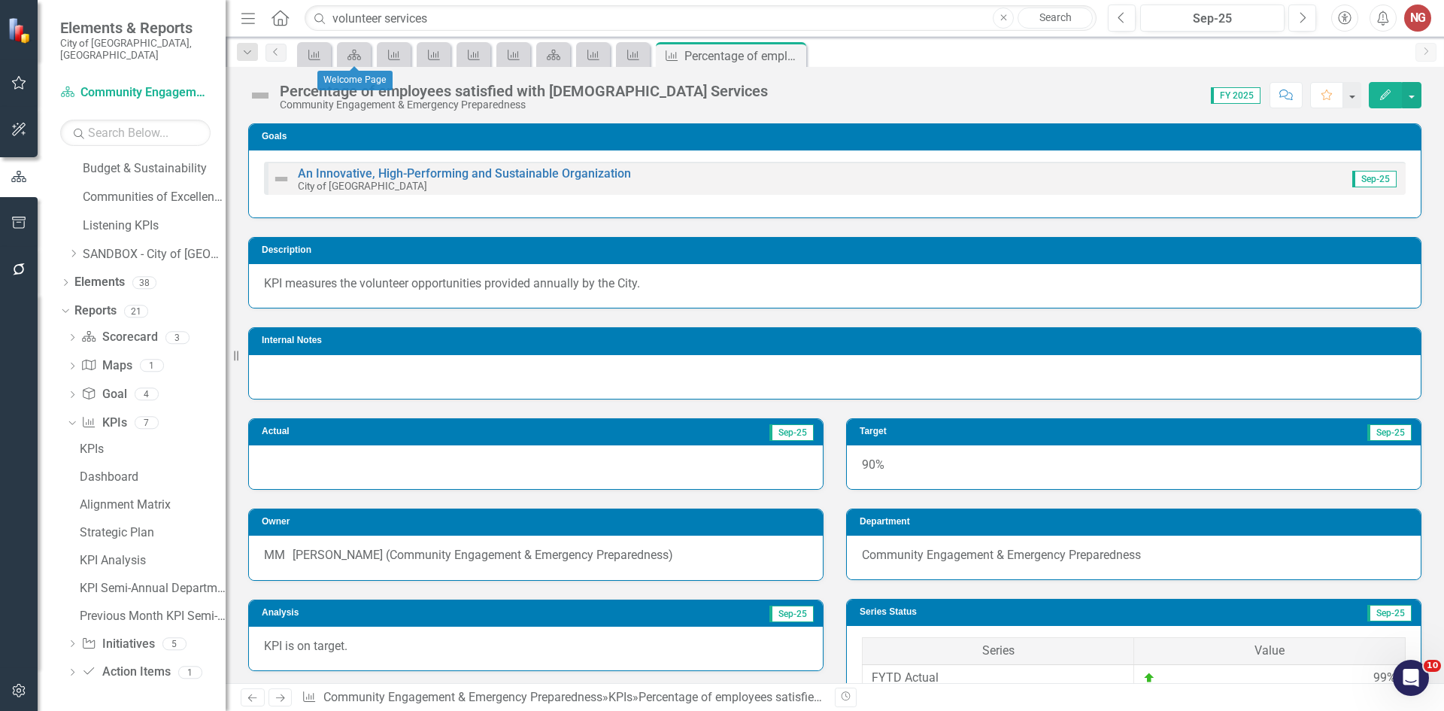
scroll to position [79, 0]
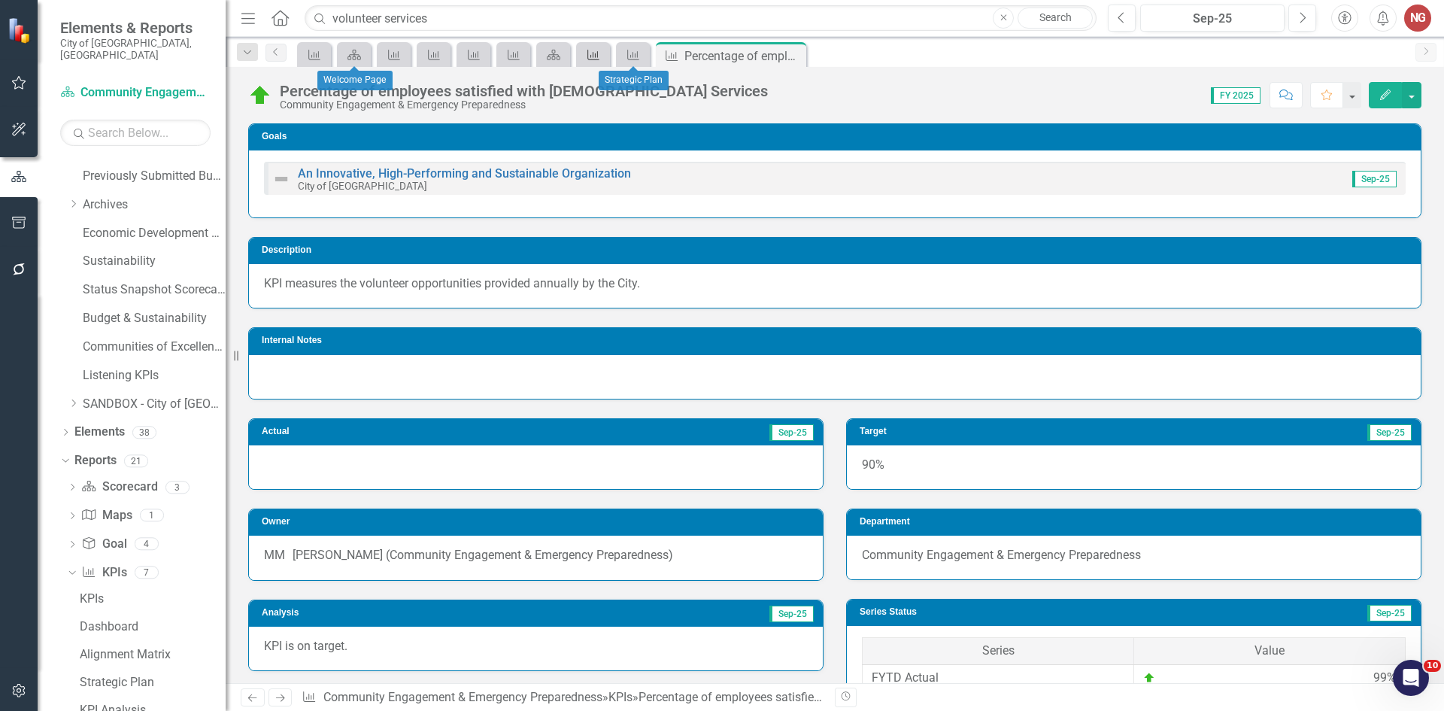
click at [588, 50] on icon at bounding box center [593, 55] width 12 height 11
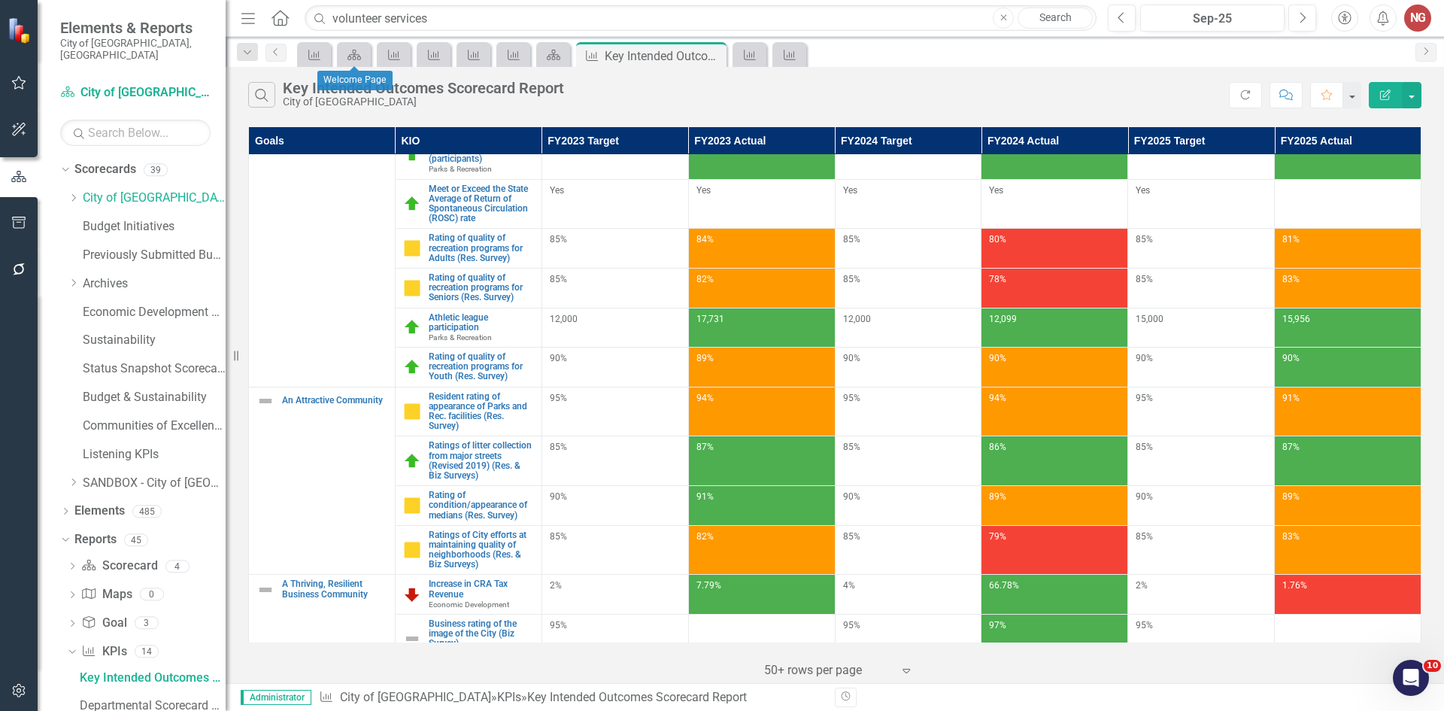
scroll to position [364, 0]
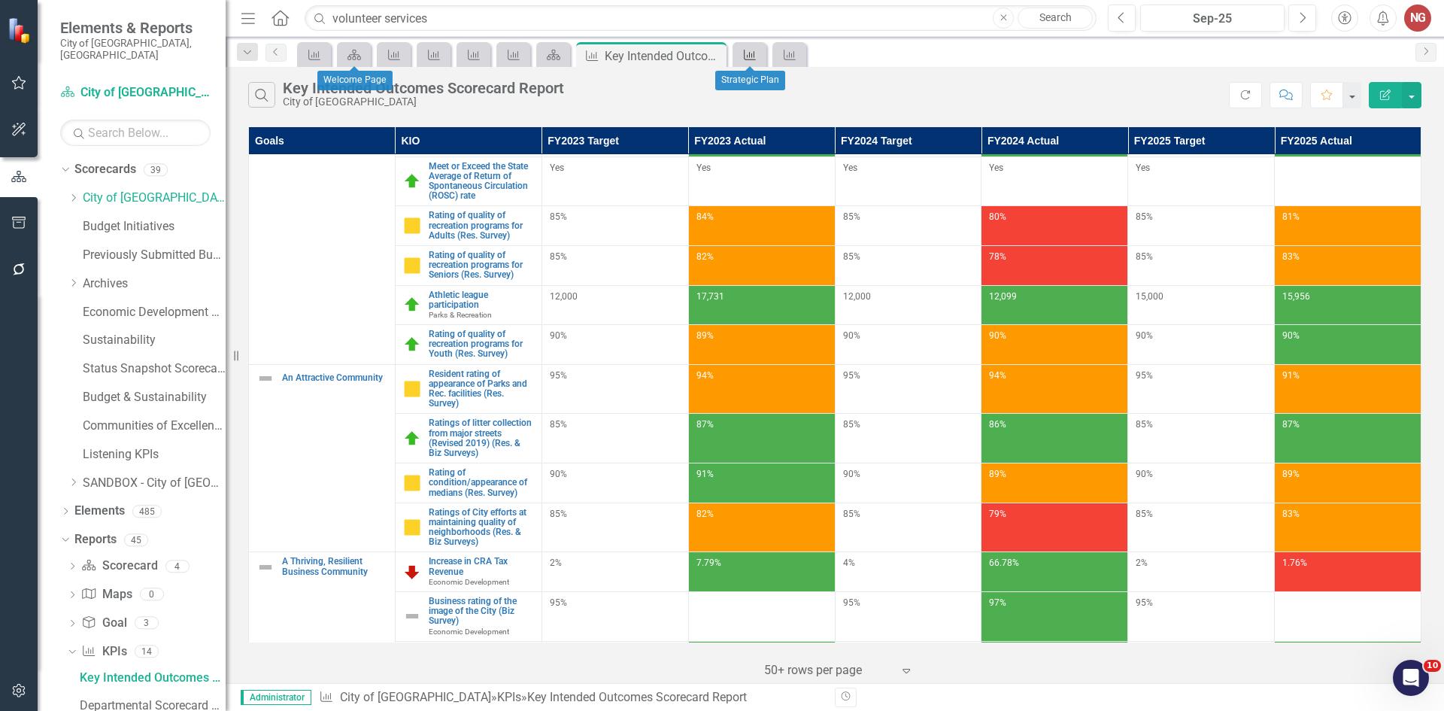
click at [745, 61] on div "KPI" at bounding box center [746, 54] width 21 height 19
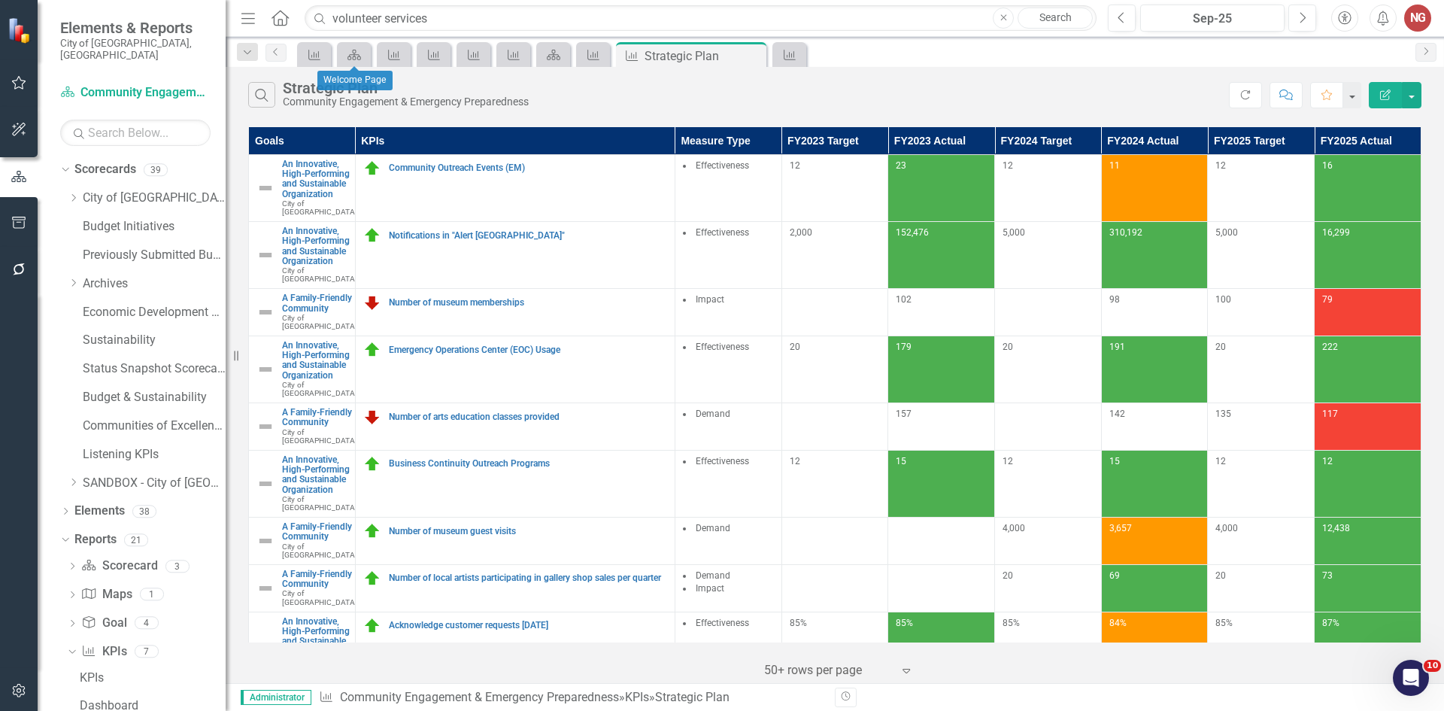
scroll to position [50, 0]
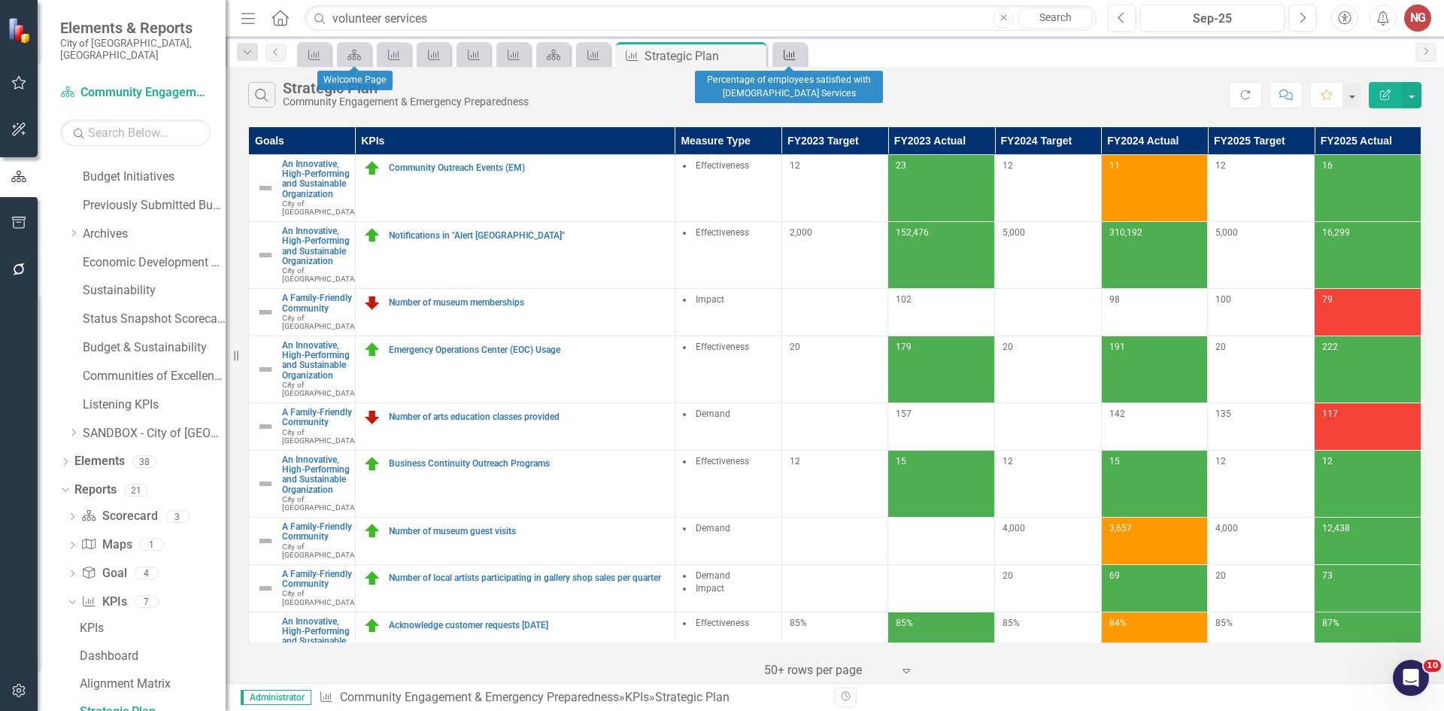
click at [776, 58] on div "KPI" at bounding box center [786, 54] width 21 height 19
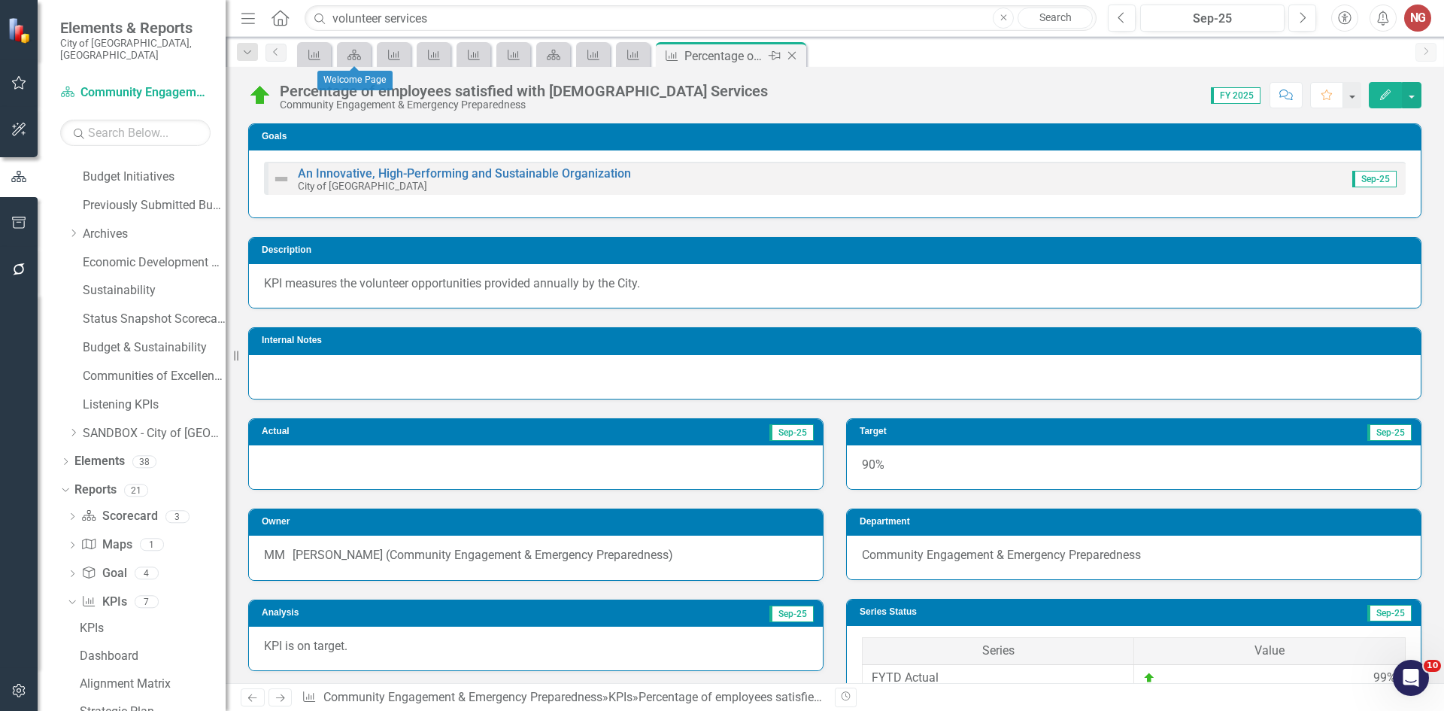
click at [793, 56] on icon "Close" at bounding box center [791, 56] width 15 height 12
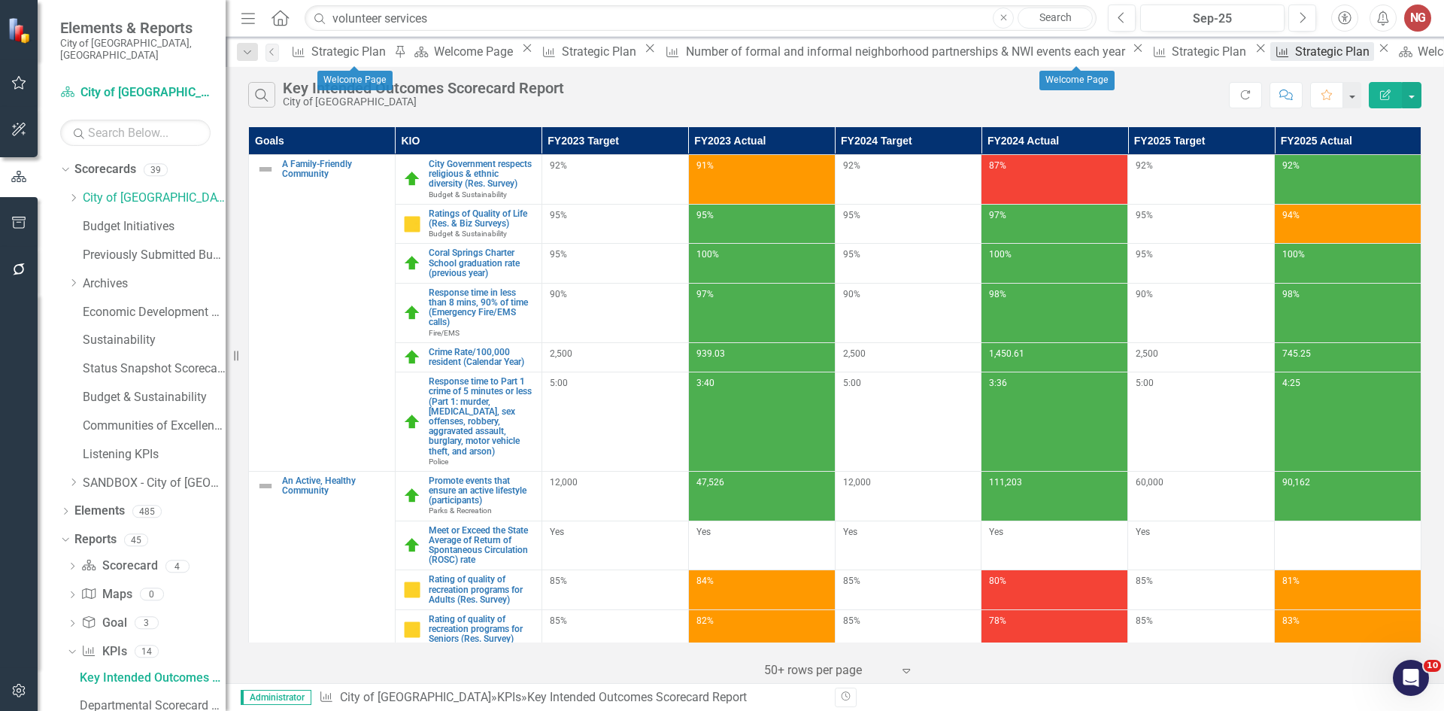
click at [1270, 53] on div "KPI" at bounding box center [1279, 51] width 19 height 19
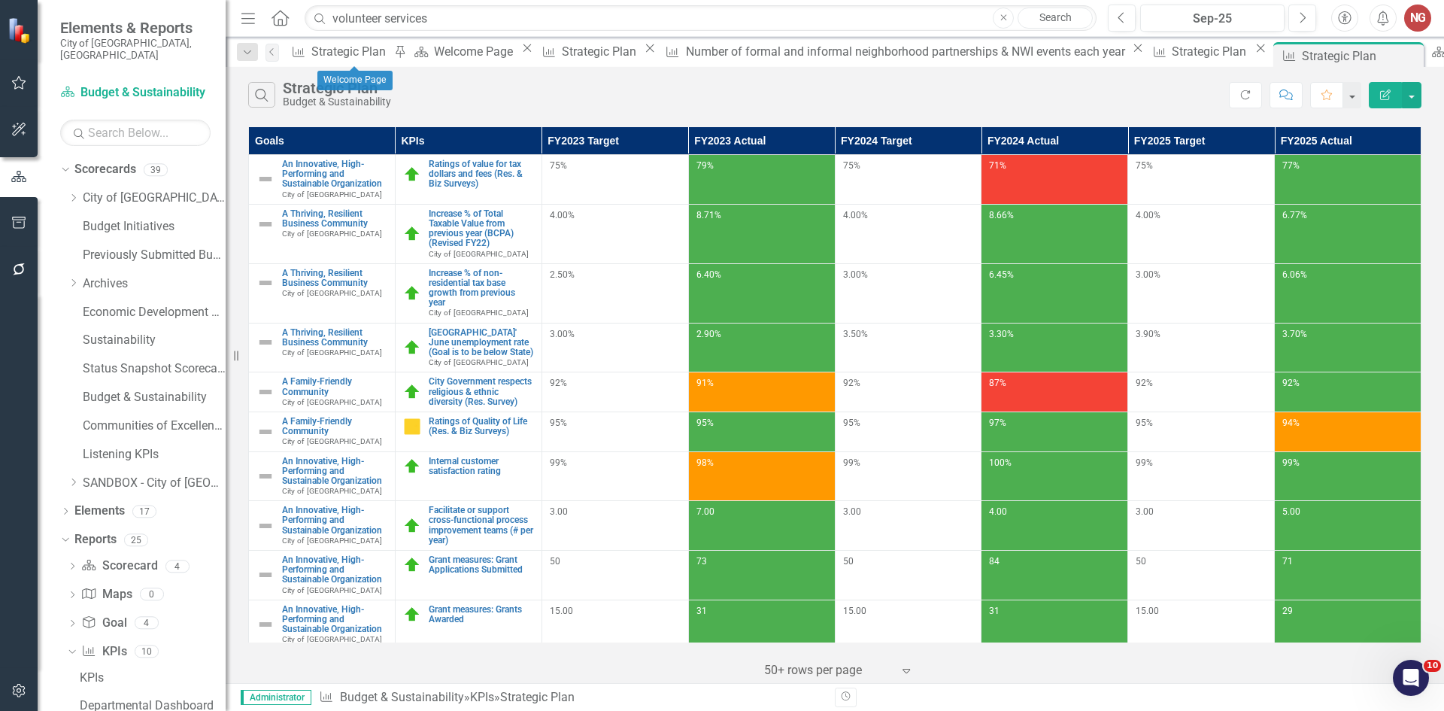
scroll to position [50, 0]
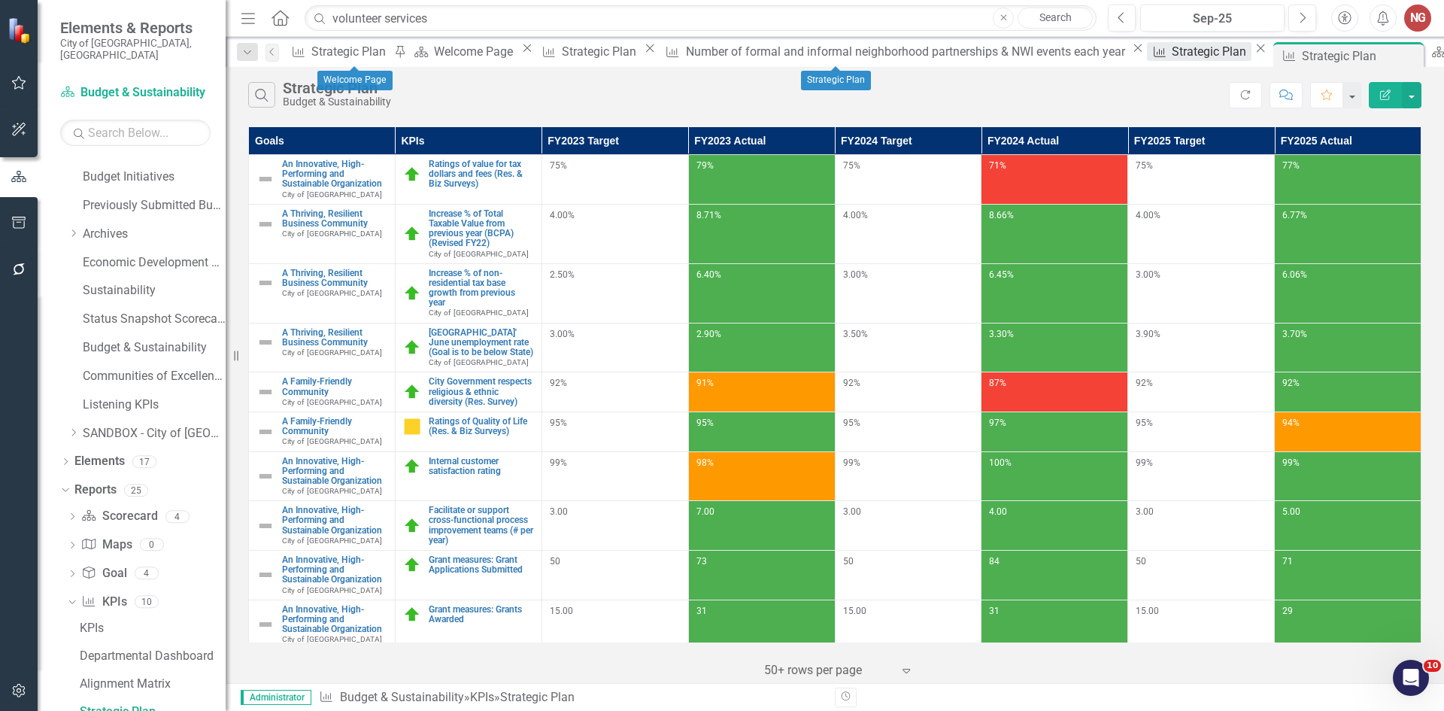
click at [1172, 55] on div "Strategic Plan" at bounding box center [1211, 51] width 79 height 19
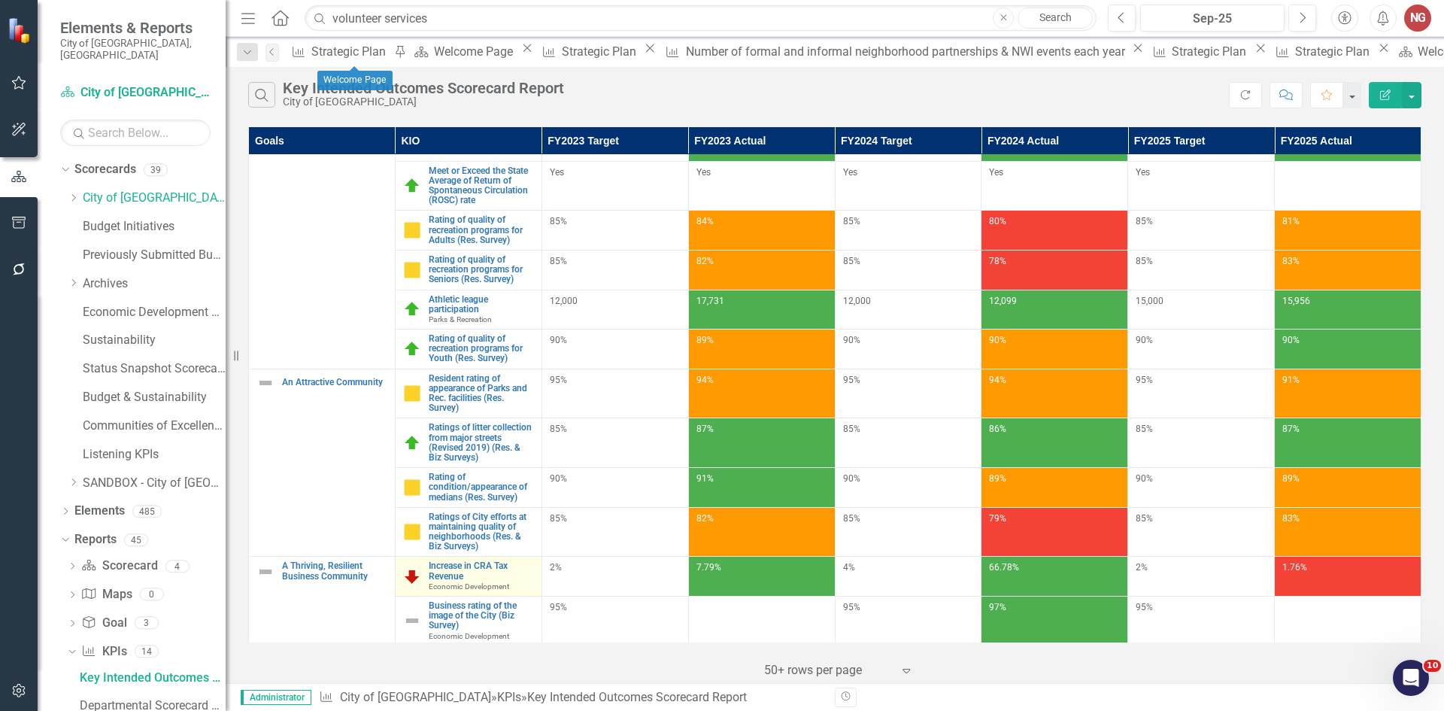
scroll to position [364, 0]
